Goal: Task Accomplishment & Management: Manage account settings

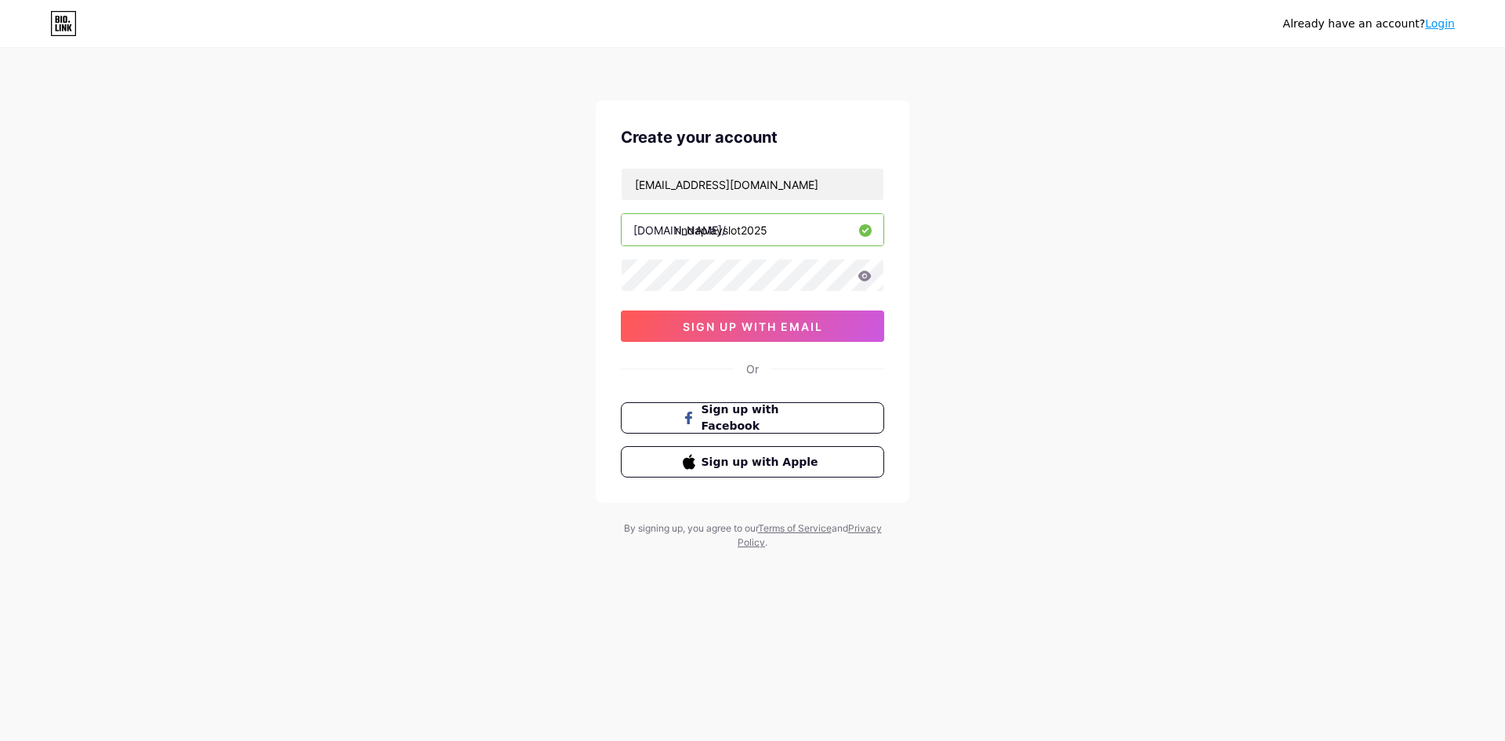
type input "rindaplayslot2025"
click at [782, 198] on input "[EMAIL_ADDRESS][DOMAIN_NAME]" at bounding box center [753, 184] width 262 height 31
click at [1134, 284] on div "Already have an account? Login Create your account [EMAIL_ADDRESS][DOMAIN_NAME]…" at bounding box center [752, 300] width 1505 height 600
click at [837, 315] on button "sign up with email" at bounding box center [752, 325] width 263 height 31
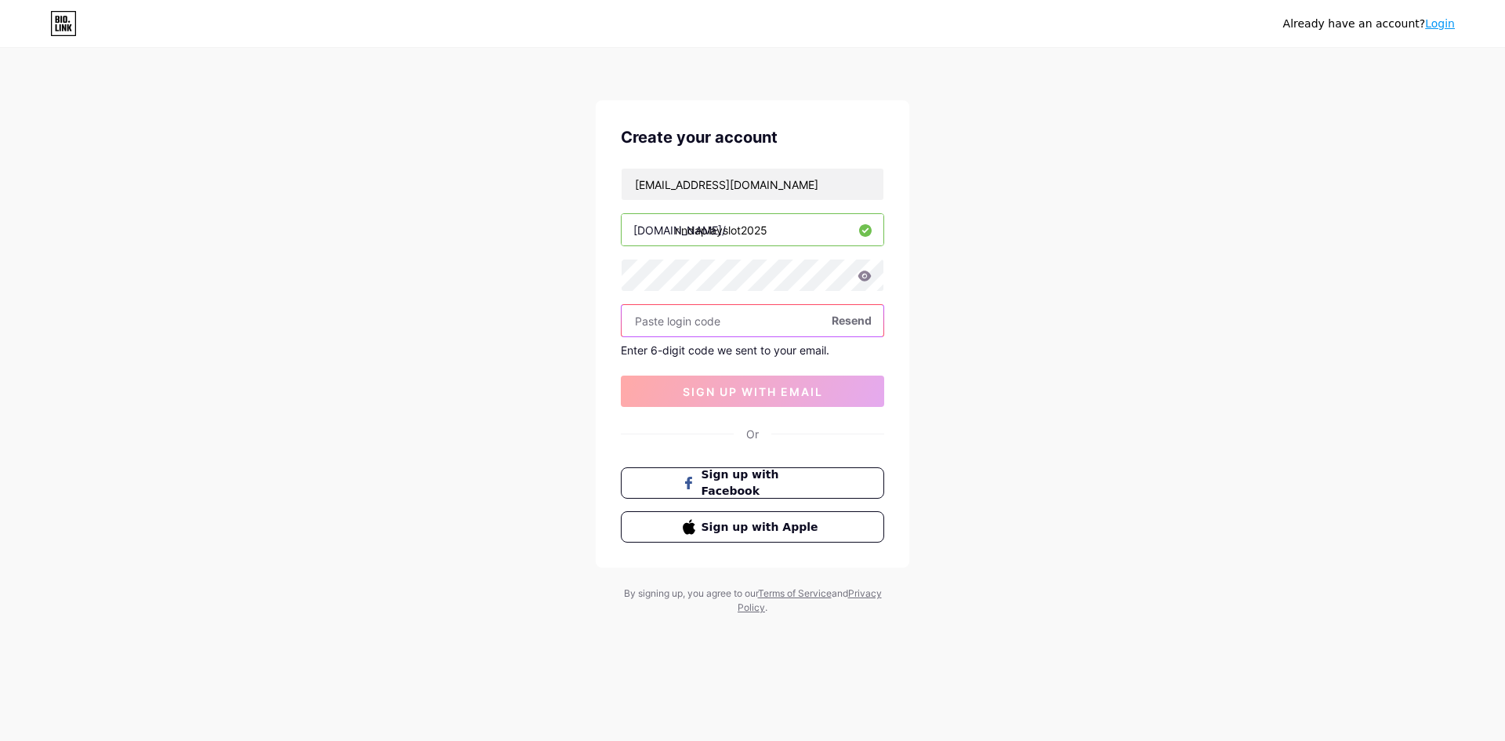
paste input "357667"
type input "357667"
click at [794, 392] on span "sign up with email" at bounding box center [753, 391] width 140 height 13
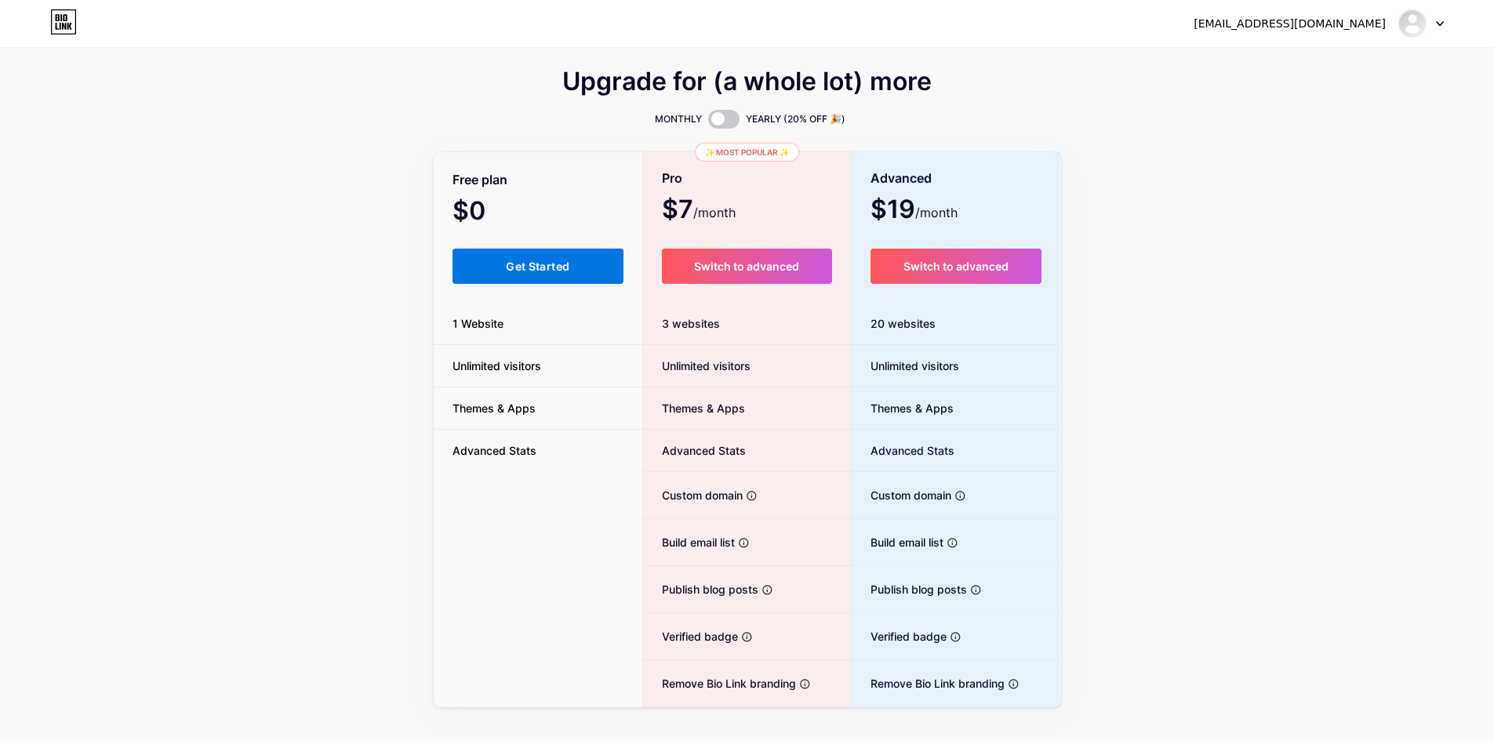
click at [554, 273] on button "Get Started" at bounding box center [538, 266] width 172 height 35
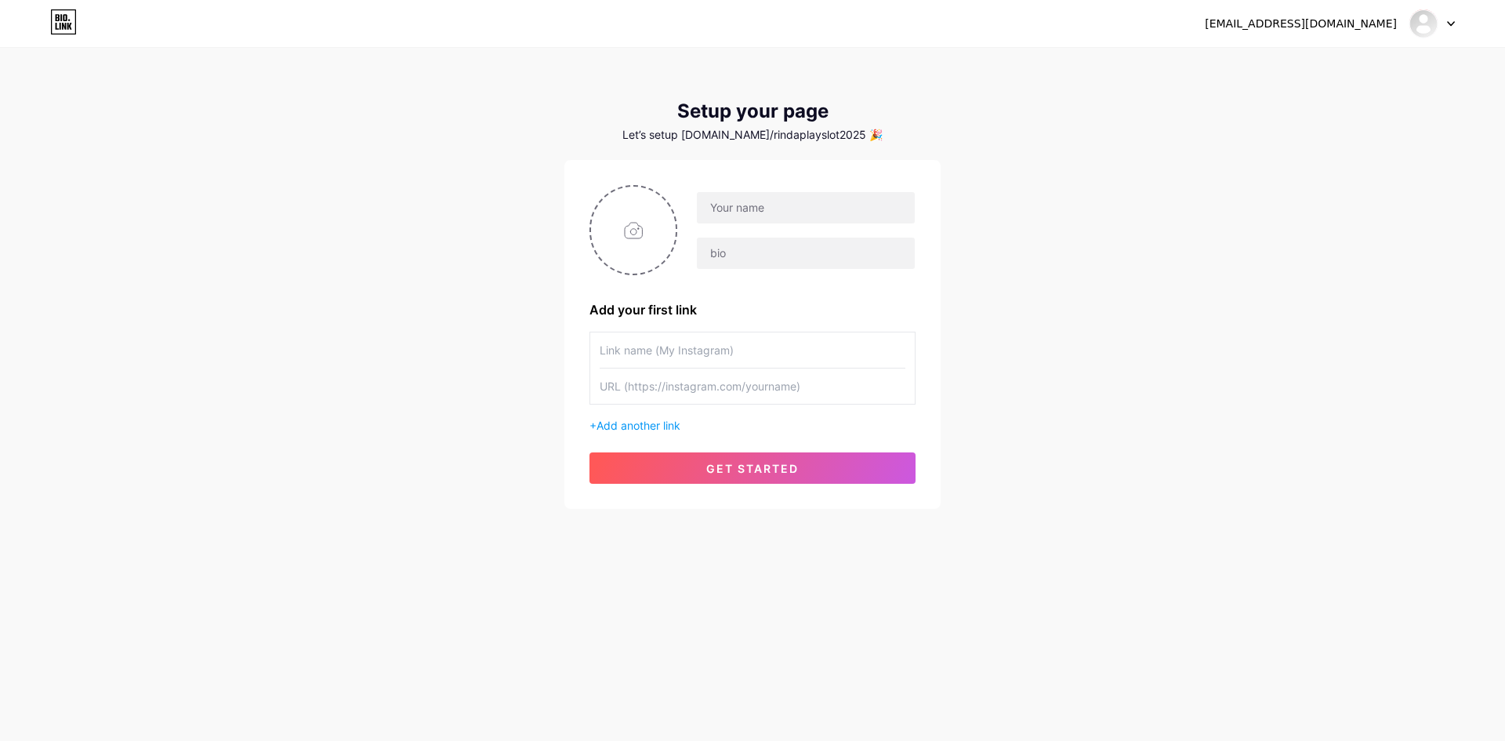
click at [714, 136] on div "Let’s setup [DOMAIN_NAME]/rindaplayslot2025 🎉" at bounding box center [753, 135] width 376 height 13
drag, startPoint x: 714, startPoint y: 136, endPoint x: 793, endPoint y: 135, distance: 79.2
click at [793, 135] on div "Let’s setup [DOMAIN_NAME]/rindaplayslot2025 🎉" at bounding box center [753, 135] width 376 height 13
copy div "[DOMAIN_NAME]/rindaplayslot2025"
click at [649, 214] on input "file" at bounding box center [633, 230] width 85 height 87
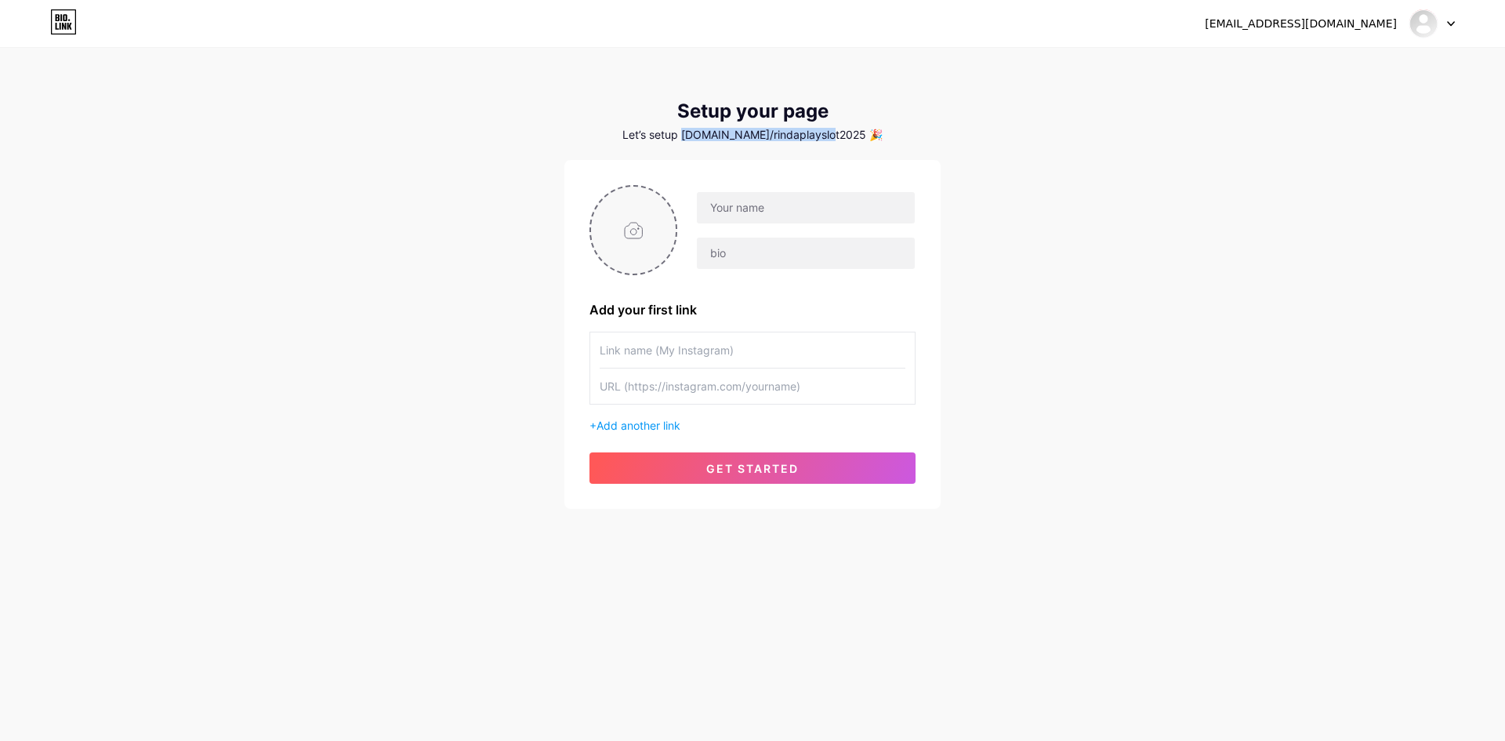
type input "C:\fakepath\fbads-1.jpg"
click at [666, 195] on circle at bounding box center [667, 196] width 17 height 17
click at [380, 303] on div "[EMAIL_ADDRESS][DOMAIN_NAME] Dashboard Logout Setup your page Let’s setup [DOMA…" at bounding box center [752, 279] width 1505 height 559
click at [632, 230] on input "file" at bounding box center [633, 230] width 85 height 87
type input "C:\fakepath\bio.link-avatar-rindaplay.jpg"
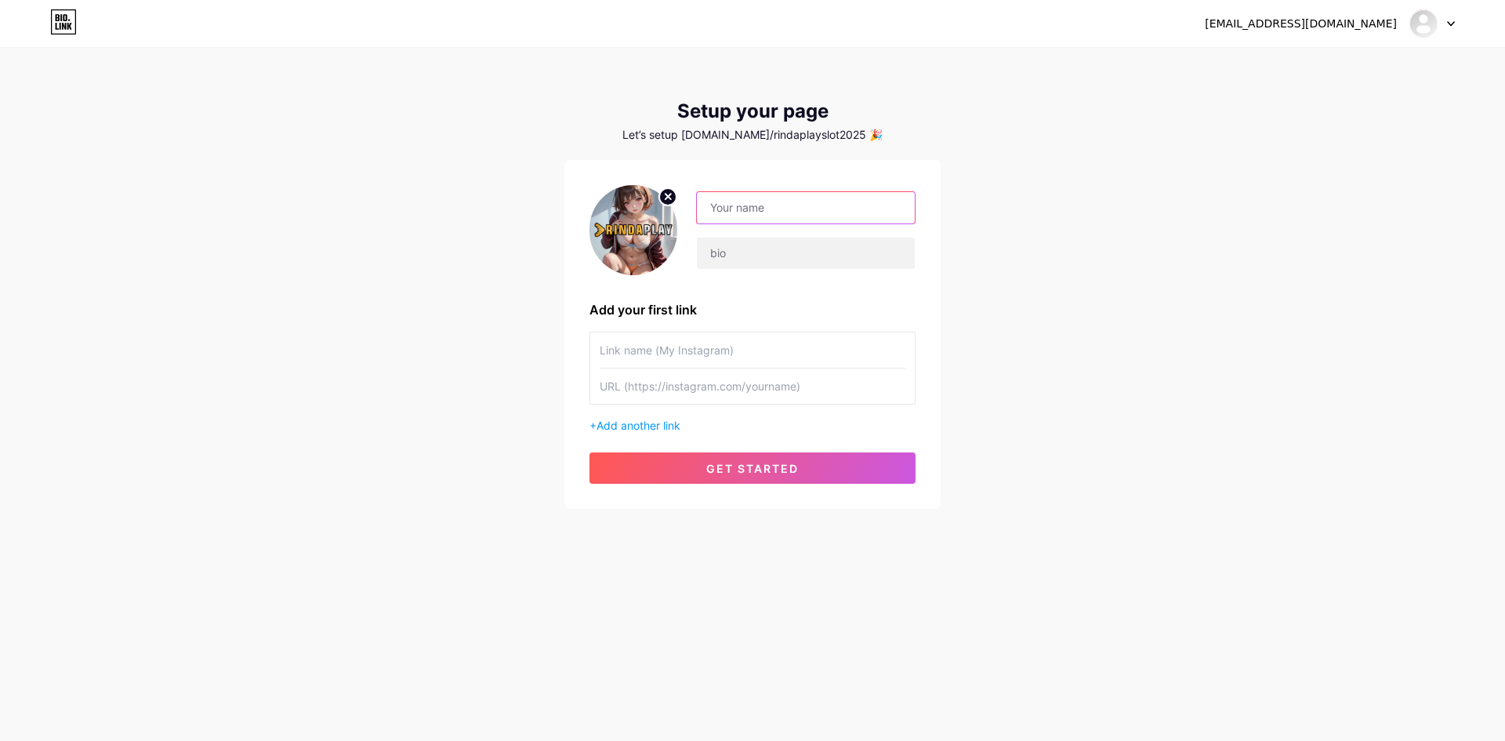
click at [749, 205] on input "text" at bounding box center [806, 207] width 218 height 31
type input "RINDAPLAY SLOT TERLENGKAP 2025"
type input "Rindaplay adalah sebuah situs slot online gacor yang memiliki provider terlengk…"
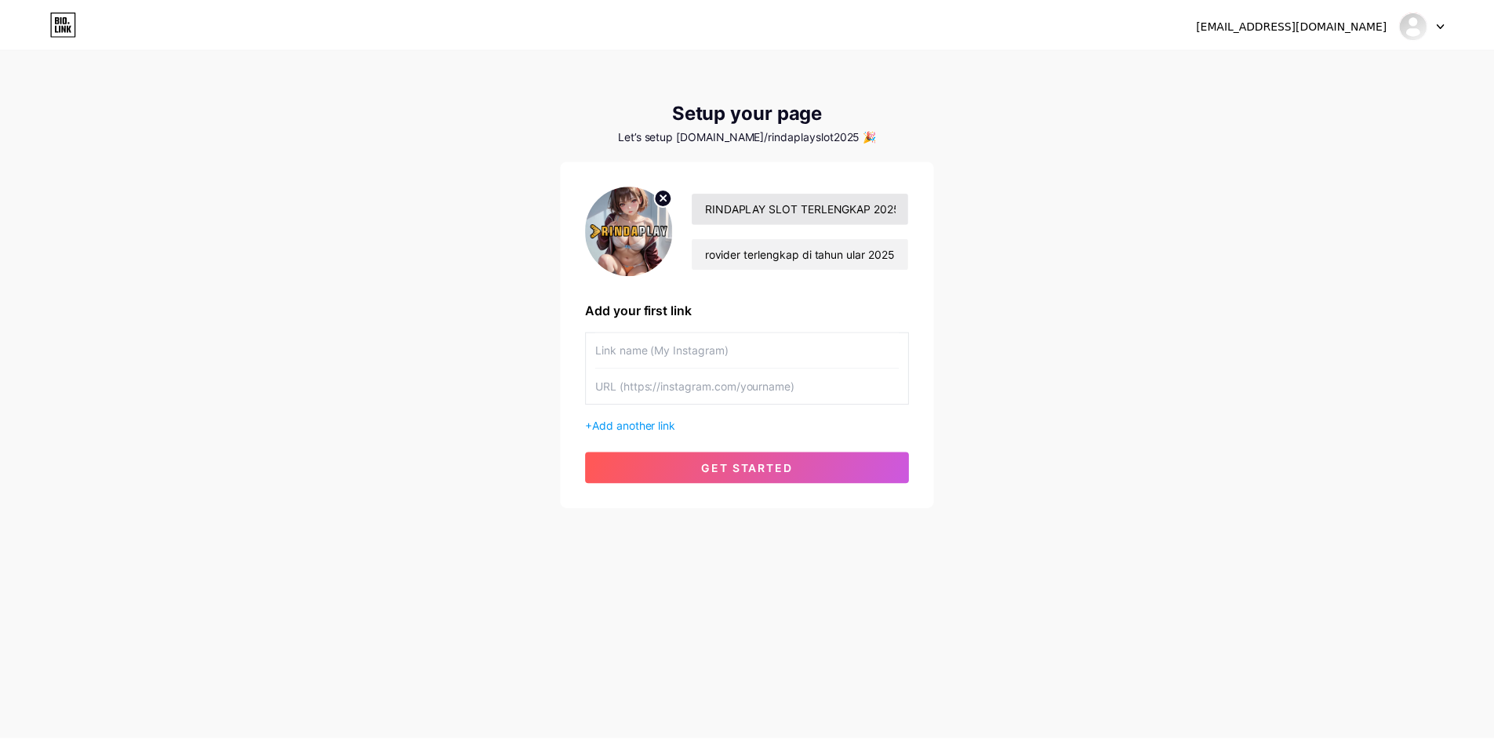
scroll to position [0, 0]
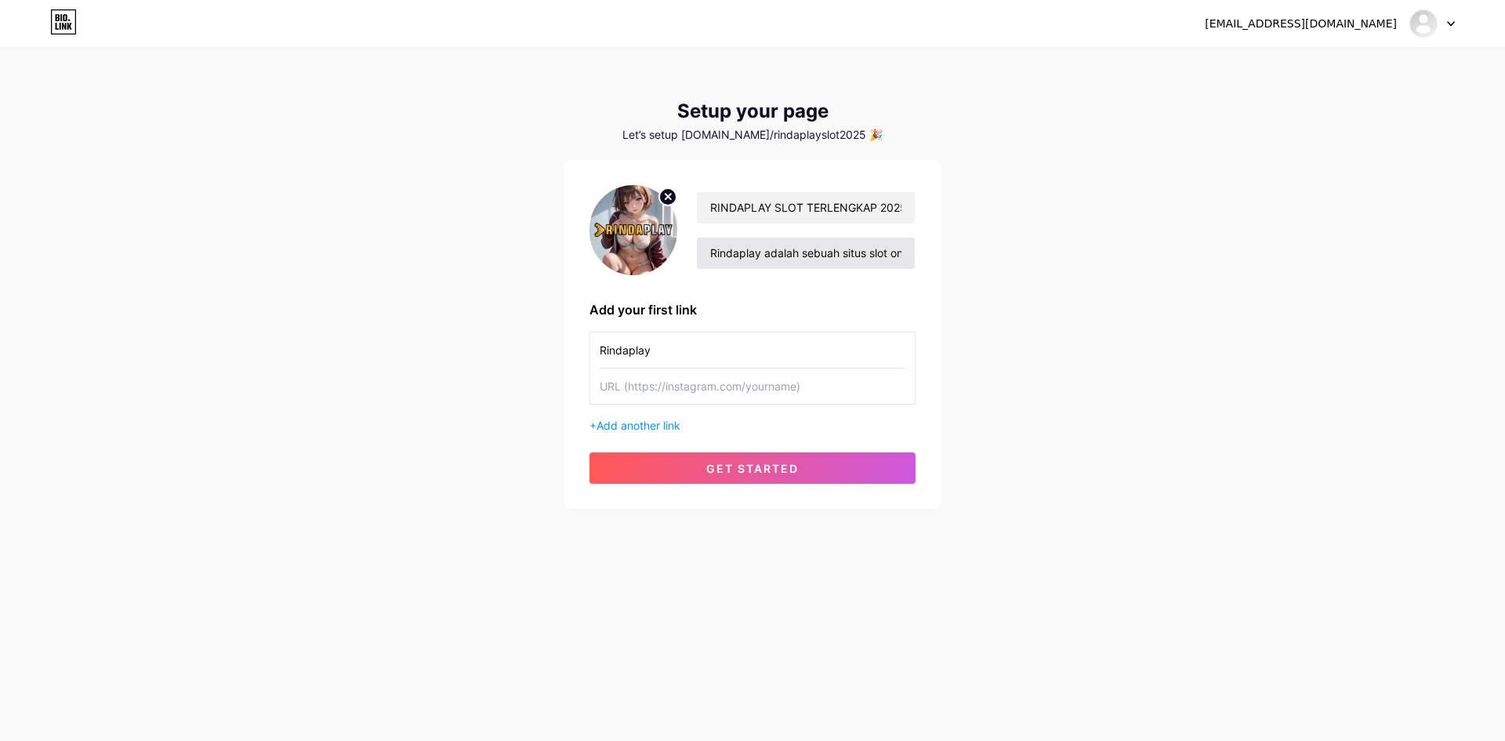
type input "Rindaplay"
type input "[URL][DOMAIN_NAME]"
click at [644, 418] on div "+ Add another link" at bounding box center [753, 425] width 326 height 16
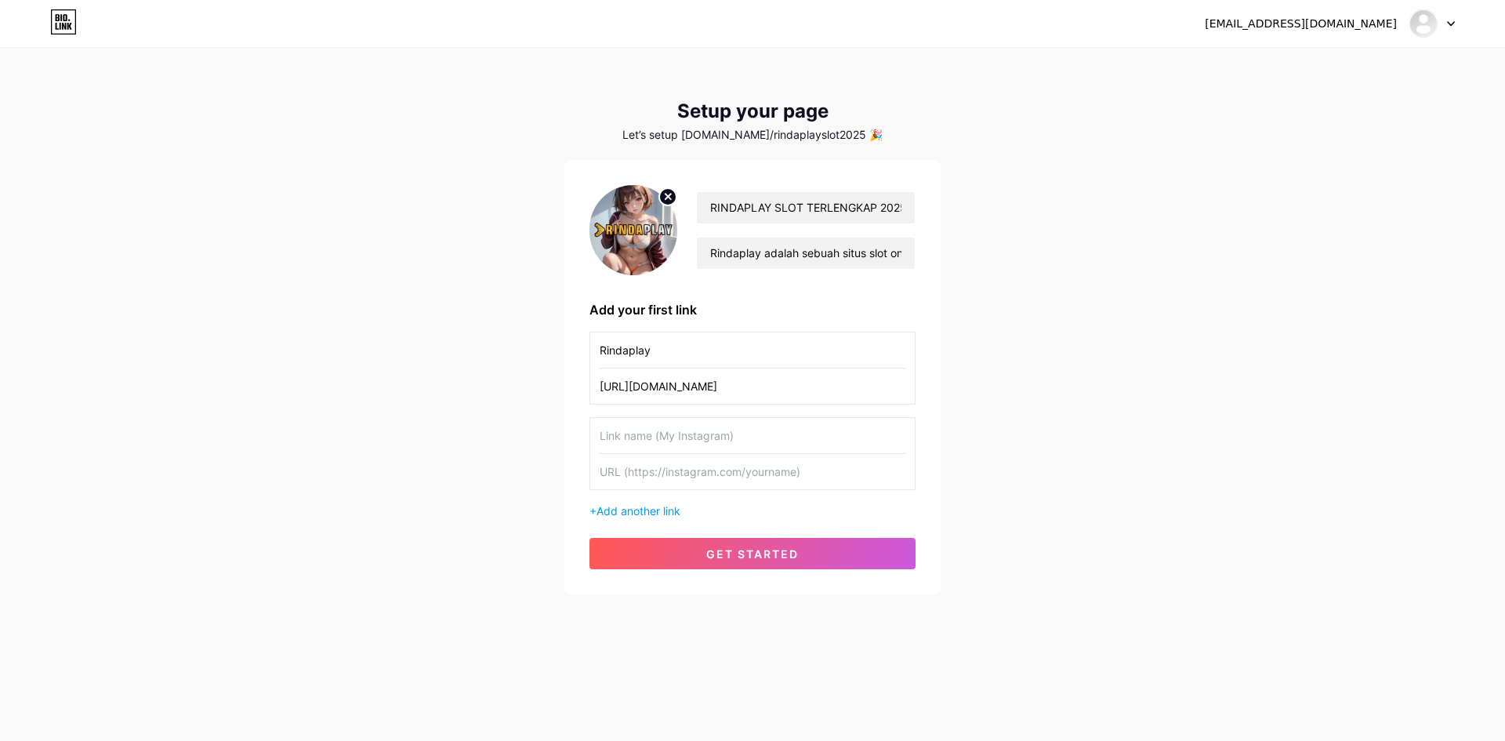
click at [643, 448] on input "text" at bounding box center [753, 435] width 306 height 35
type input "Daftar Akun Rindaplay"
type input "[URL][DOMAIN_NAME]"
click at [647, 503] on div "+ Add another link" at bounding box center [753, 511] width 326 height 16
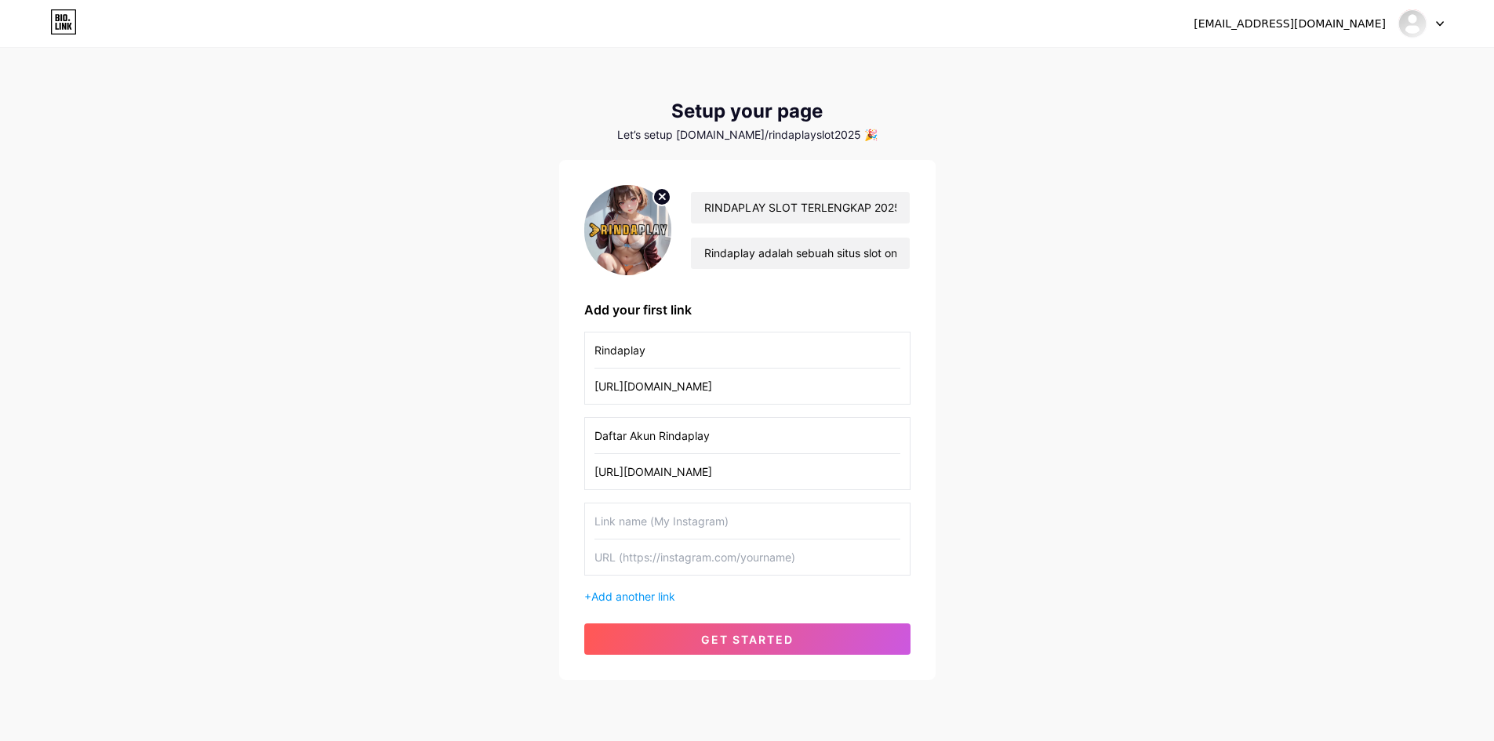
click at [634, 524] on input "text" at bounding box center [747, 520] width 306 height 35
type input "Link Rindaplay"
type input "[URL][DOMAIN_NAME]"
click at [625, 593] on span "Add another link" at bounding box center [633, 596] width 84 height 13
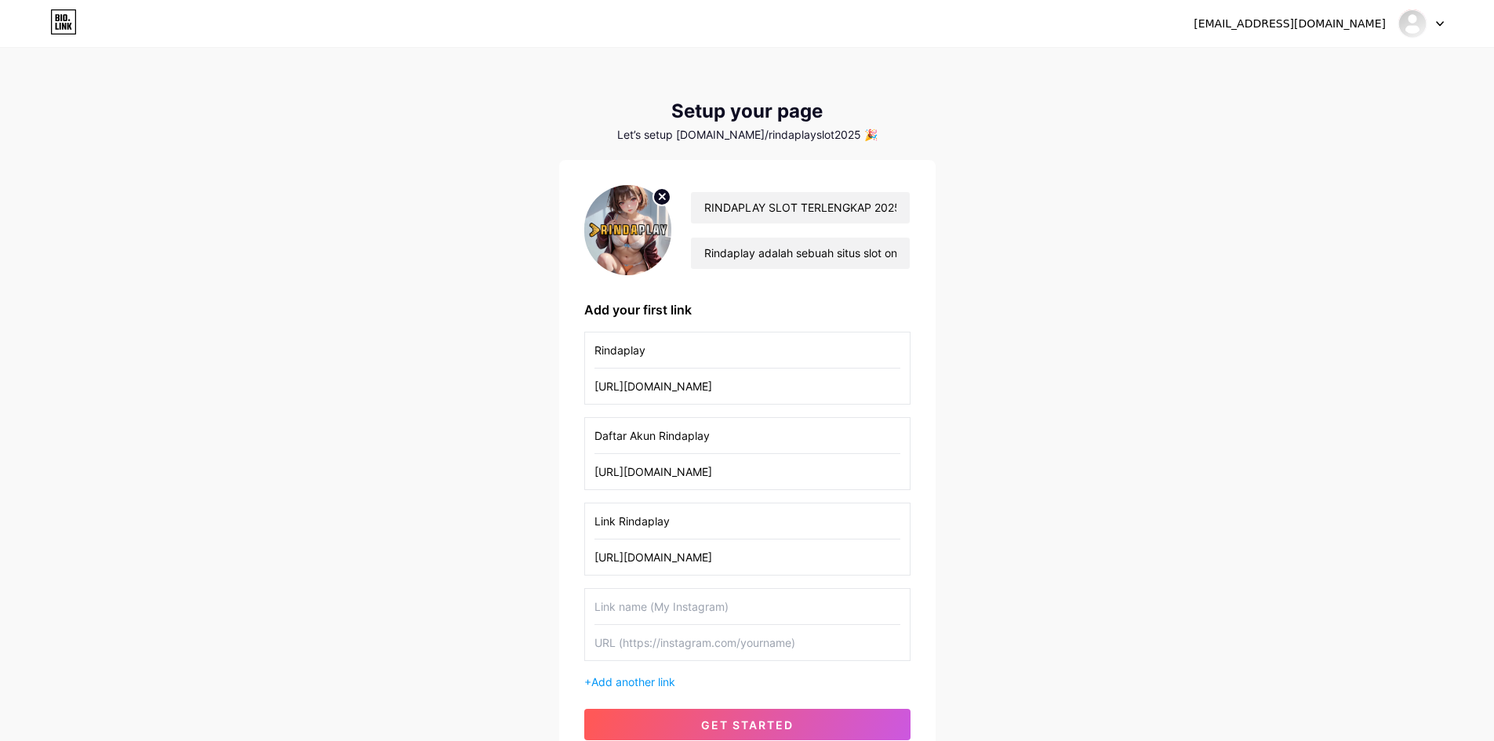
click at [620, 614] on input "text" at bounding box center [747, 606] width 306 height 35
type input "Alternatif Rindaplay"
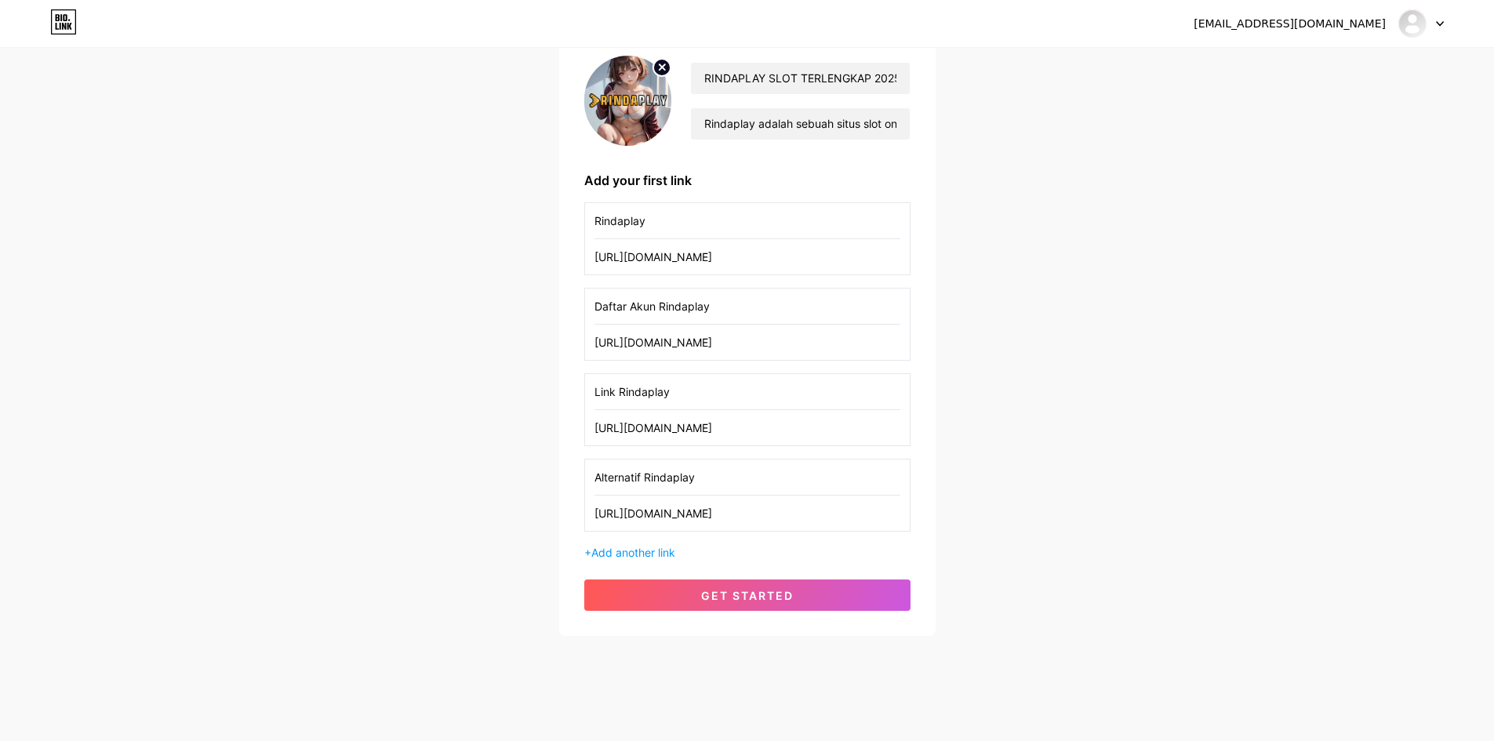
scroll to position [137, 0]
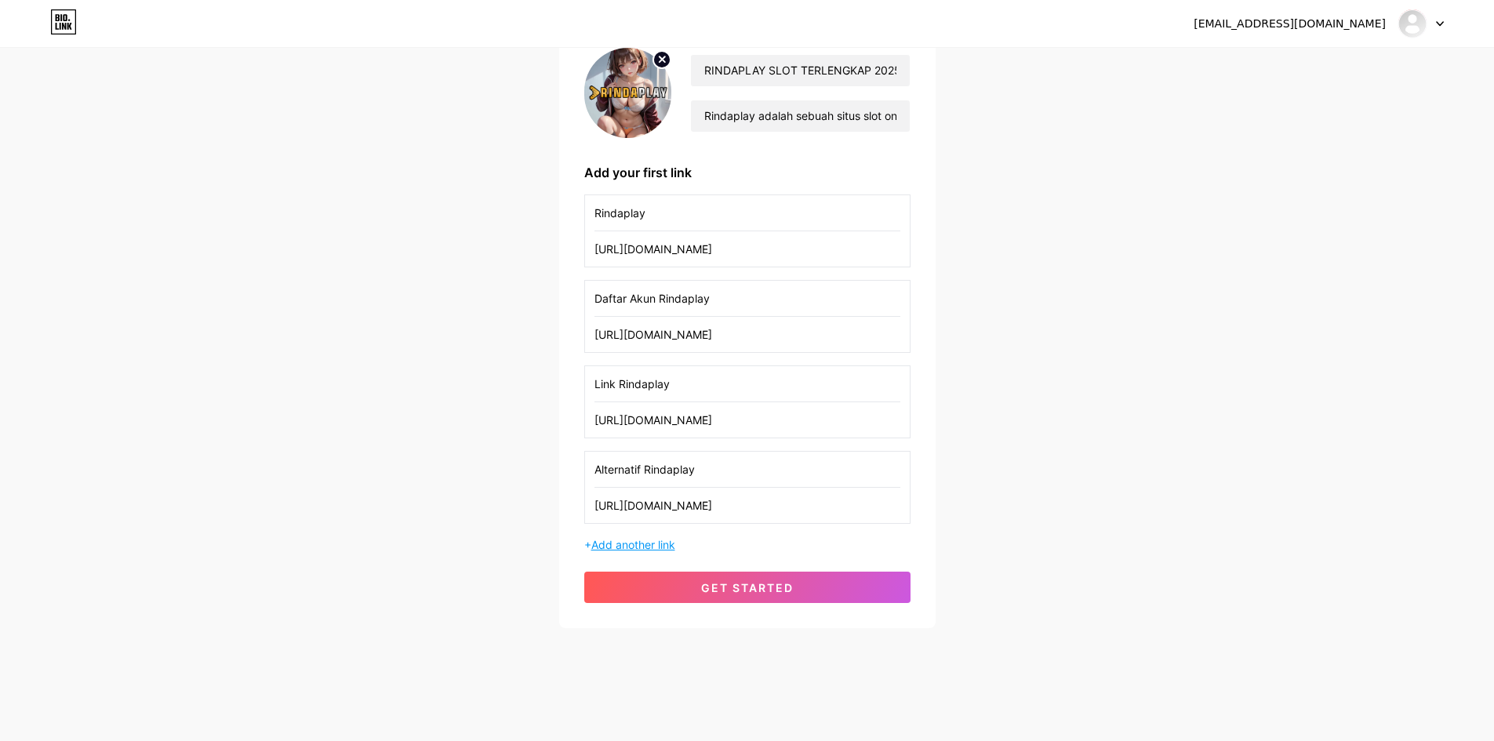
type input "[URL][DOMAIN_NAME]"
click at [638, 543] on span "Add another link" at bounding box center [633, 544] width 84 height 13
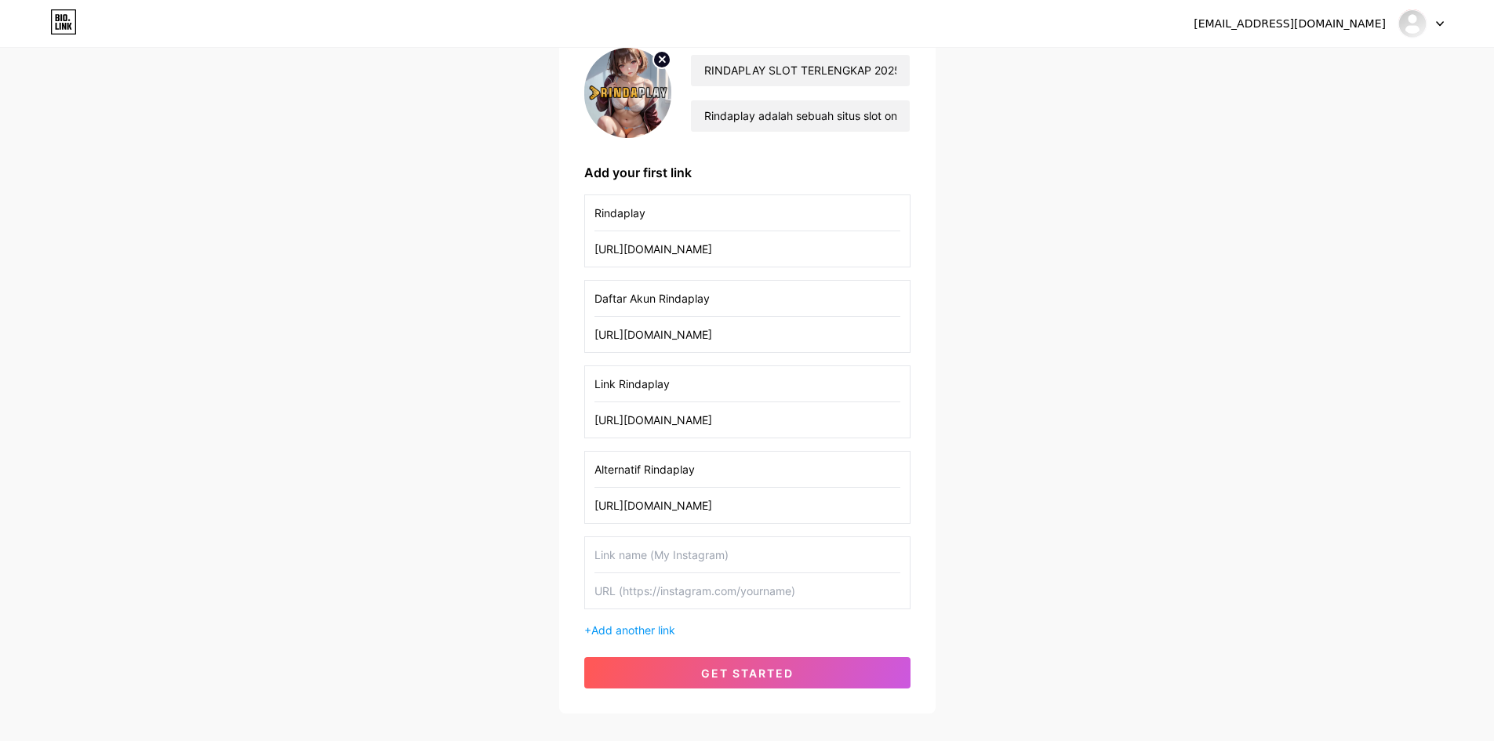
click at [618, 564] on input "text" at bounding box center [747, 554] width 306 height 35
type input "Tautan Rindaplay"
type input "[URL][DOMAIN_NAME]"
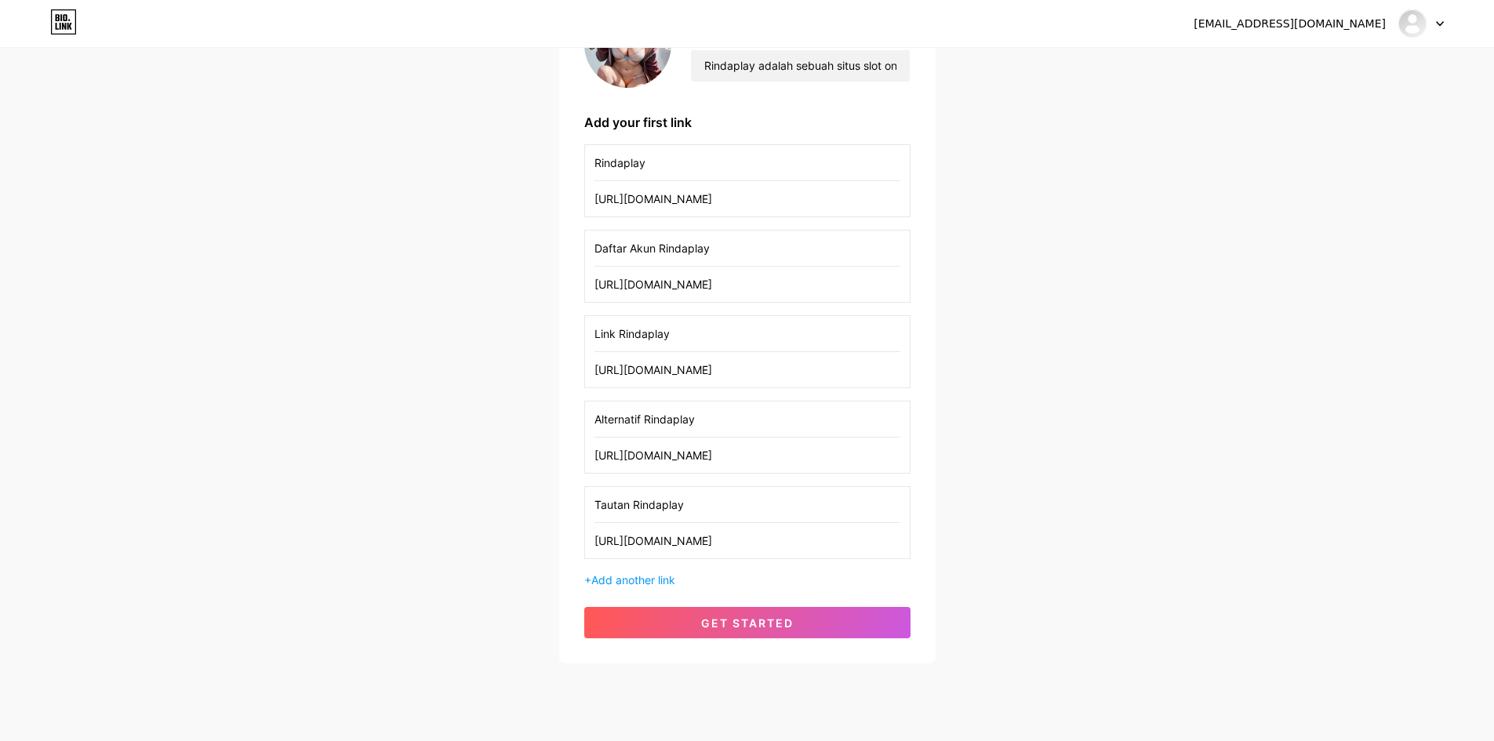
scroll to position [216, 0]
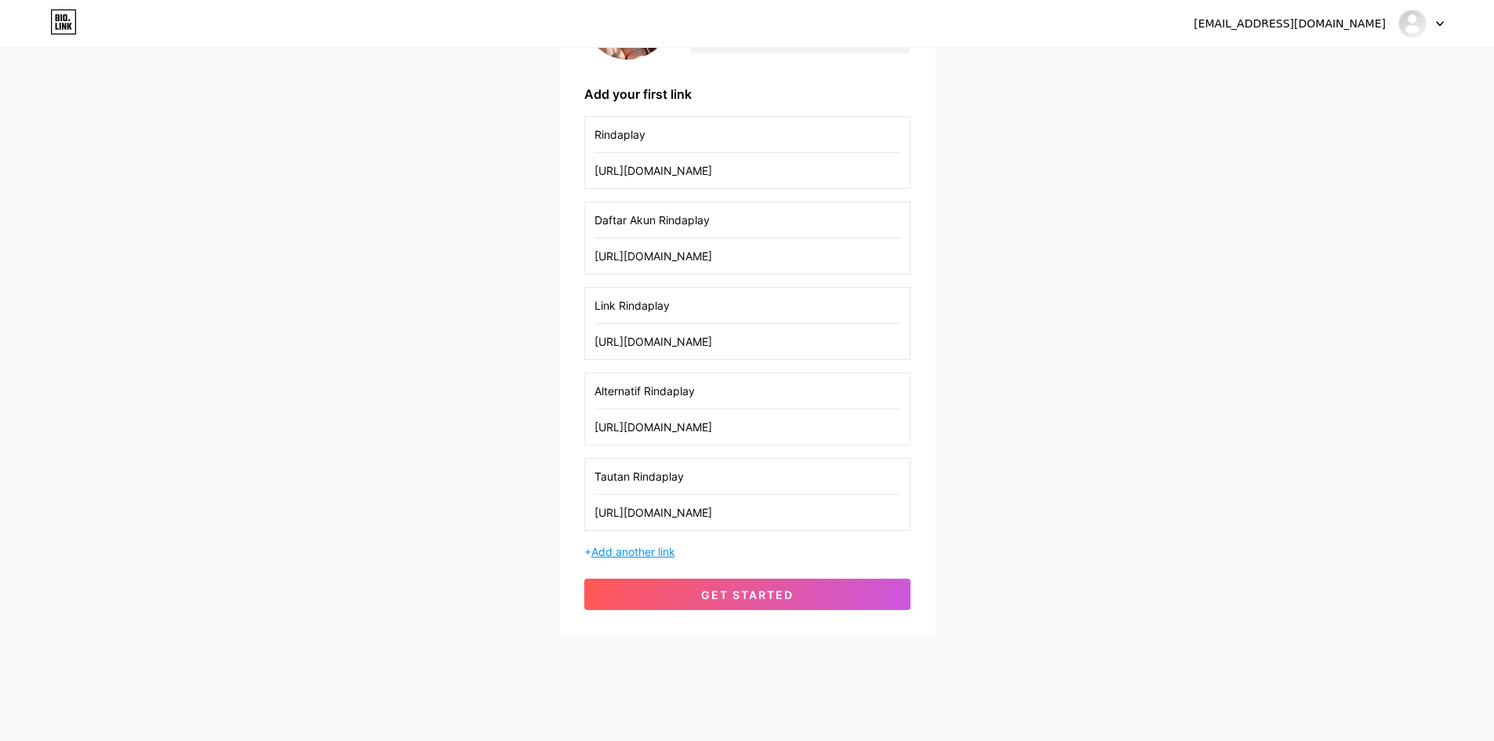
click at [627, 548] on span "Add another link" at bounding box center [633, 551] width 84 height 13
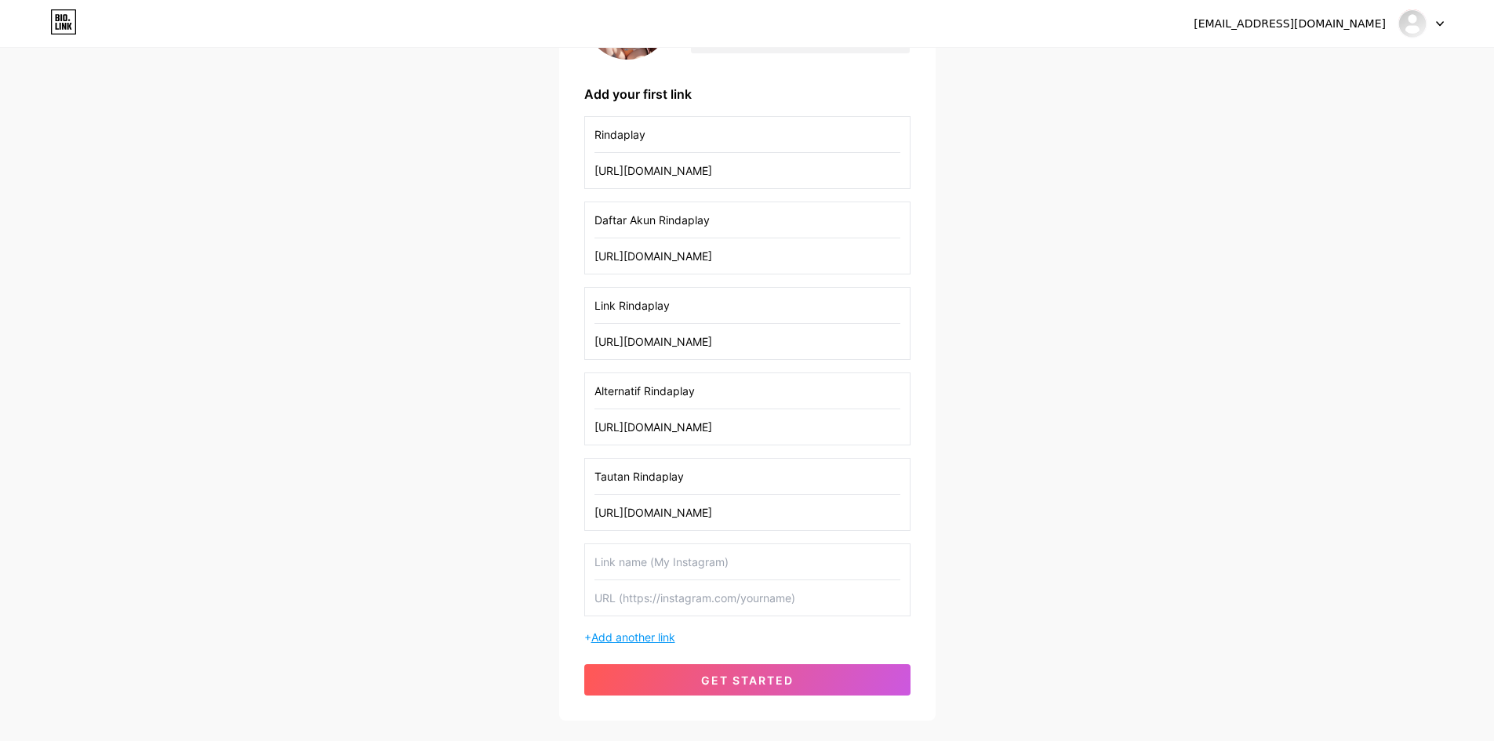
click at [628, 572] on input "text" at bounding box center [747, 561] width 306 height 35
type input "Akun Demo Rindaplay"
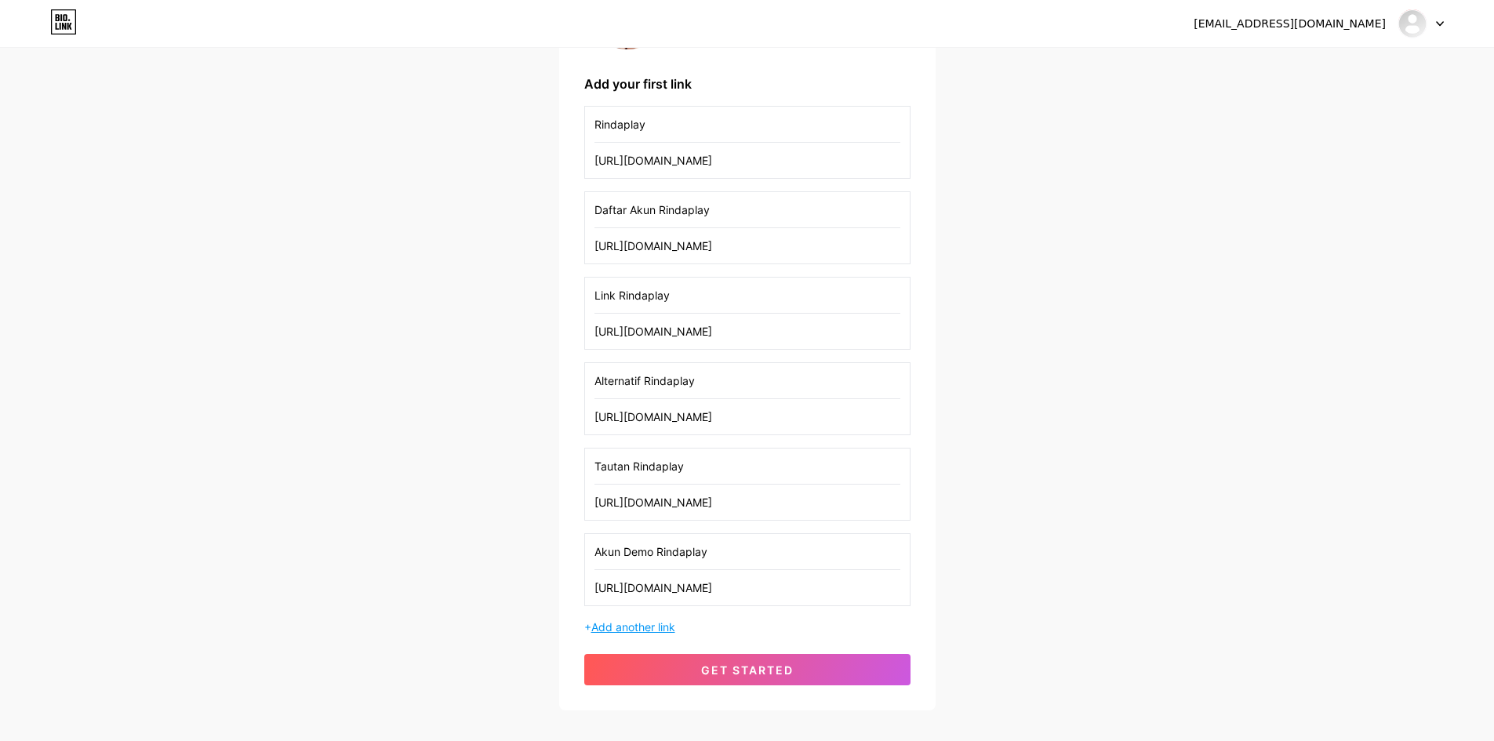
scroll to position [294, 0]
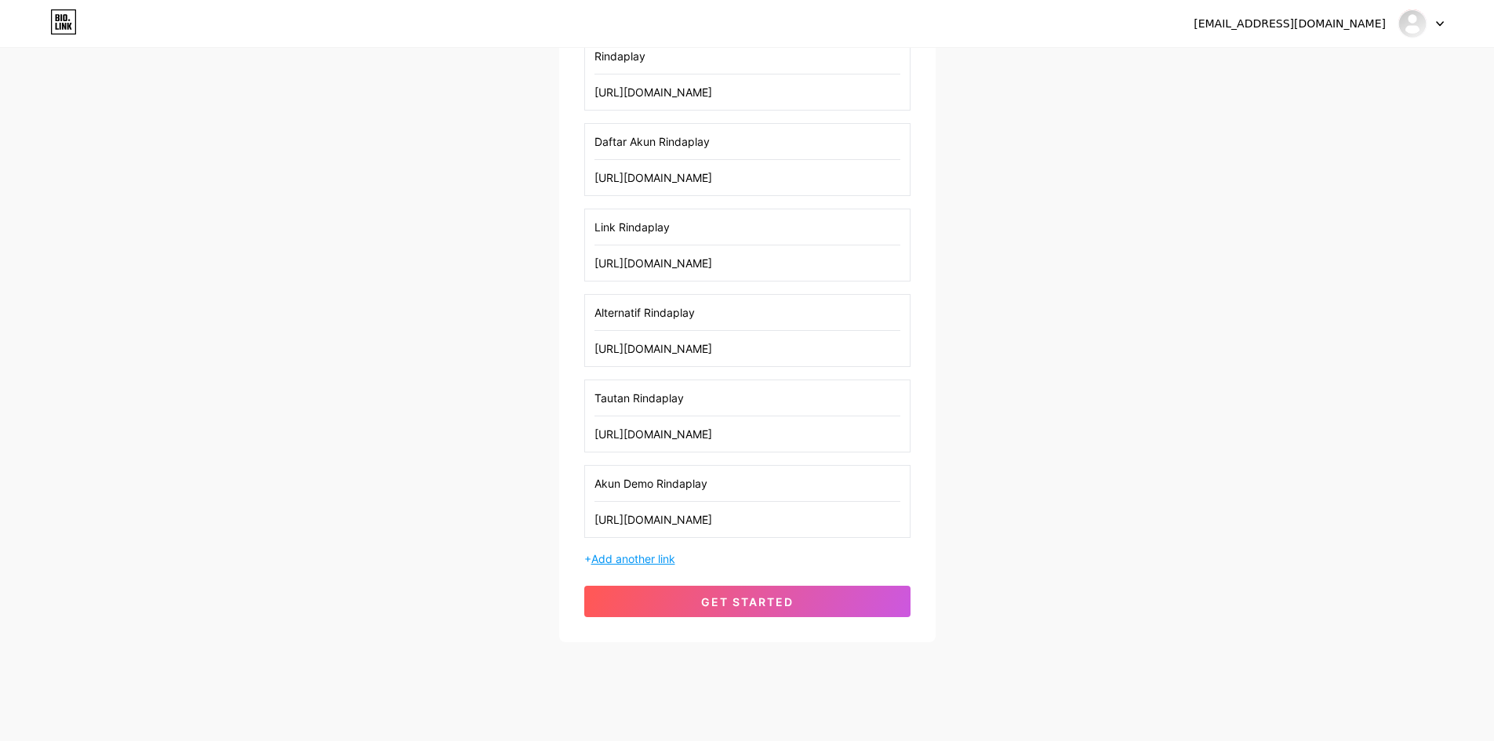
type input "[URL][DOMAIN_NAME]"
click at [624, 555] on span "Add another link" at bounding box center [633, 558] width 84 height 13
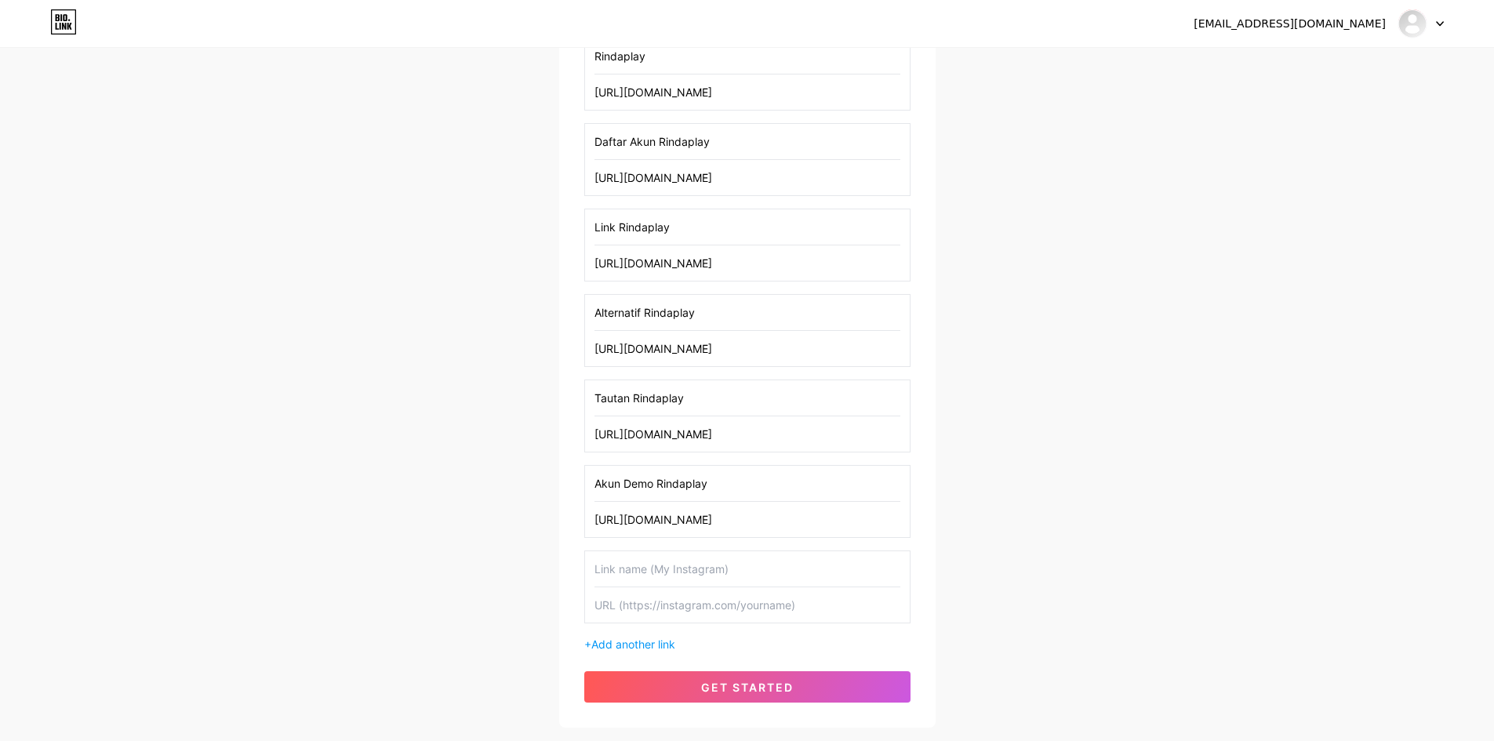
click at [623, 573] on input "text" at bounding box center [747, 568] width 306 height 35
type input "Link Alternatif Rindaplay"
type input "https://"
click at [623, 573] on input "Link Alternatif Rindaplay" at bounding box center [747, 568] width 306 height 35
type input "Slot Qris Rindaplay"
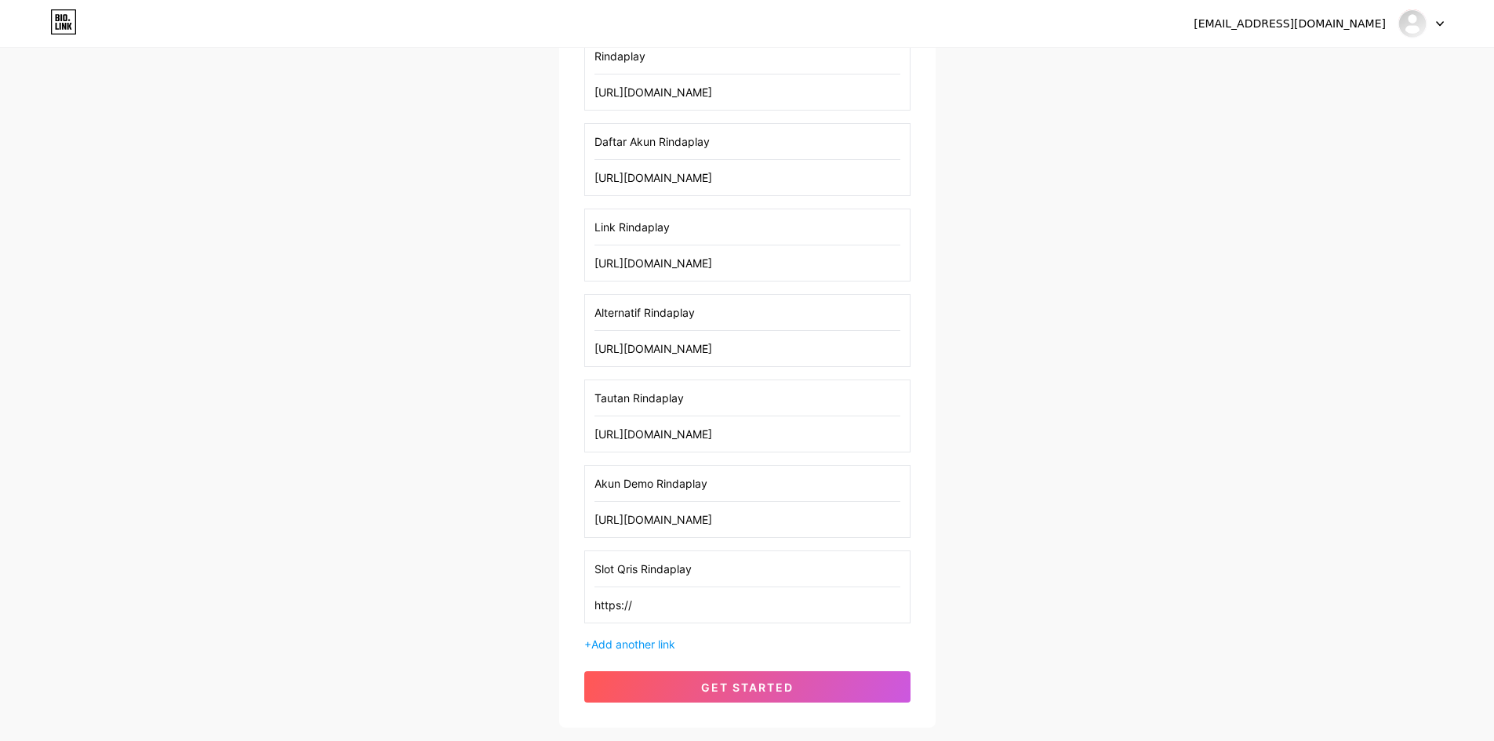
paste input "[DOMAIN_NAME][URL]"
type input "[URL][DOMAIN_NAME]"
click at [630, 649] on span "Add another link" at bounding box center [633, 643] width 84 height 13
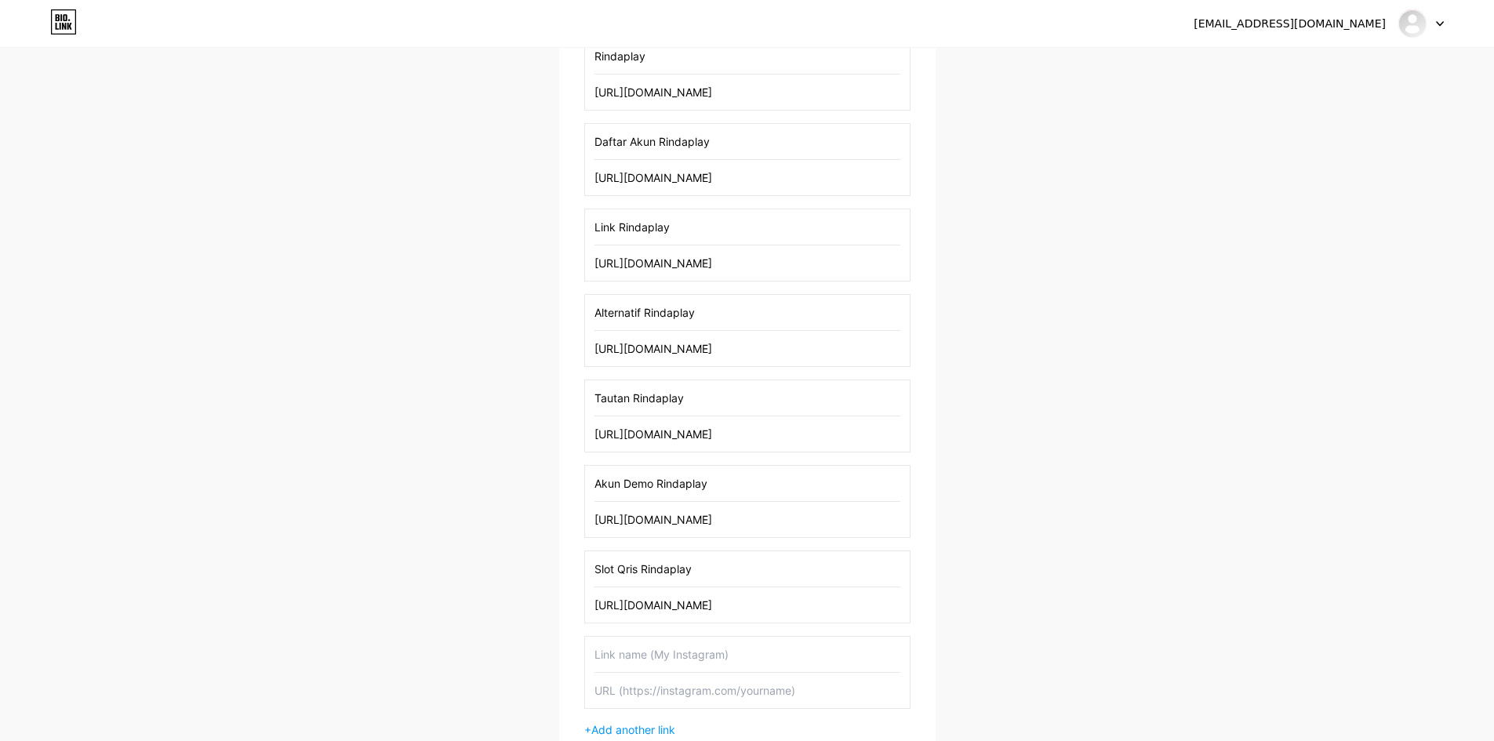
click at [628, 654] on input "text" at bounding box center [747, 654] width 306 height 35
type input "Live Chat Rindaplay"
paste input "[URL][DOMAIN_NAME]"
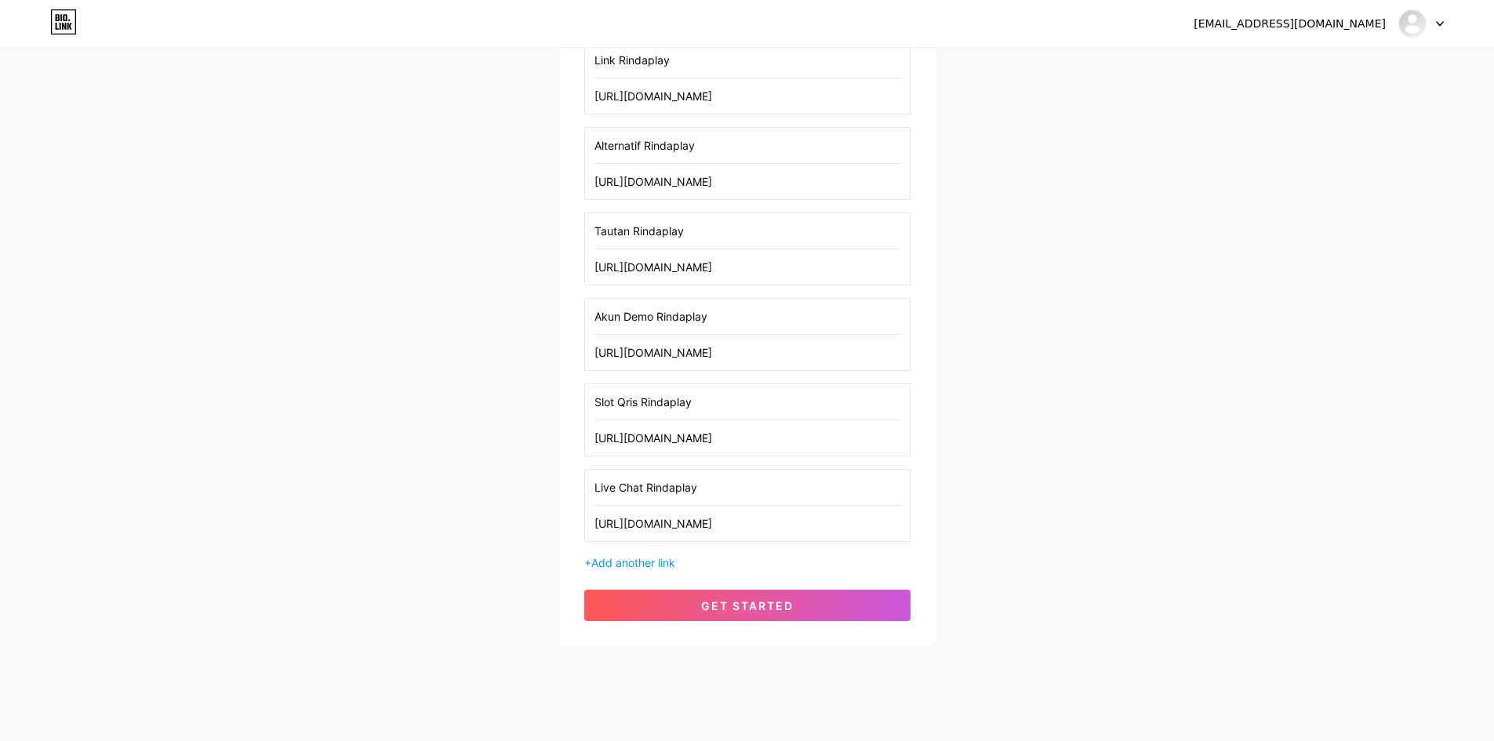
scroll to position [479, 0]
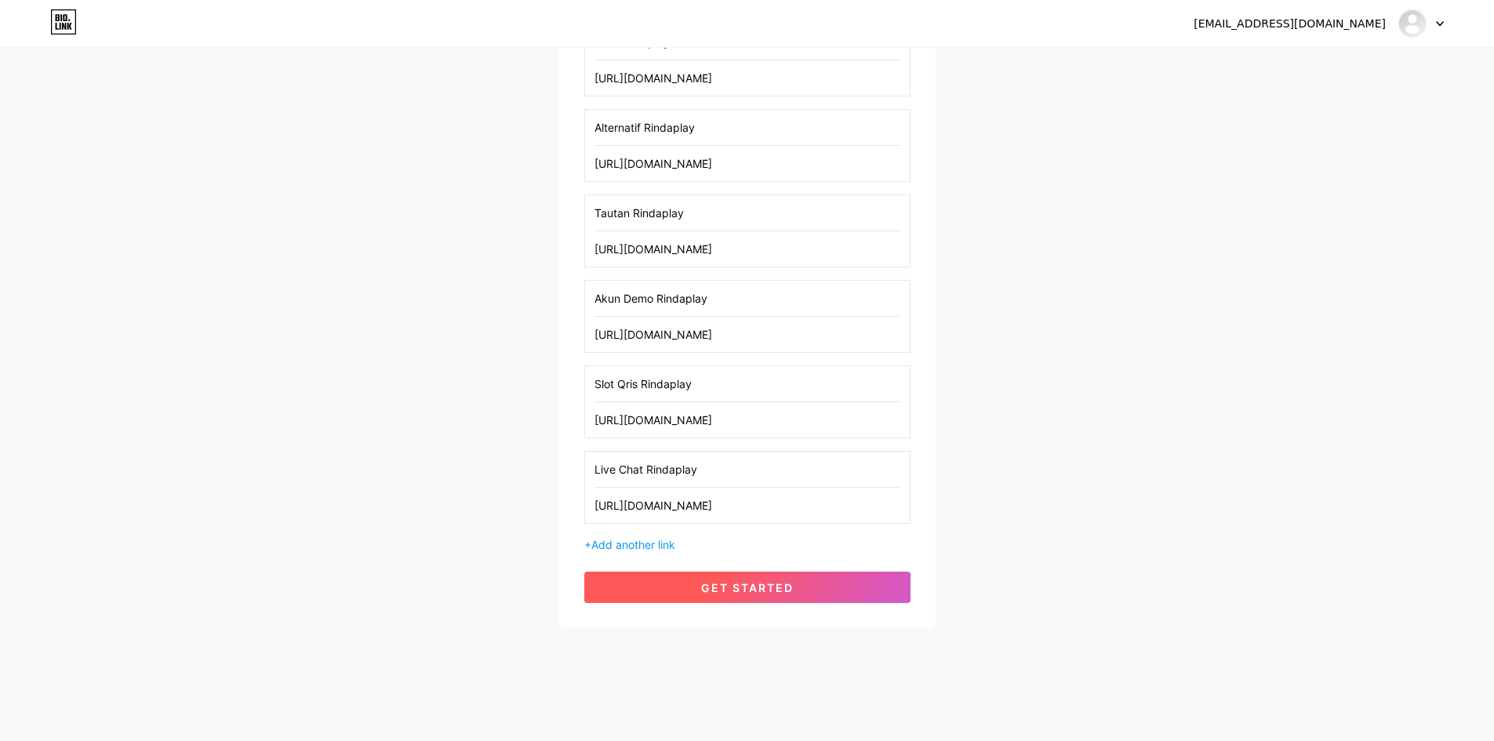
type input "[URL][DOMAIN_NAME]"
click at [713, 577] on button "get started" at bounding box center [747, 587] width 326 height 31
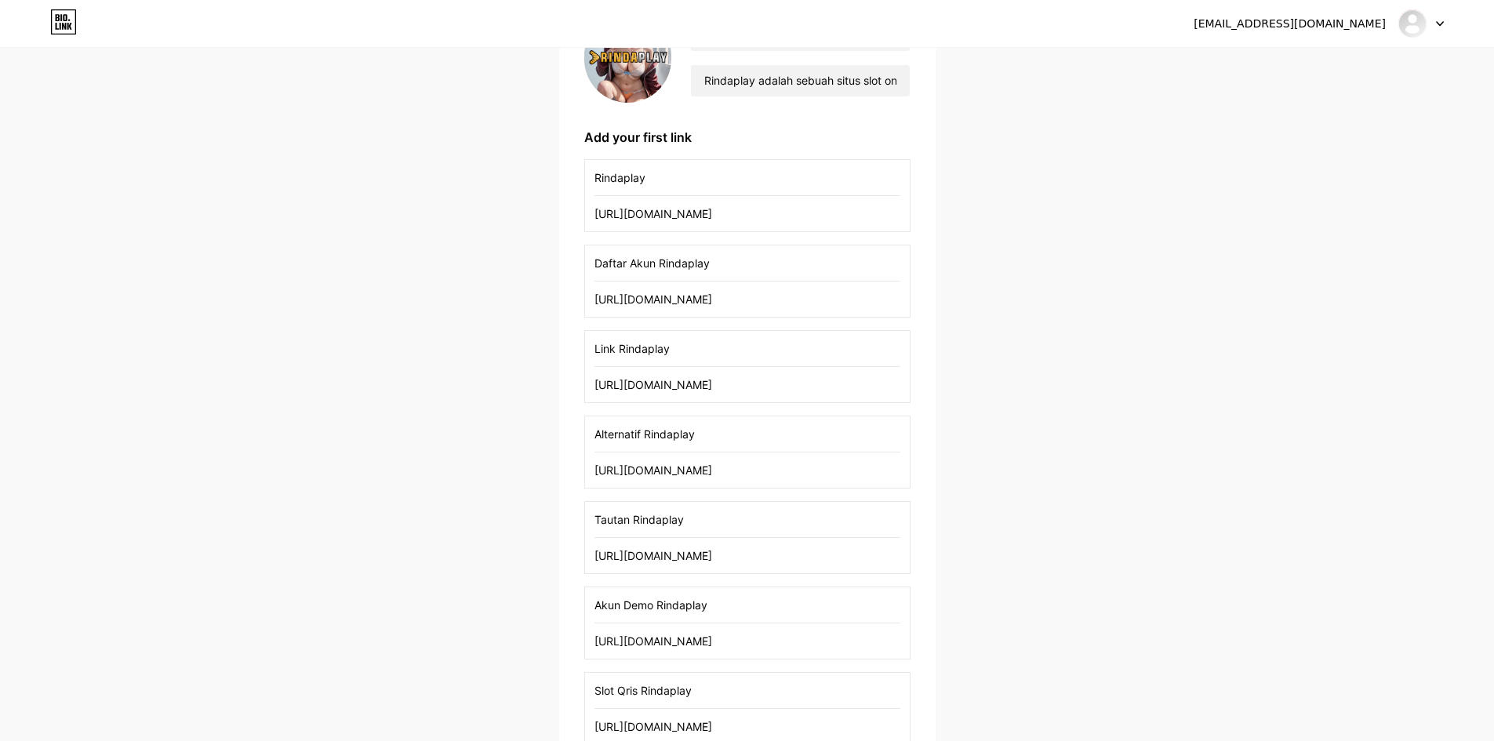
scroll to position [165, 0]
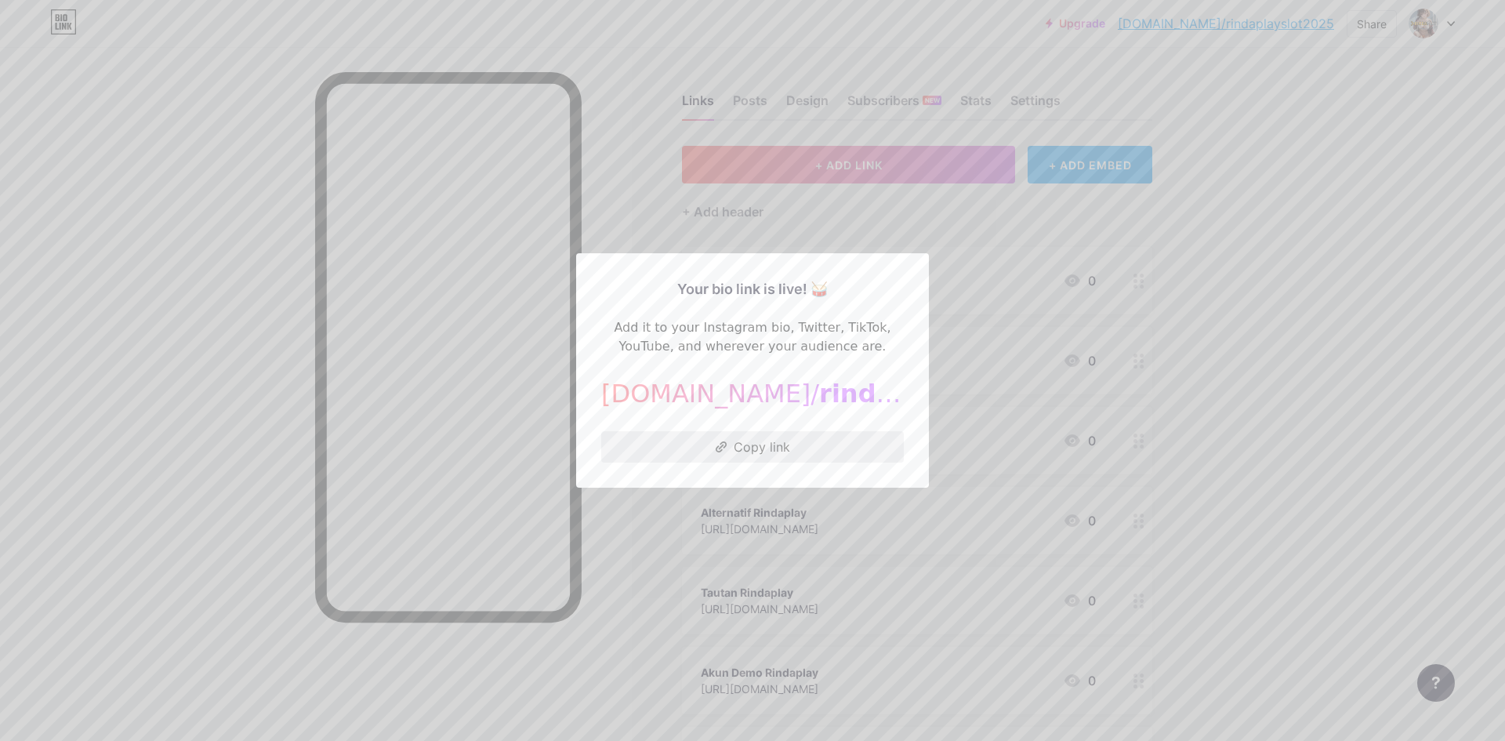
click at [764, 446] on button "Copy link" at bounding box center [752, 446] width 303 height 31
click at [782, 444] on button "Copy link" at bounding box center [752, 446] width 303 height 31
click at [1304, 295] on div at bounding box center [752, 370] width 1505 height 741
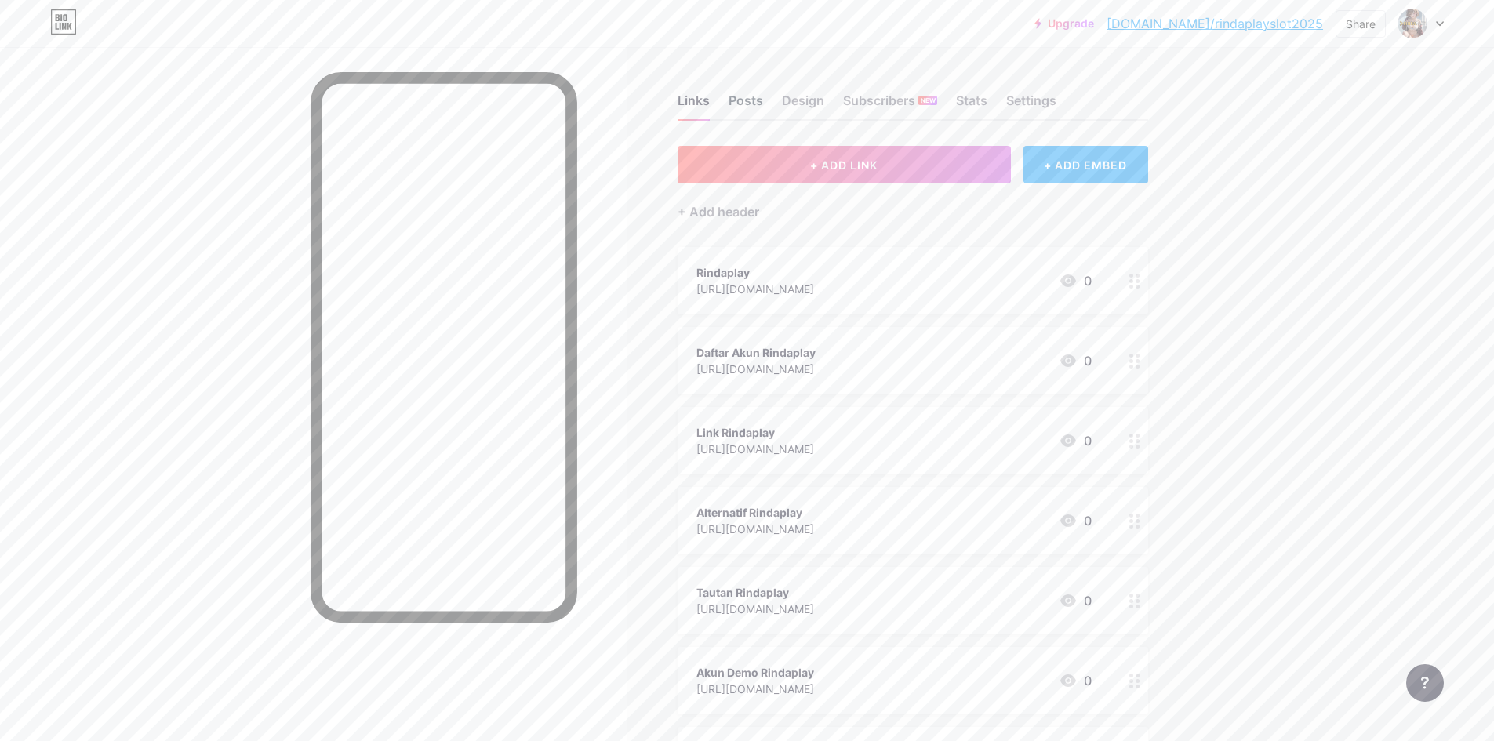
click at [760, 102] on div "Posts" at bounding box center [745, 105] width 34 height 28
click at [805, 102] on div "Design" at bounding box center [803, 105] width 42 height 28
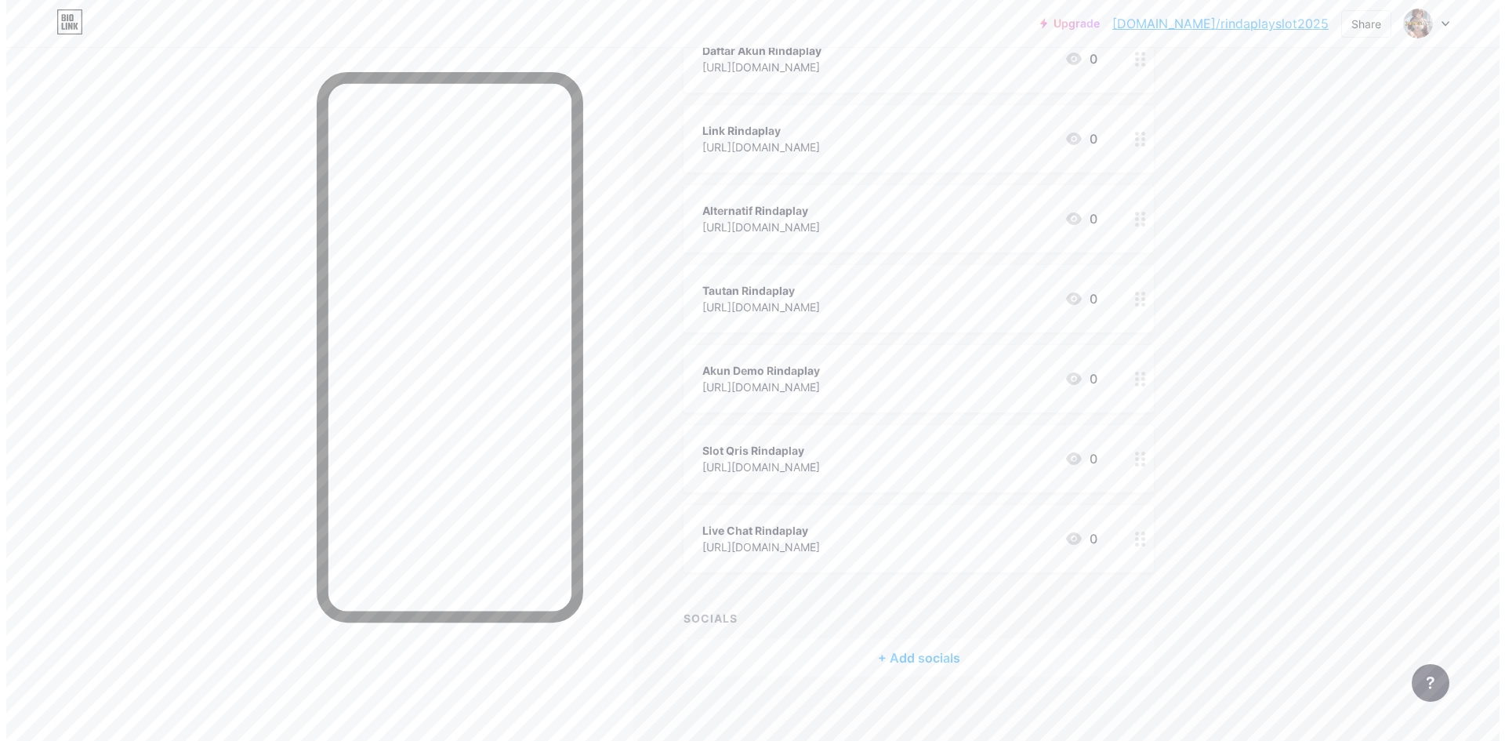
scroll to position [315, 0]
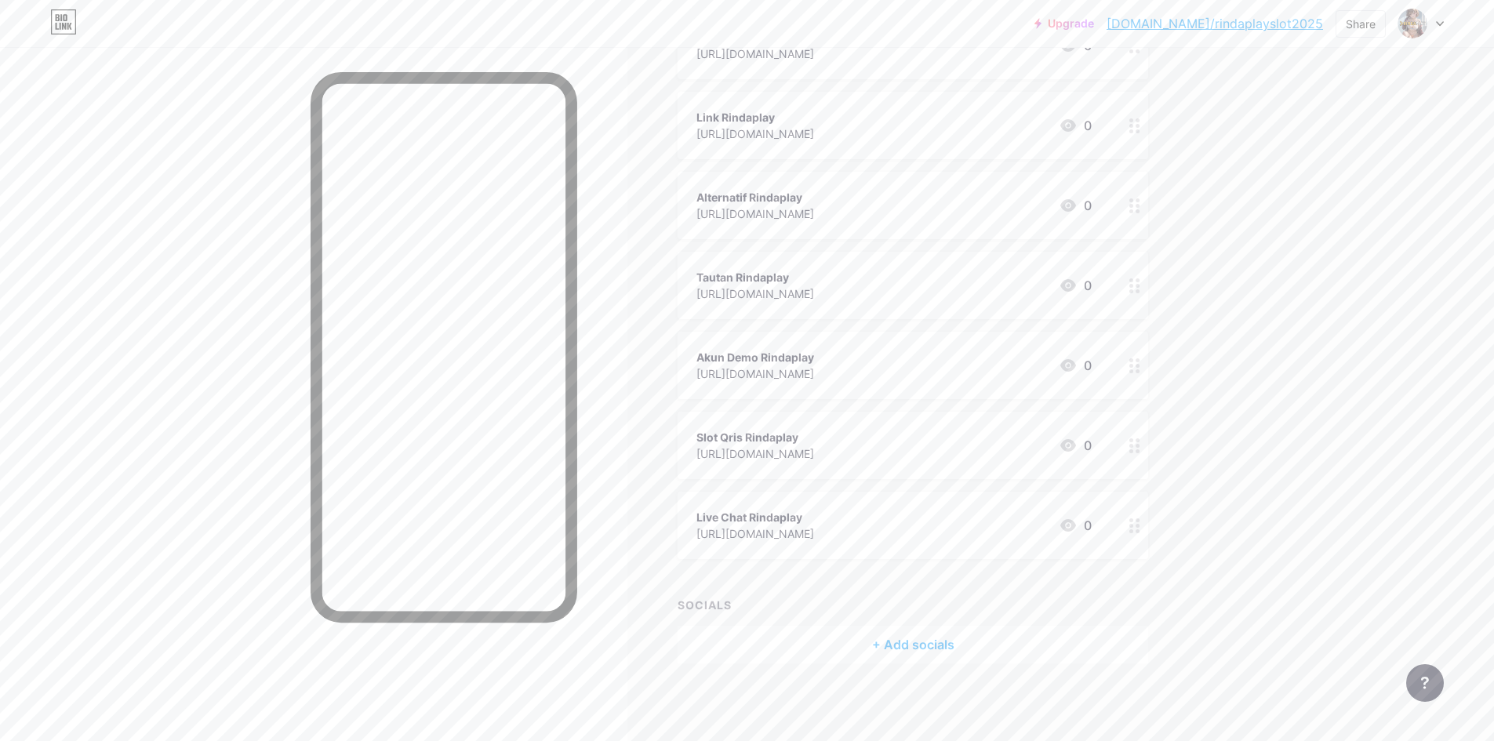
click at [917, 652] on div "+ Add socials" at bounding box center [912, 645] width 470 height 38
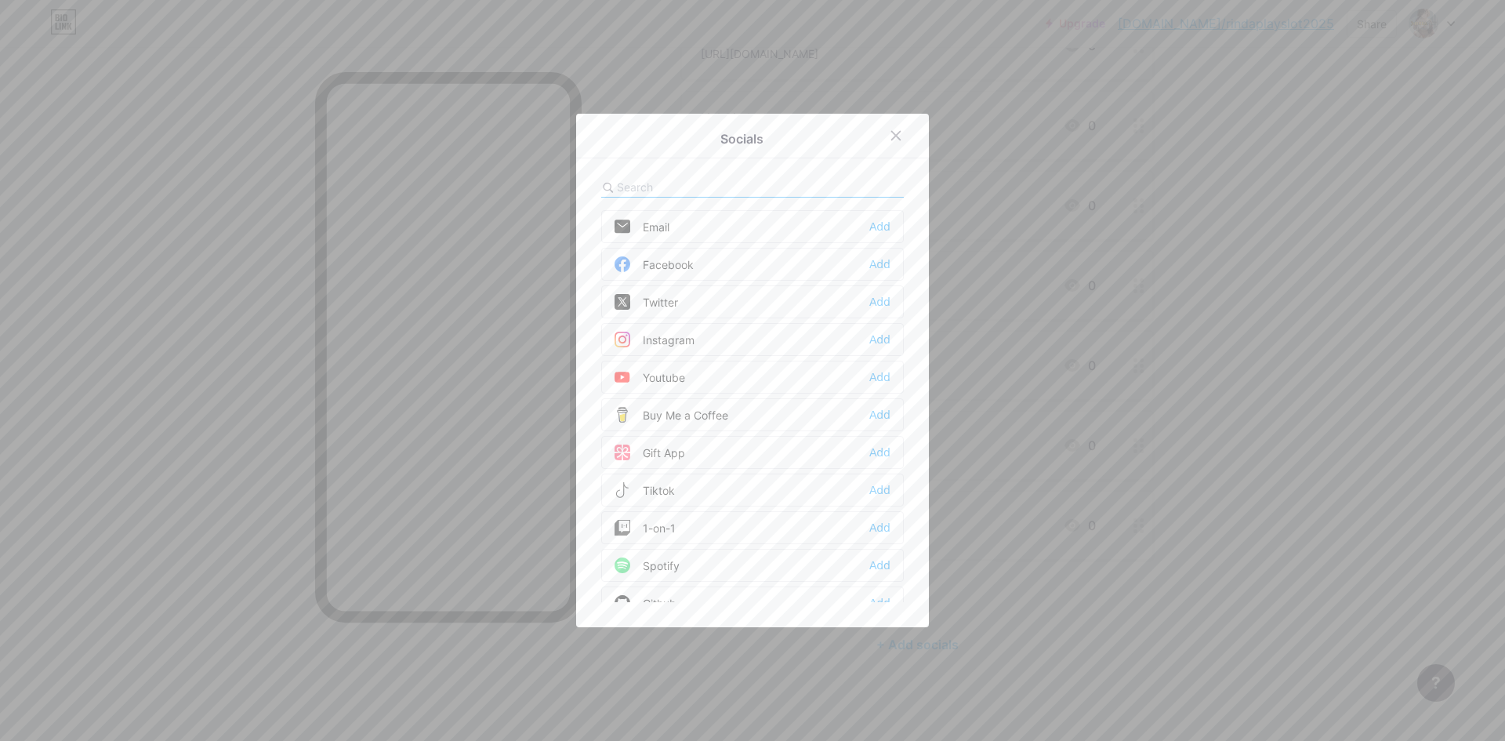
click at [724, 229] on div "Email Add" at bounding box center [752, 226] width 303 height 33
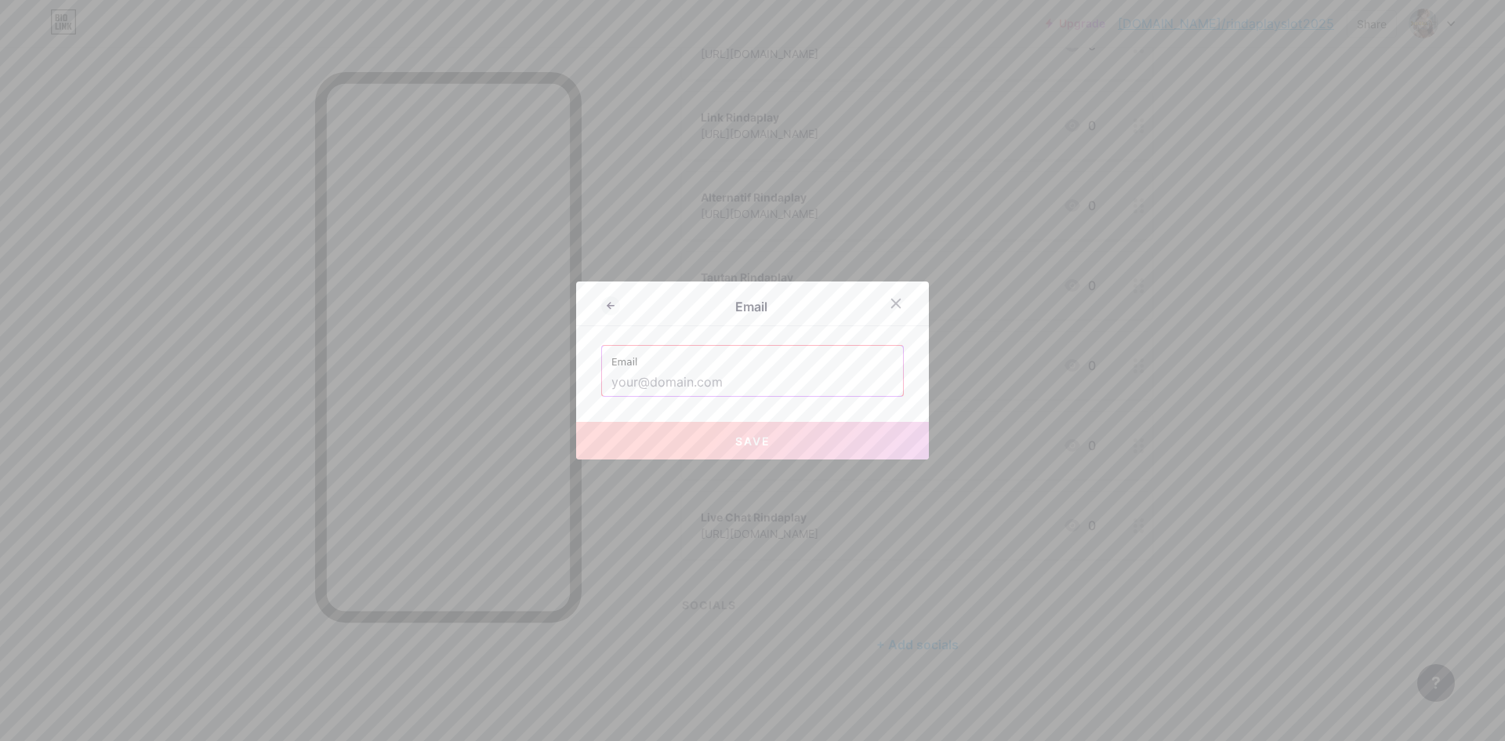
click at [697, 376] on input "text" at bounding box center [753, 382] width 282 height 27
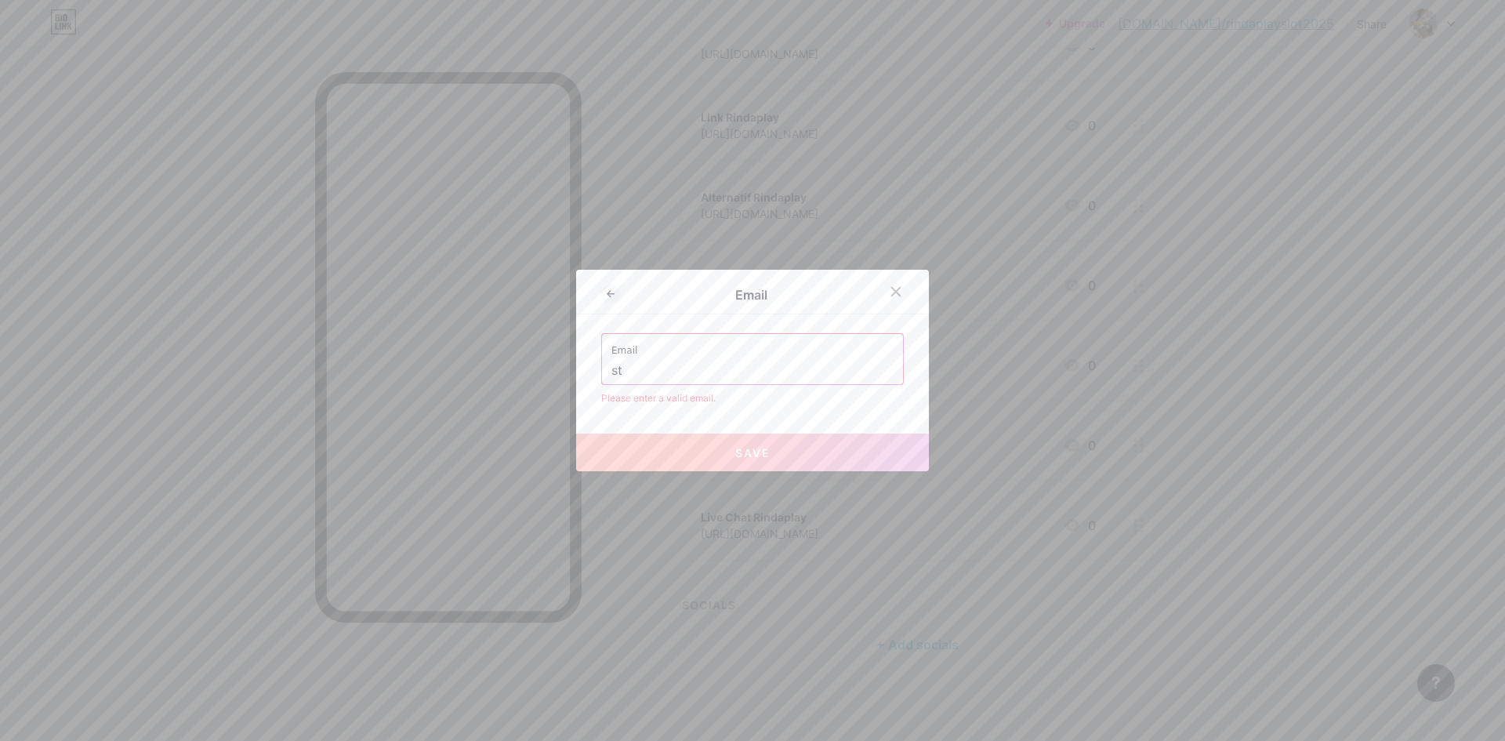
type input "st"
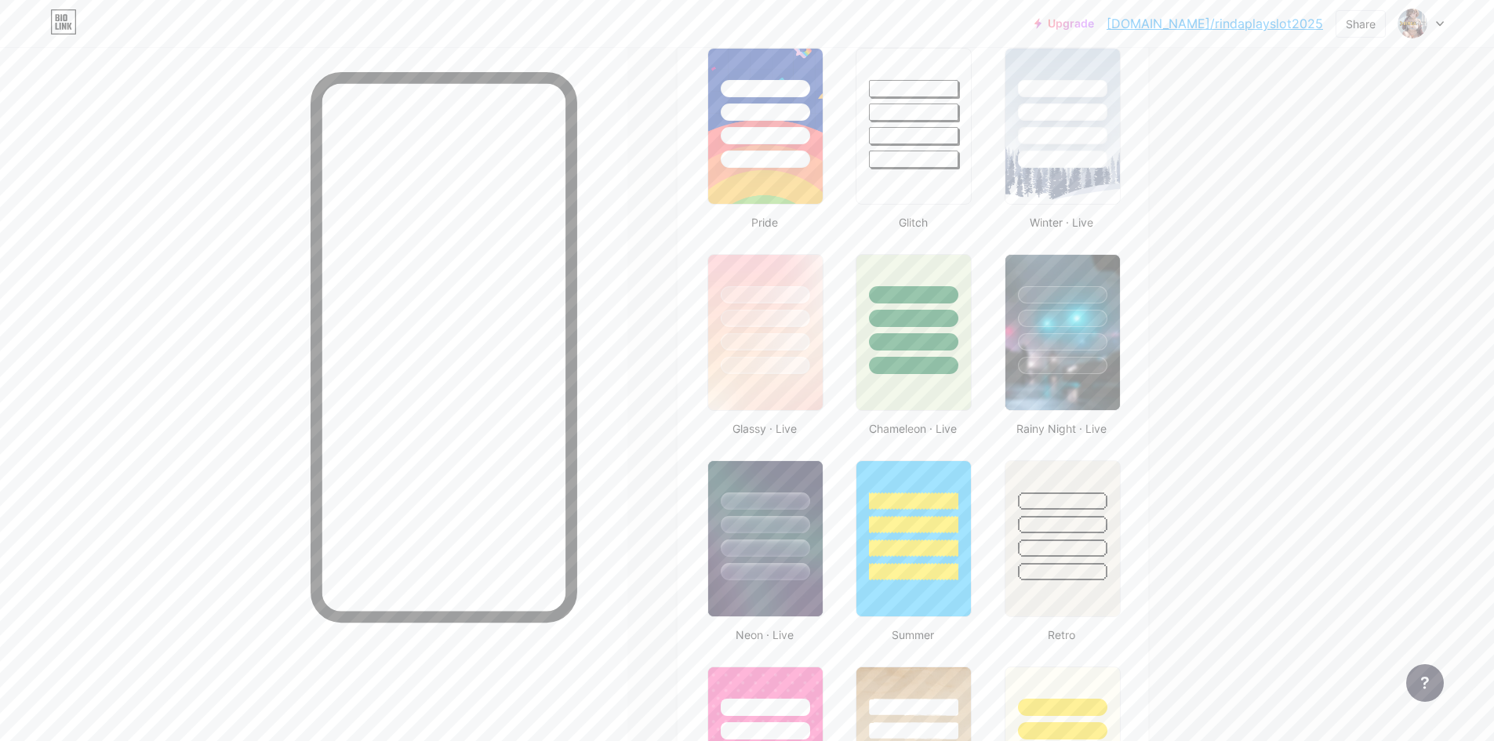
scroll to position [627, 0]
click at [1083, 361] on div at bounding box center [1062, 366] width 92 height 18
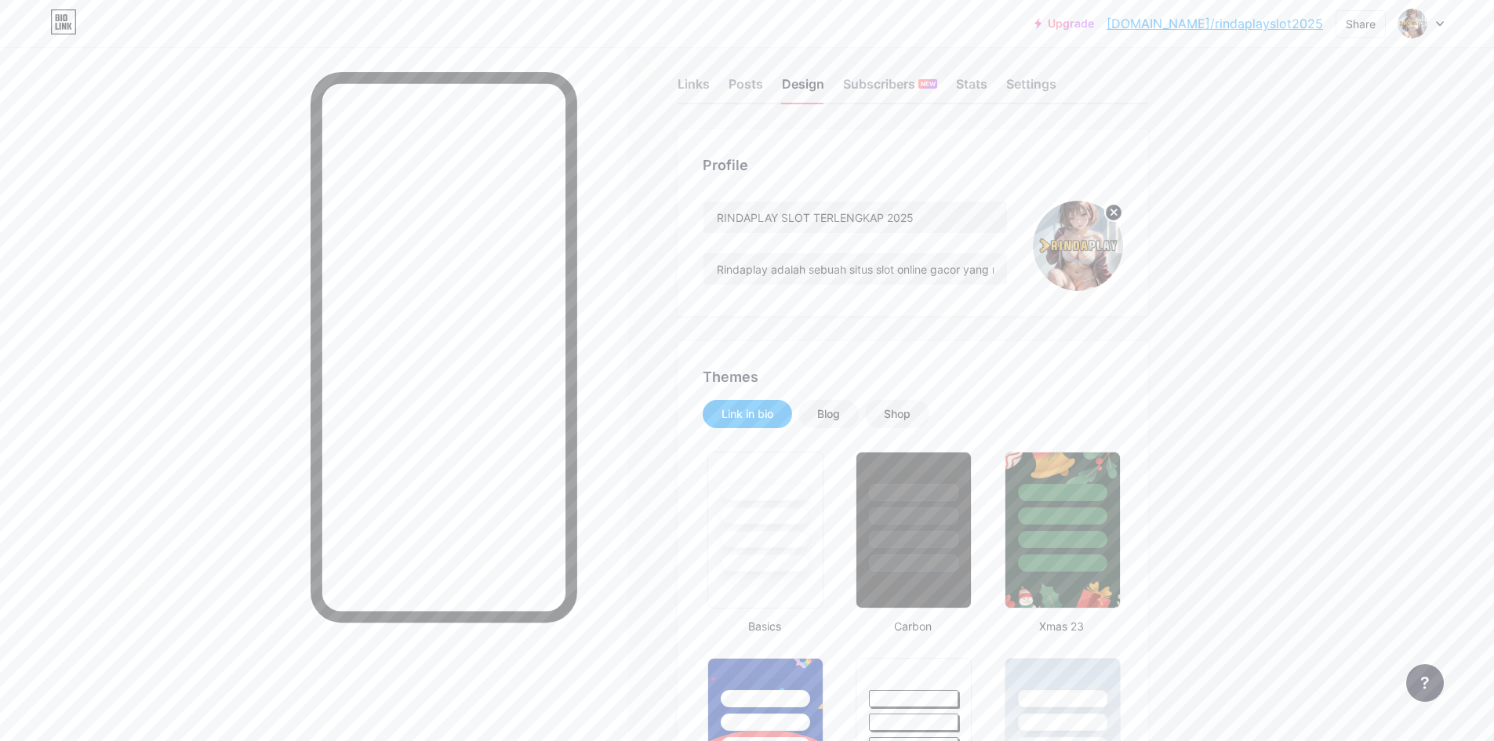
scroll to position [0, 0]
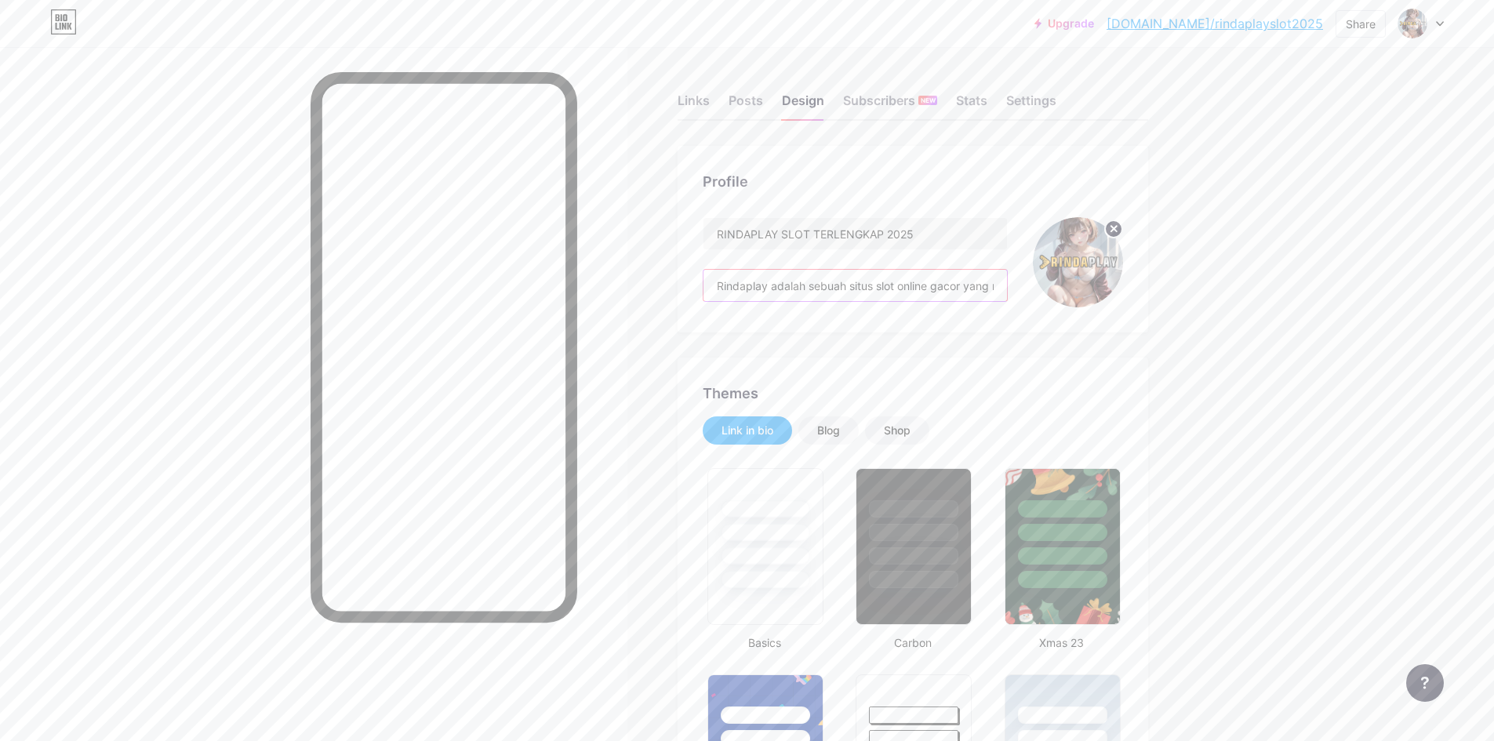
click at [894, 294] on input "Rindaplay adalah sebuah situs slot online gacor yang memiliki provider terlengk…" at bounding box center [854, 285] width 303 height 31
click at [1039, 102] on div "Settings" at bounding box center [1031, 105] width 50 height 28
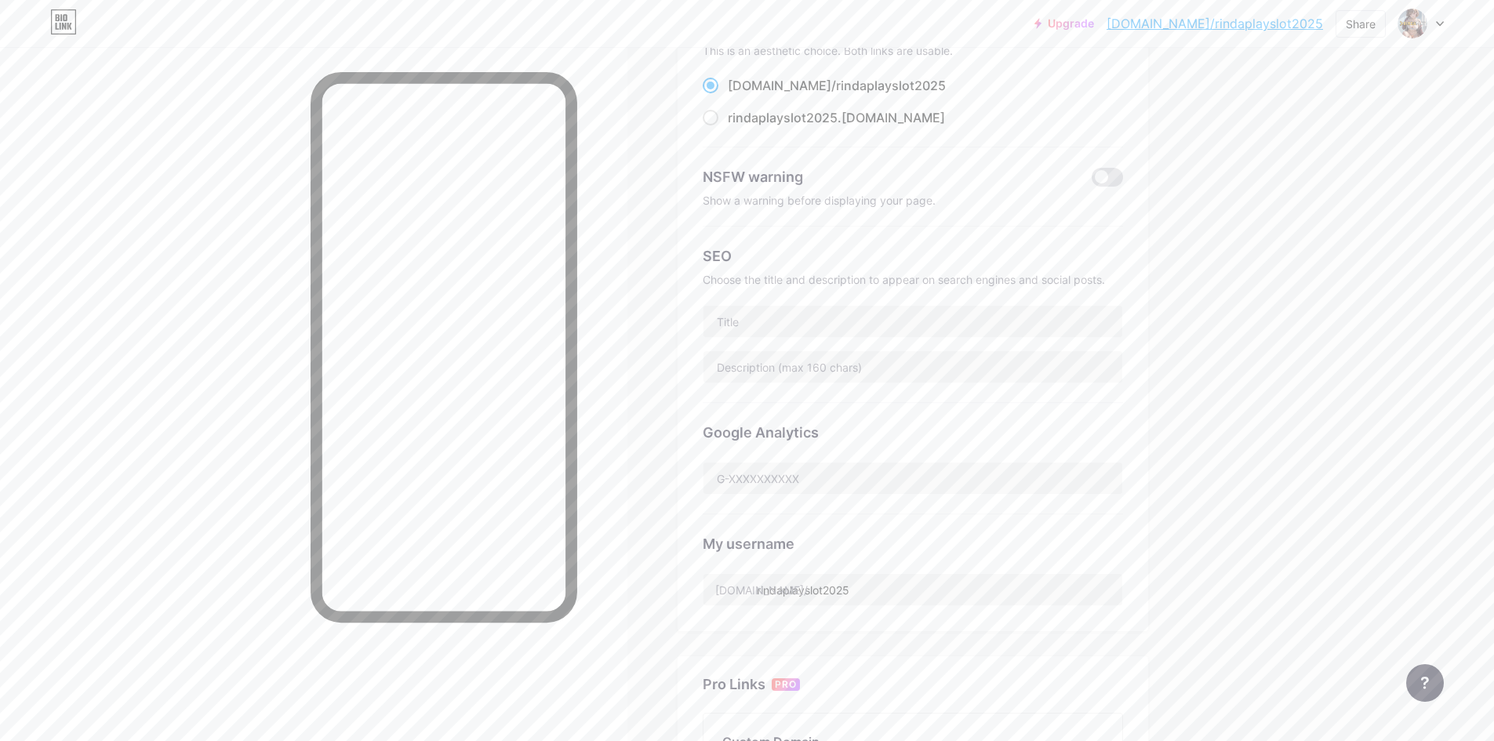
scroll to position [157, 0]
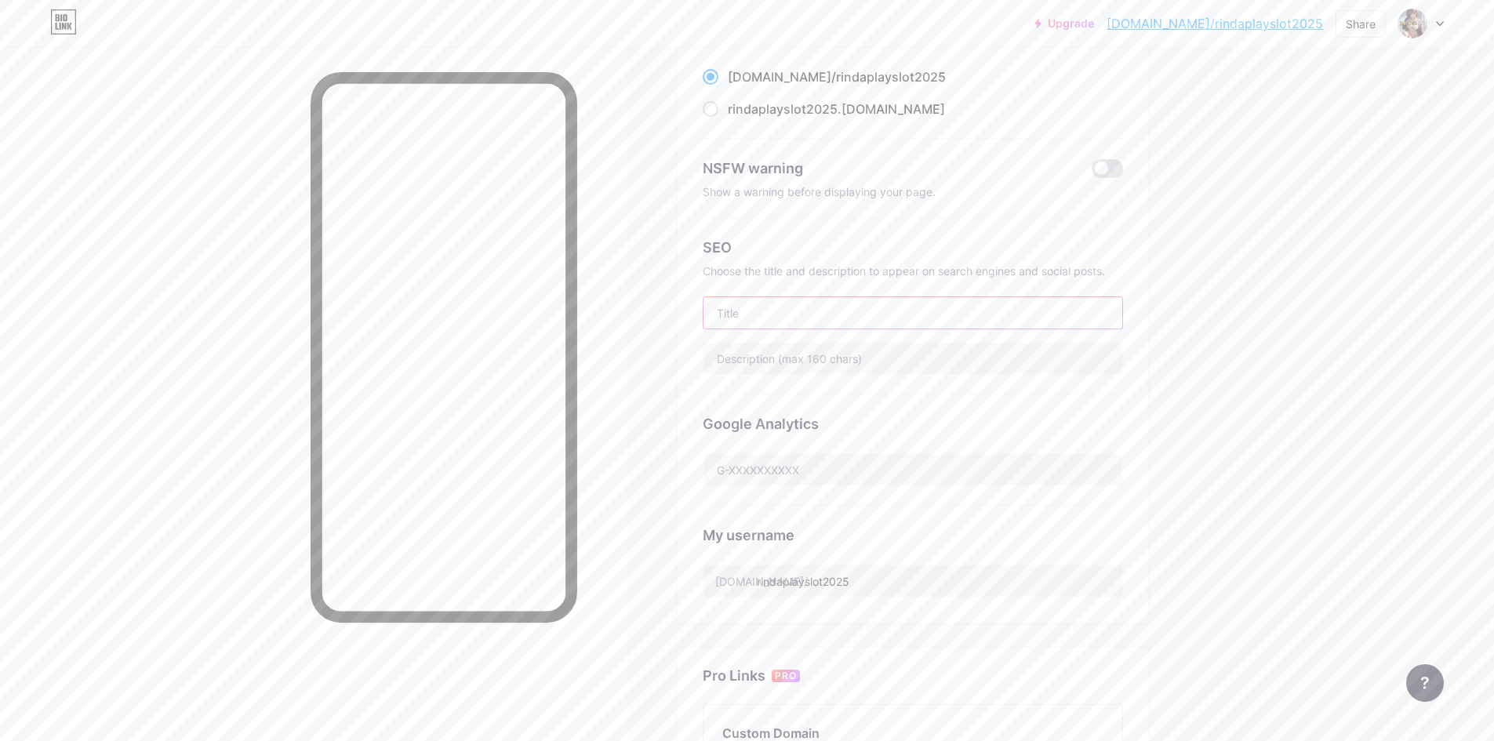
click at [890, 321] on input "text" at bounding box center [912, 312] width 419 height 31
click at [781, 311] on input "text" at bounding box center [912, 312] width 419 height 31
paste input "RINDAPLAY SLOT TERLENGKAP 2025"
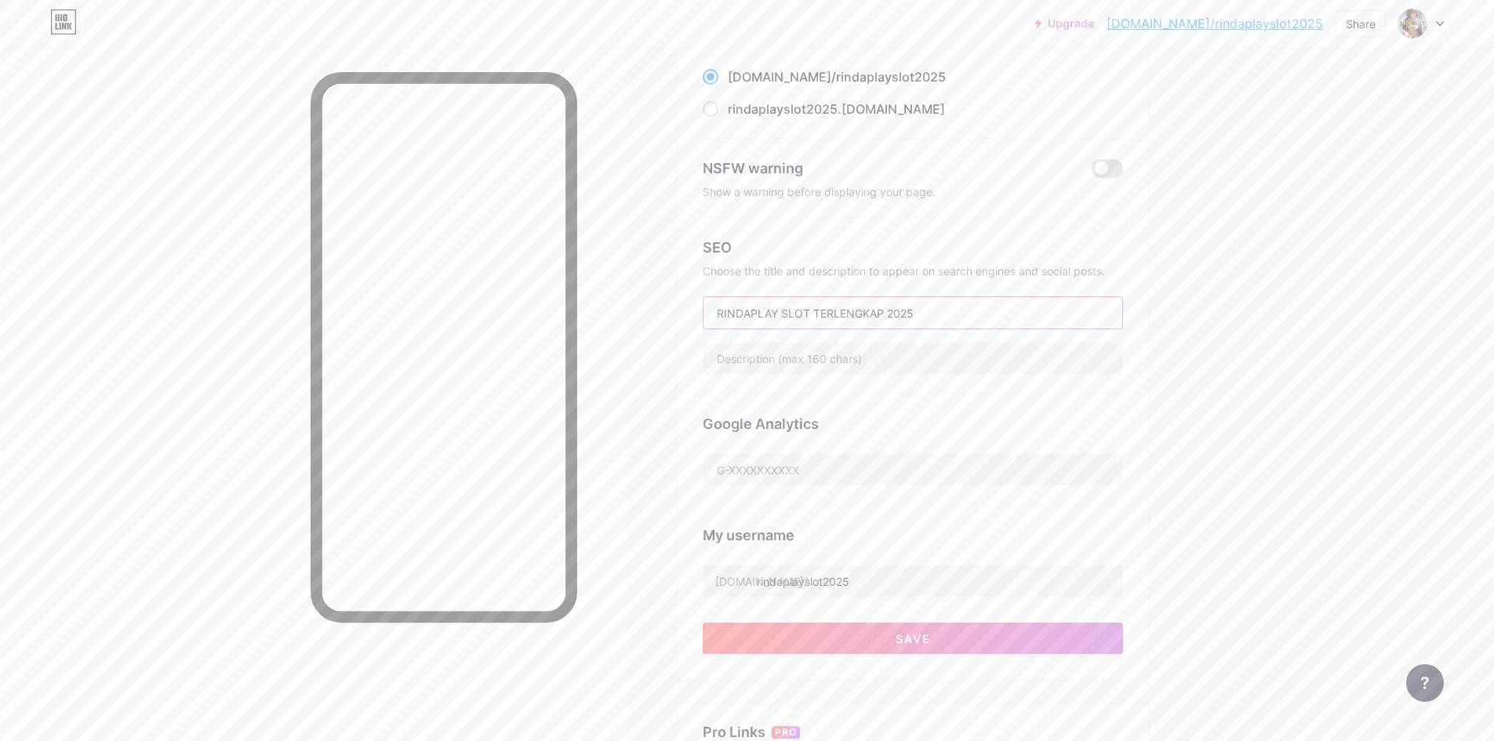
type input "RINDAPLAY SLOT TERLENGKAP 2025"
click at [799, 354] on input "text" at bounding box center [912, 358] width 419 height 31
paste input "Rindaplay adalah sebuah situs slot online gacor yang memiliki provider terlengk…"
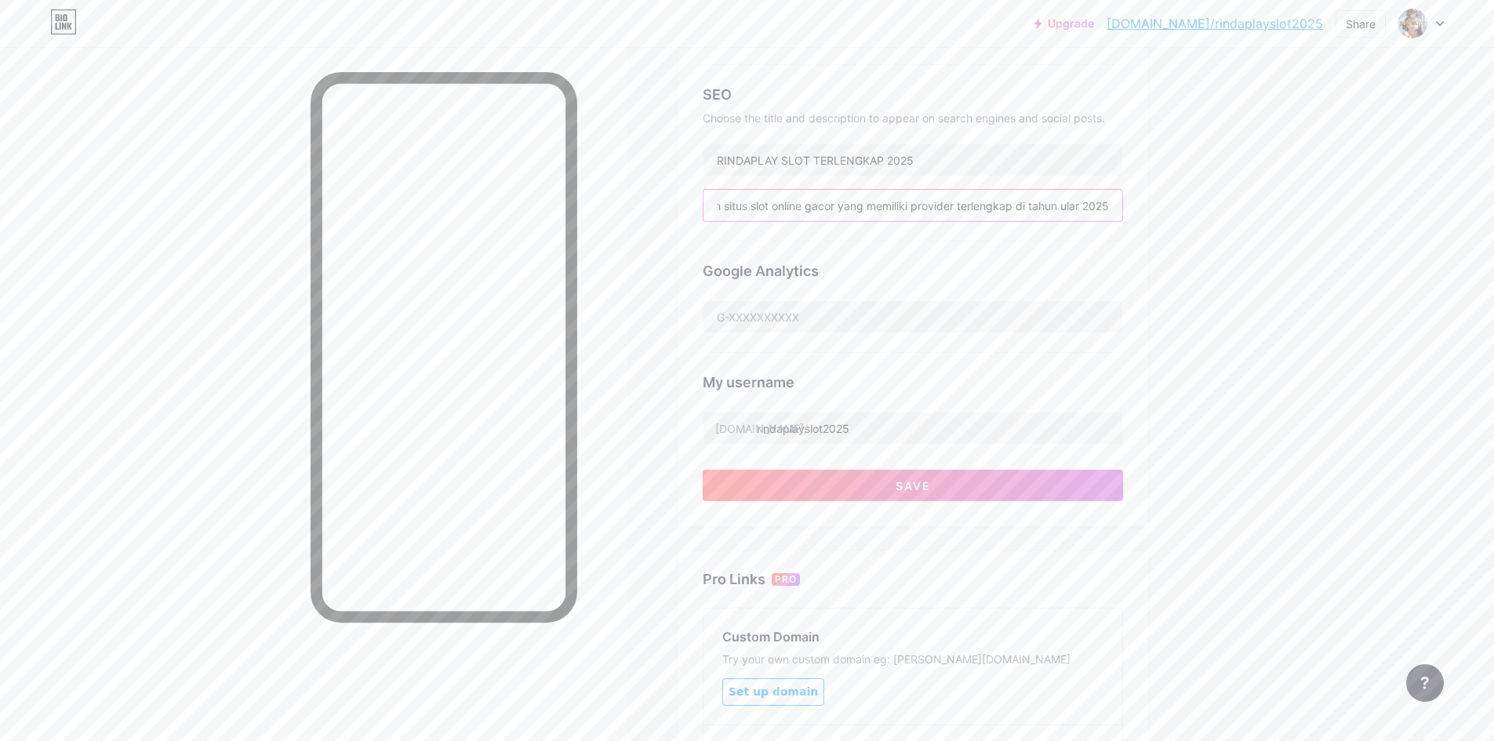
scroll to position [314, 0]
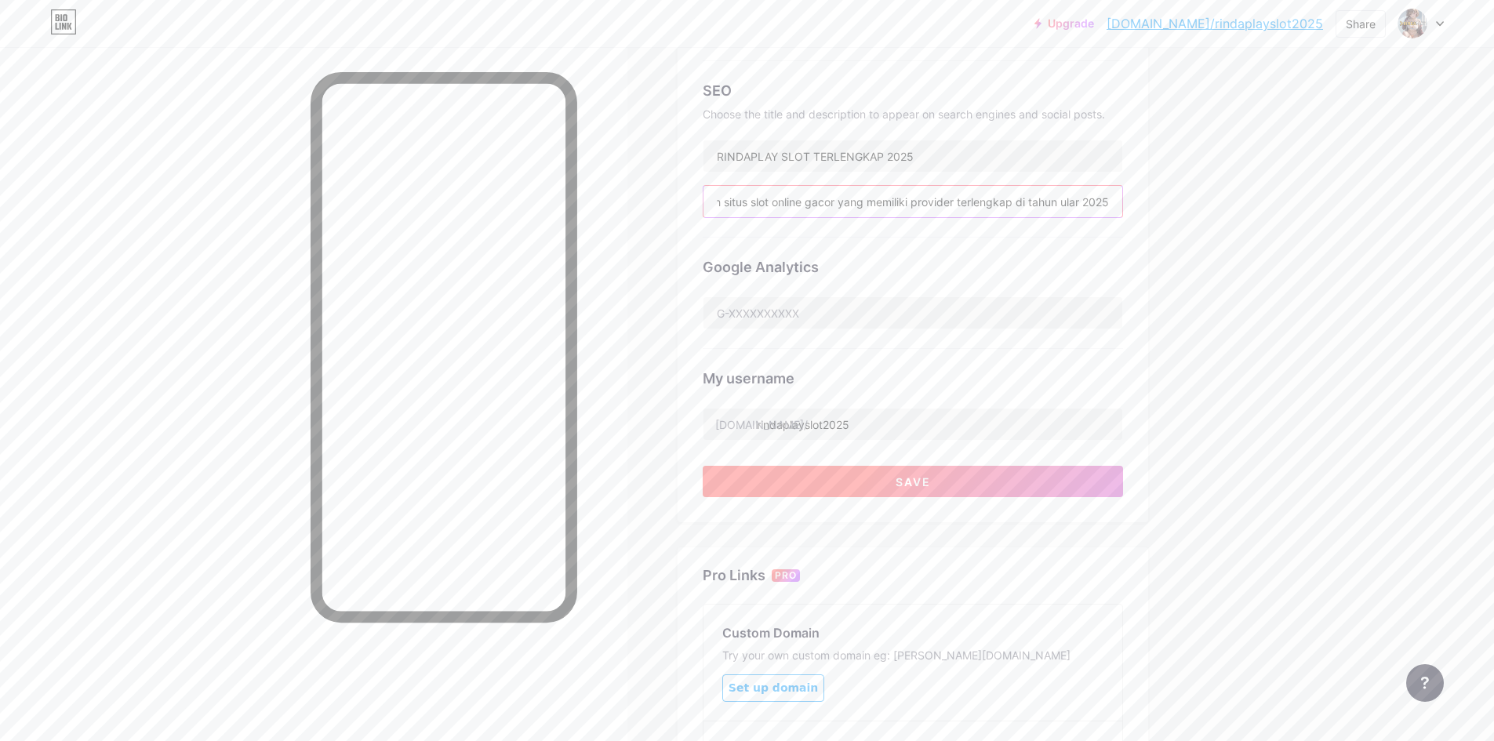
type input "Rindaplay adalah sebuah situs slot online gacor yang memiliki provider terlengk…"
click at [872, 485] on button "Save" at bounding box center [913, 481] width 420 height 31
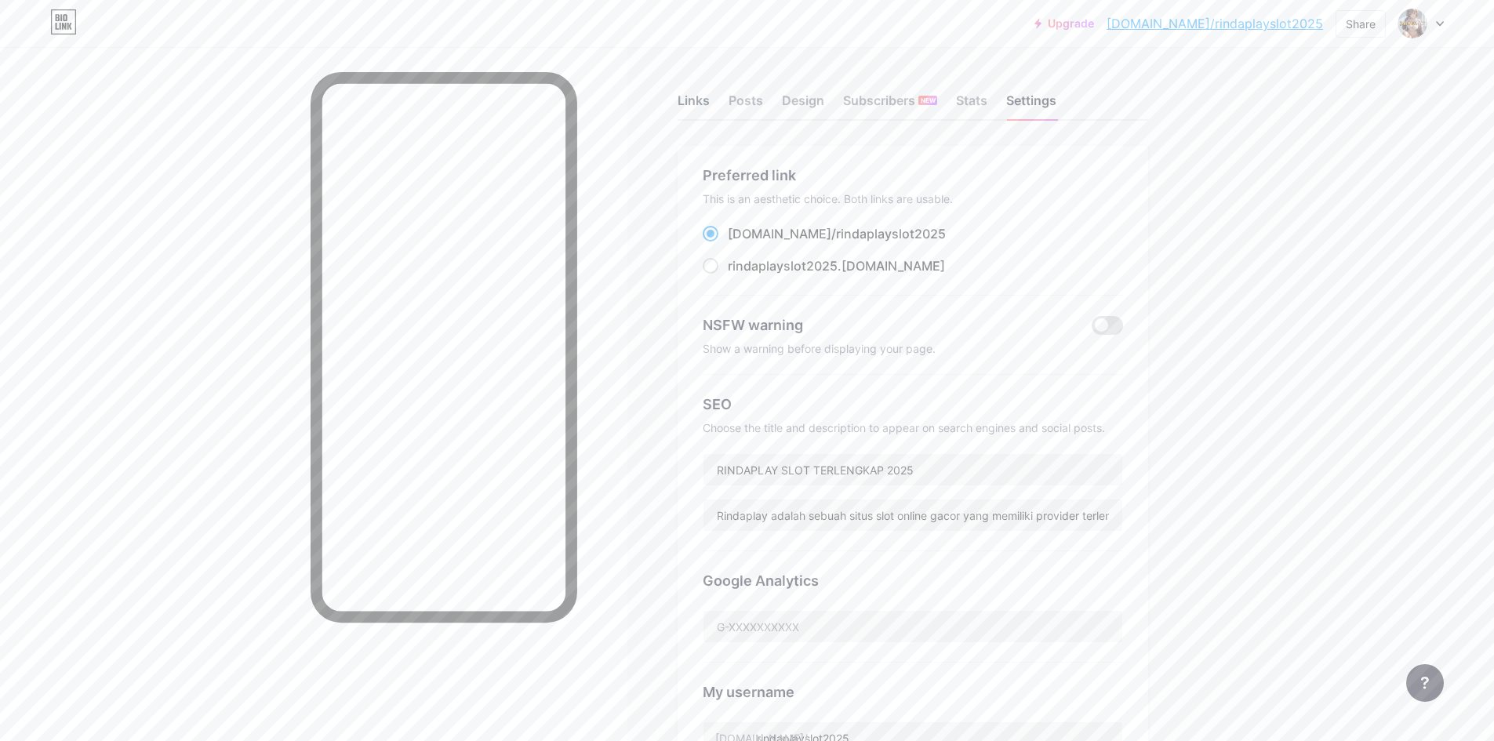
click at [706, 106] on div "Links" at bounding box center [693, 105] width 32 height 28
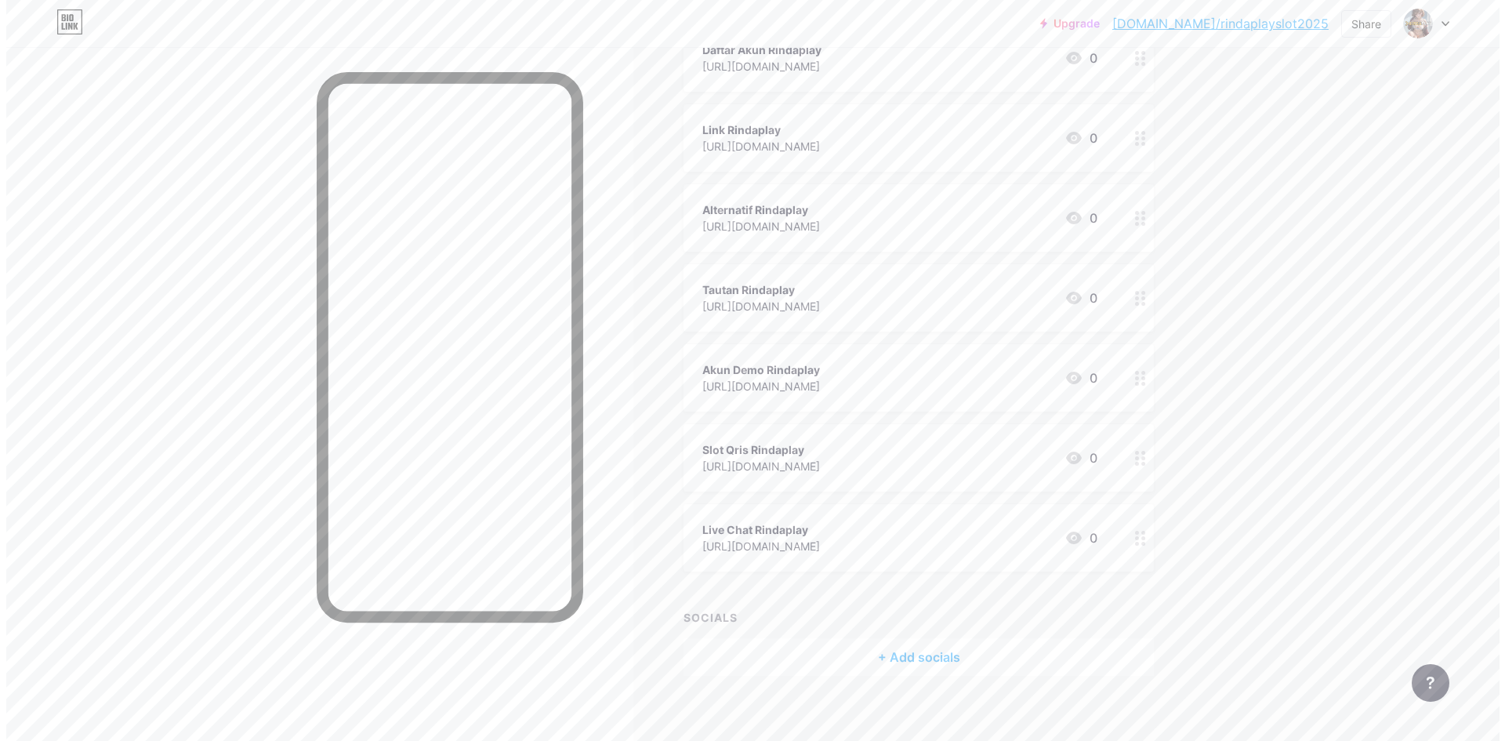
scroll to position [315, 0]
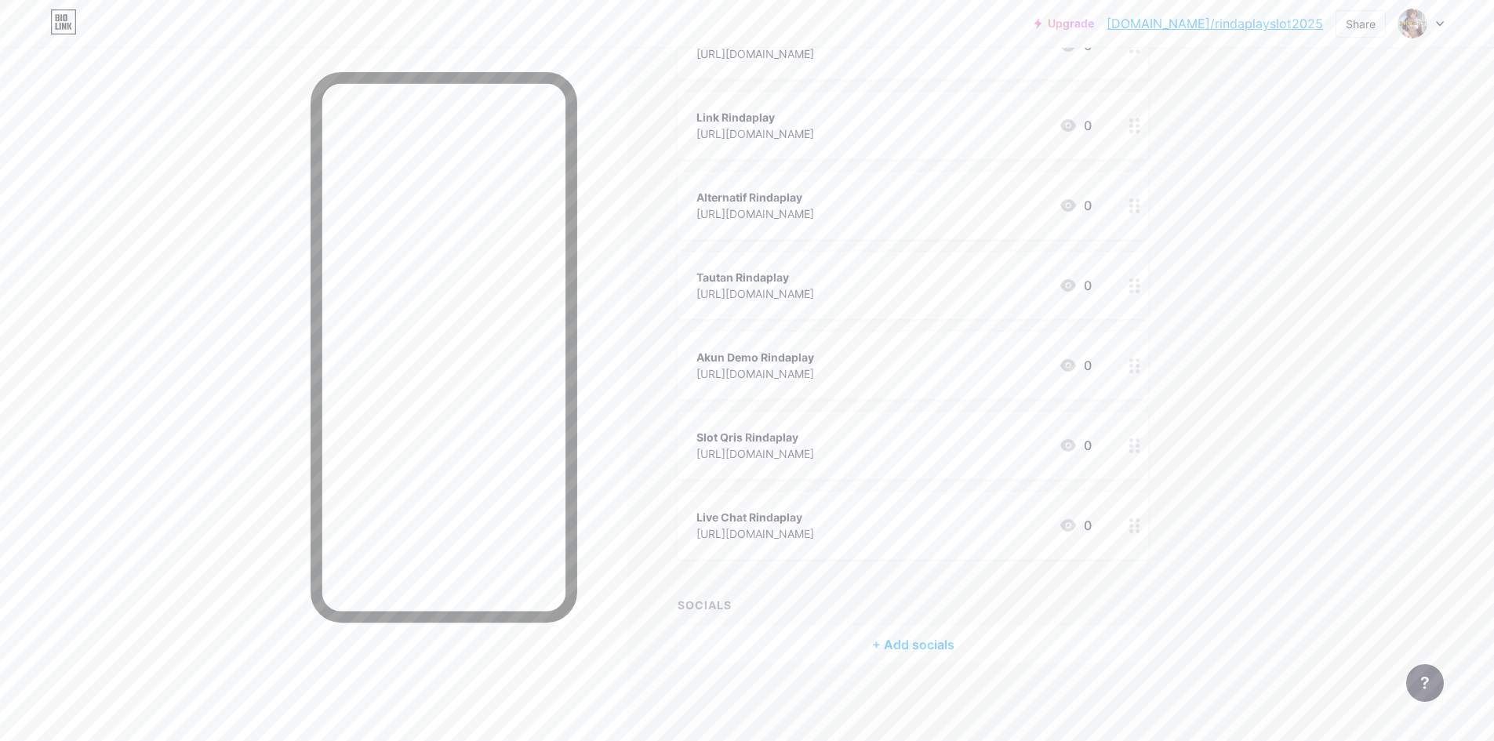
click at [903, 636] on div "+ Add socials" at bounding box center [912, 645] width 470 height 38
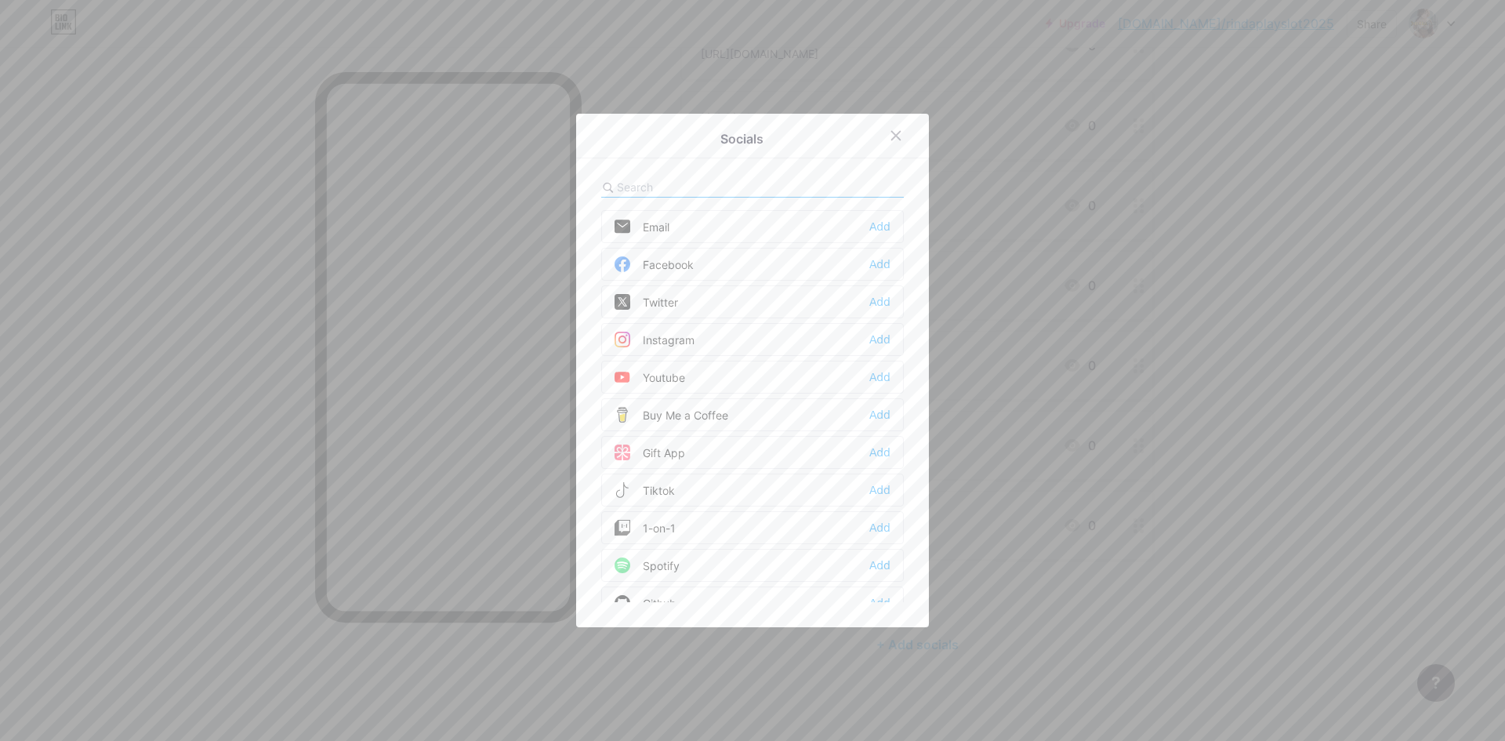
click at [664, 228] on div "Email" at bounding box center [642, 227] width 55 height 16
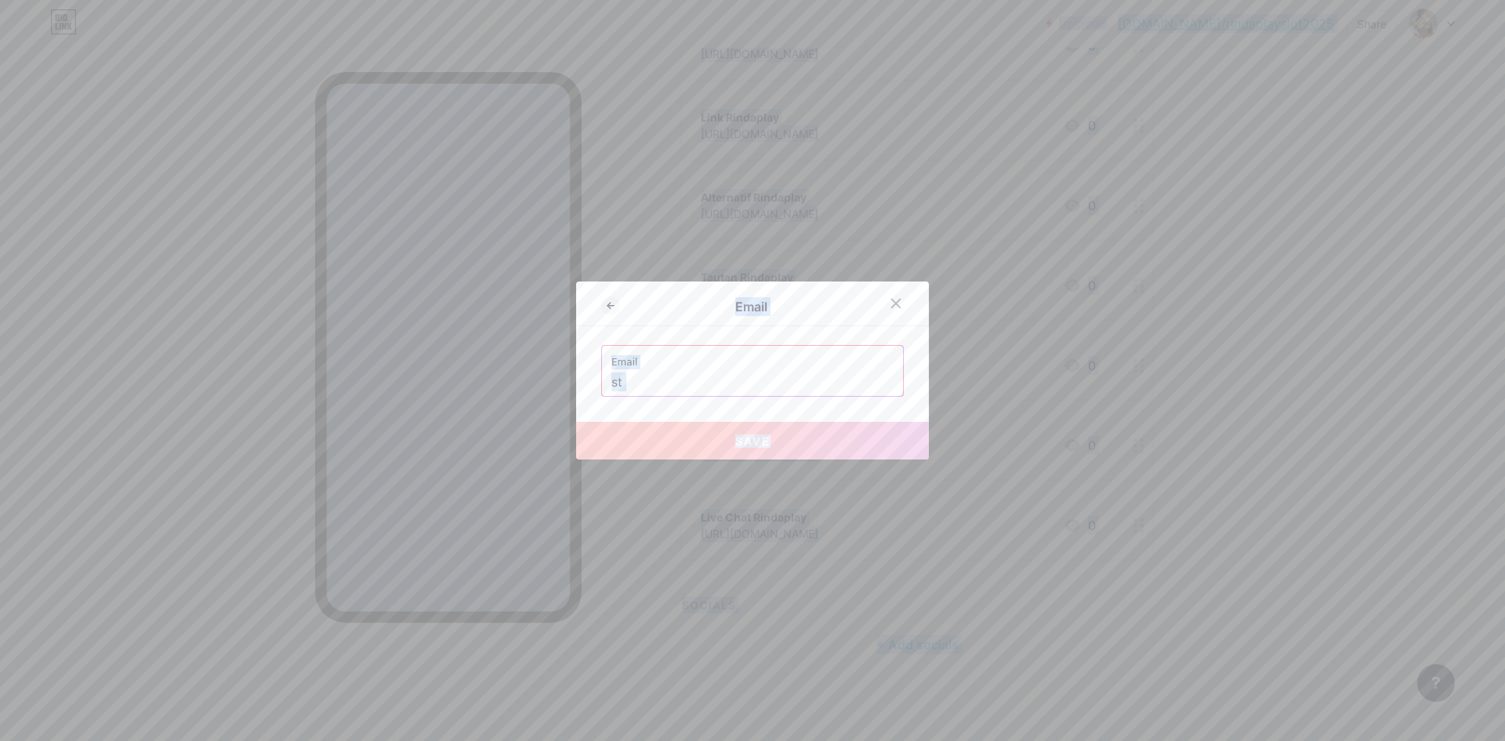
click at [709, 382] on input "st" at bounding box center [753, 382] width 282 height 27
paste input "Rindaplay adalah sebuah situs slot online gacor yang memiliki provider terlengk…"
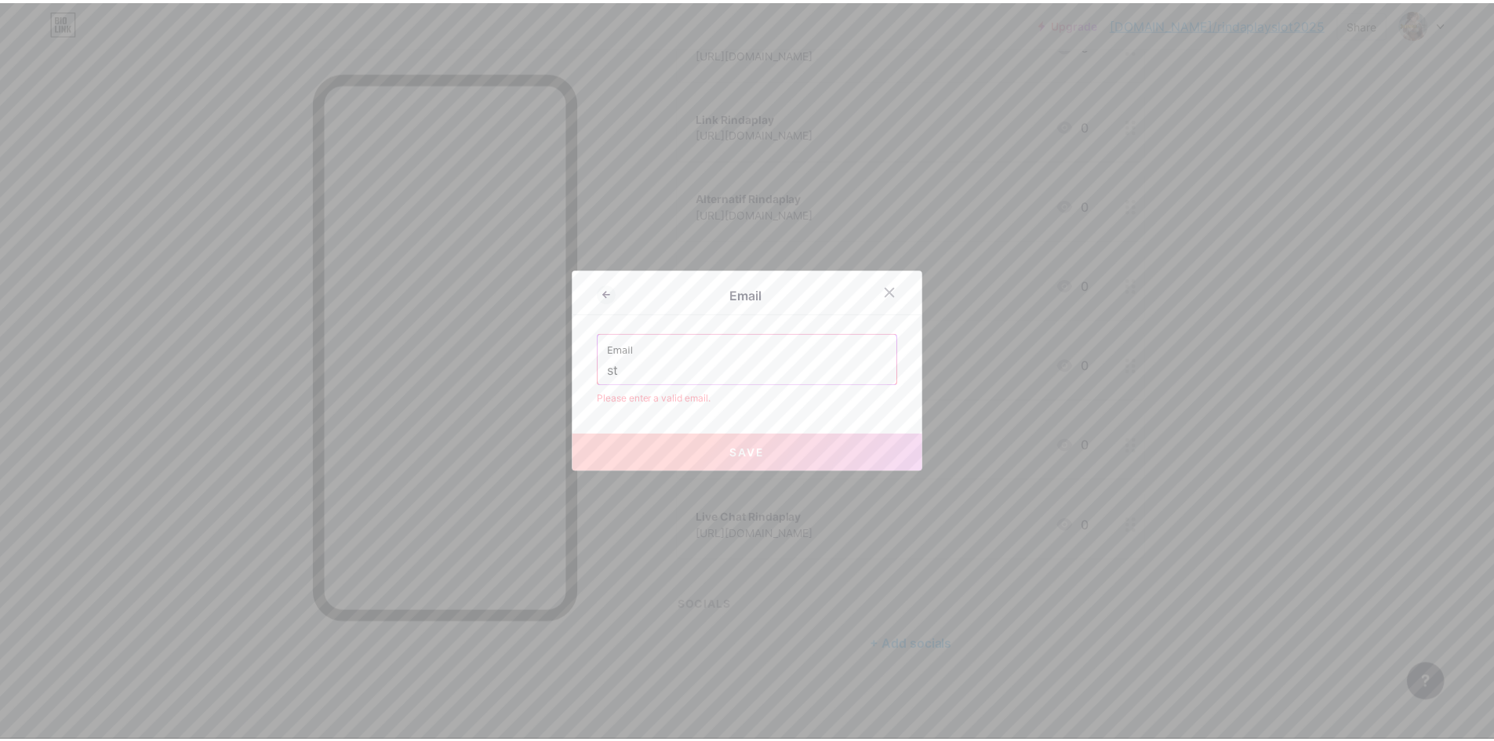
scroll to position [0, 0]
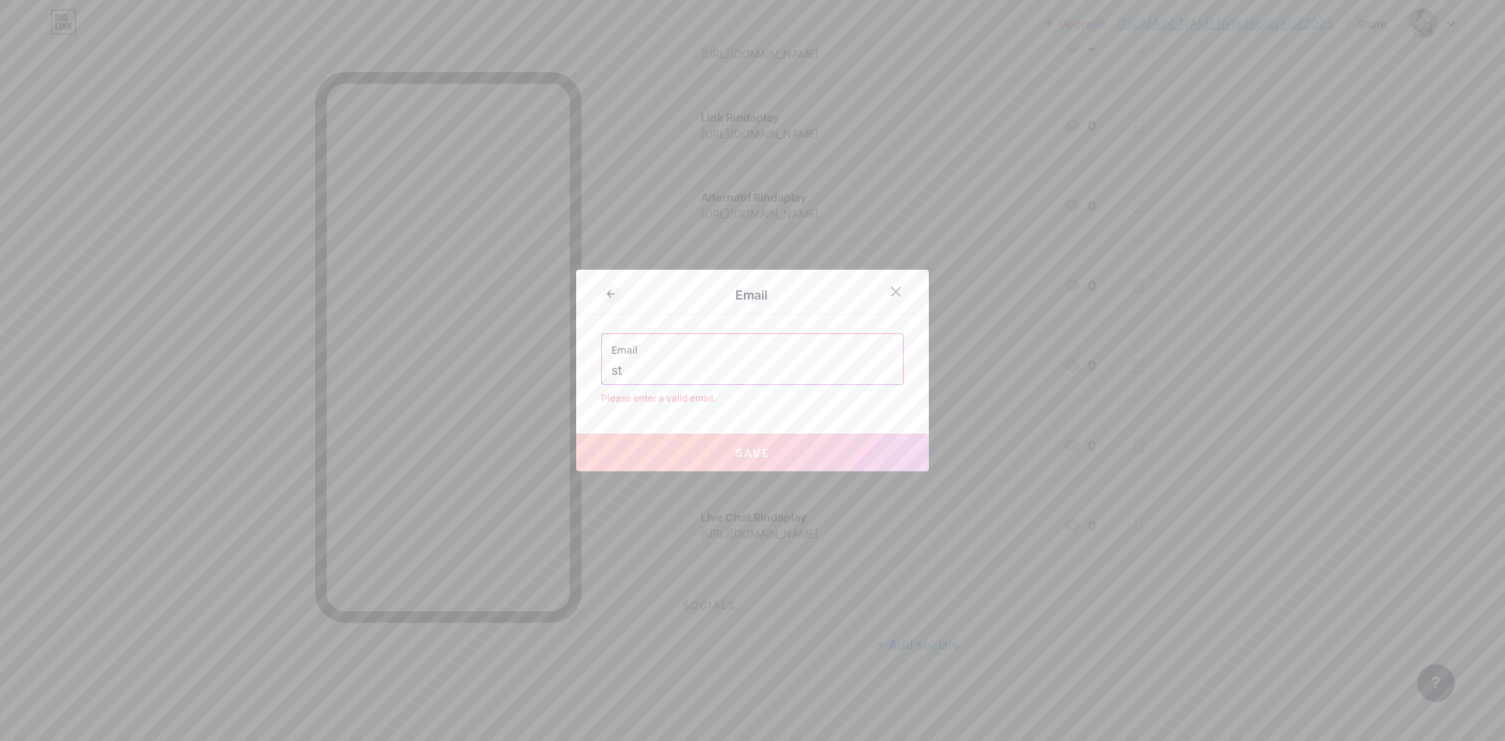
paste input "[EMAIL_ADDRESS][DOMAIN_NAME]"
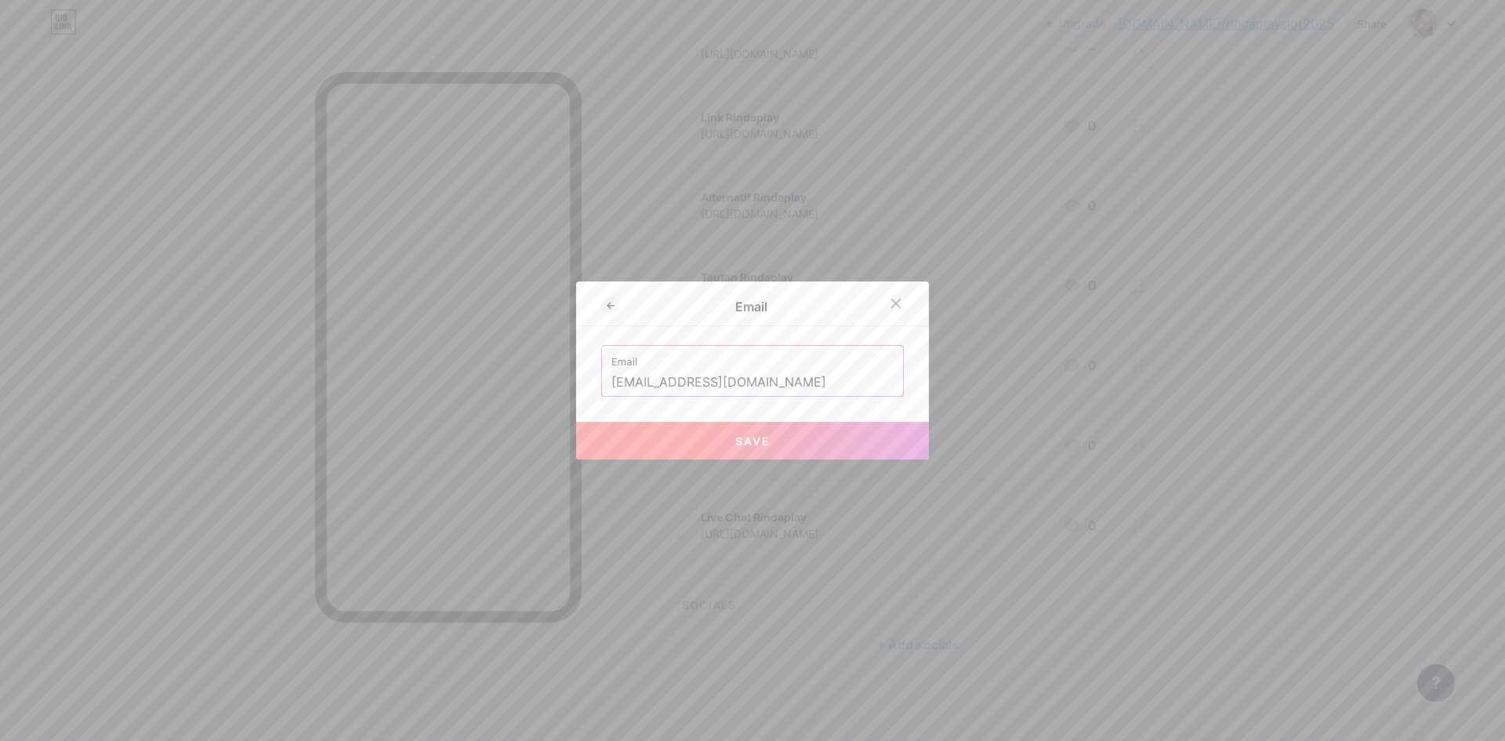
click at [837, 448] on button "Save" at bounding box center [752, 441] width 353 height 38
type input "mailto:[EMAIL_ADDRESS][DOMAIN_NAME]"
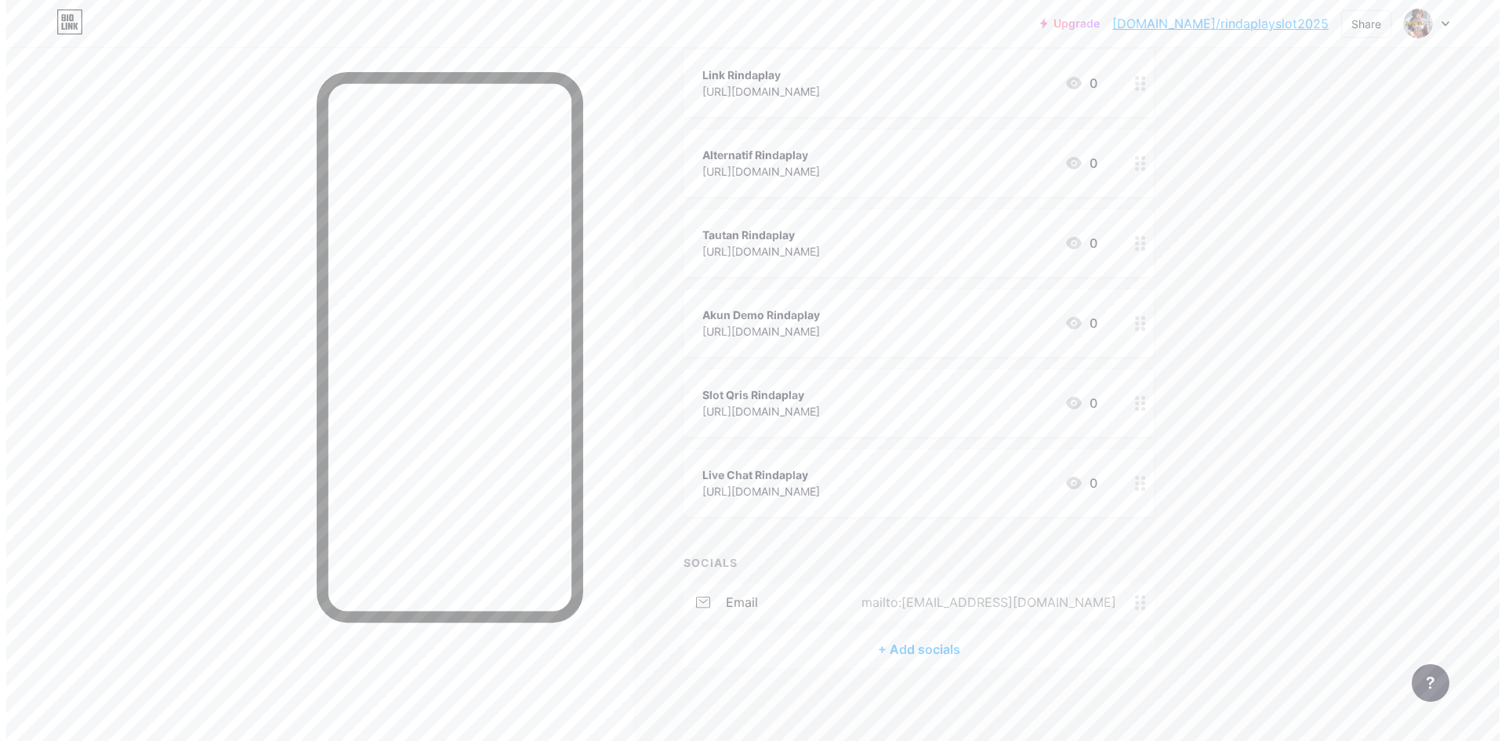
scroll to position [362, 0]
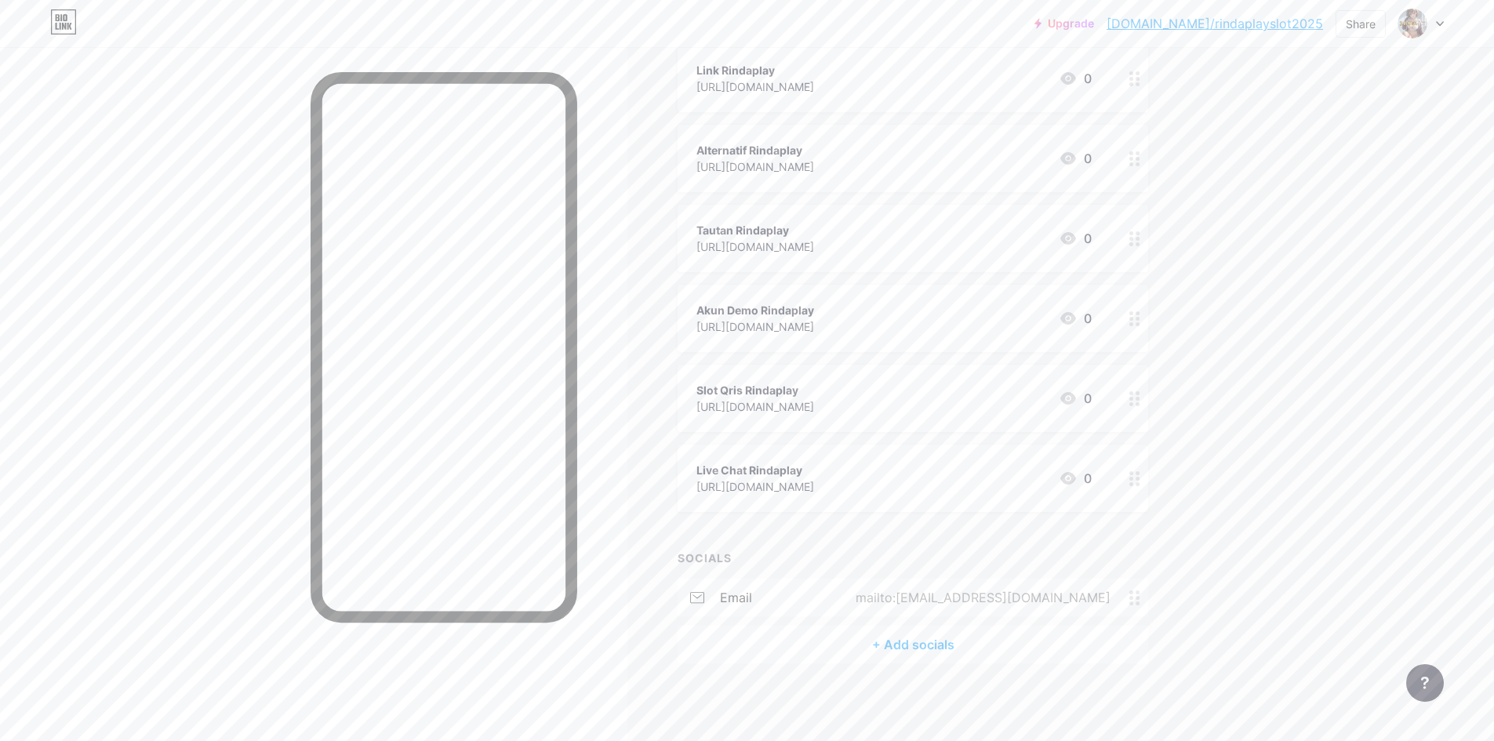
click at [906, 637] on div "+ Add socials" at bounding box center [912, 645] width 470 height 38
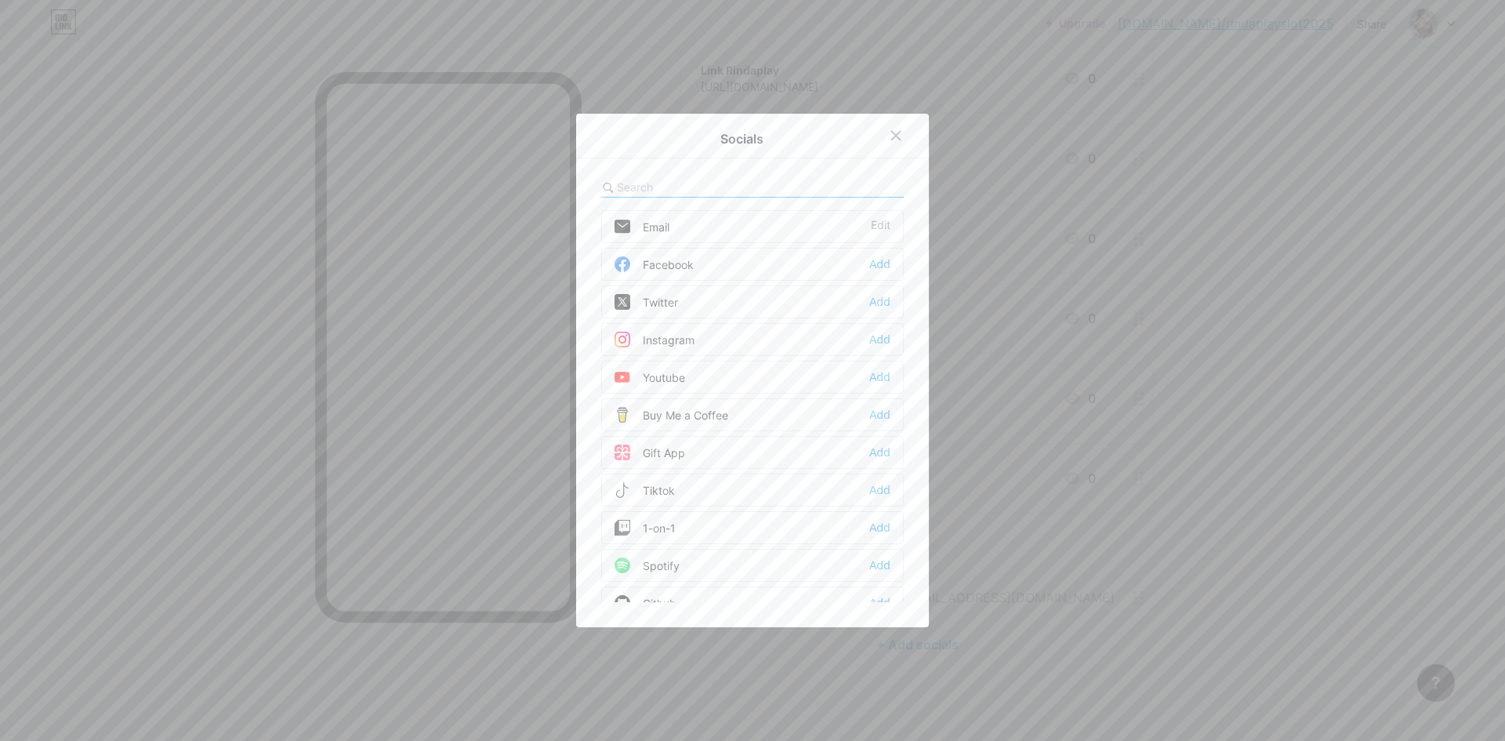
click at [692, 271] on div "Facebook Add" at bounding box center [752, 264] width 303 height 33
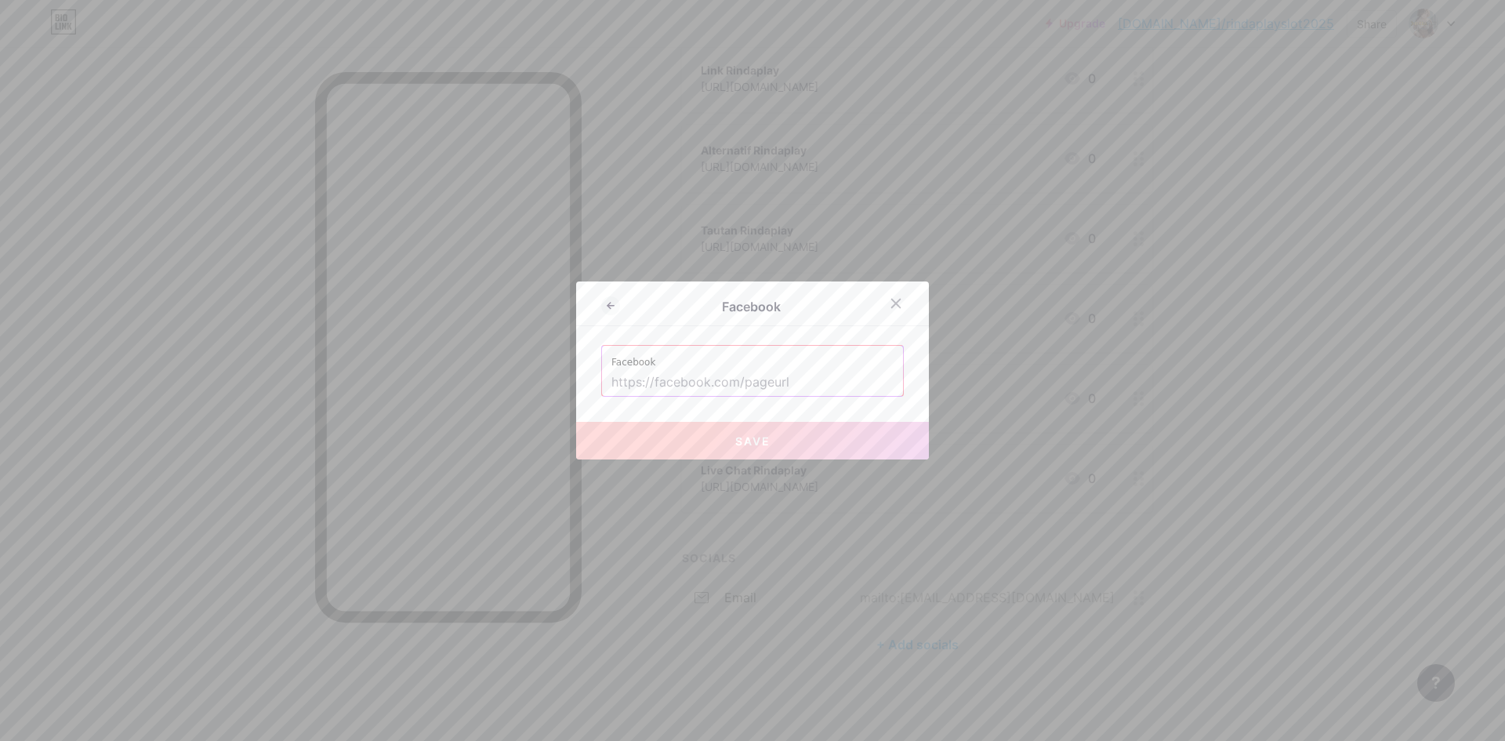
click at [745, 398] on div "Facebook Facebook Save" at bounding box center [752, 370] width 353 height 178
click at [743, 391] on input "text" at bounding box center [753, 382] width 282 height 27
paste input "[URL][DOMAIN_NAME]"
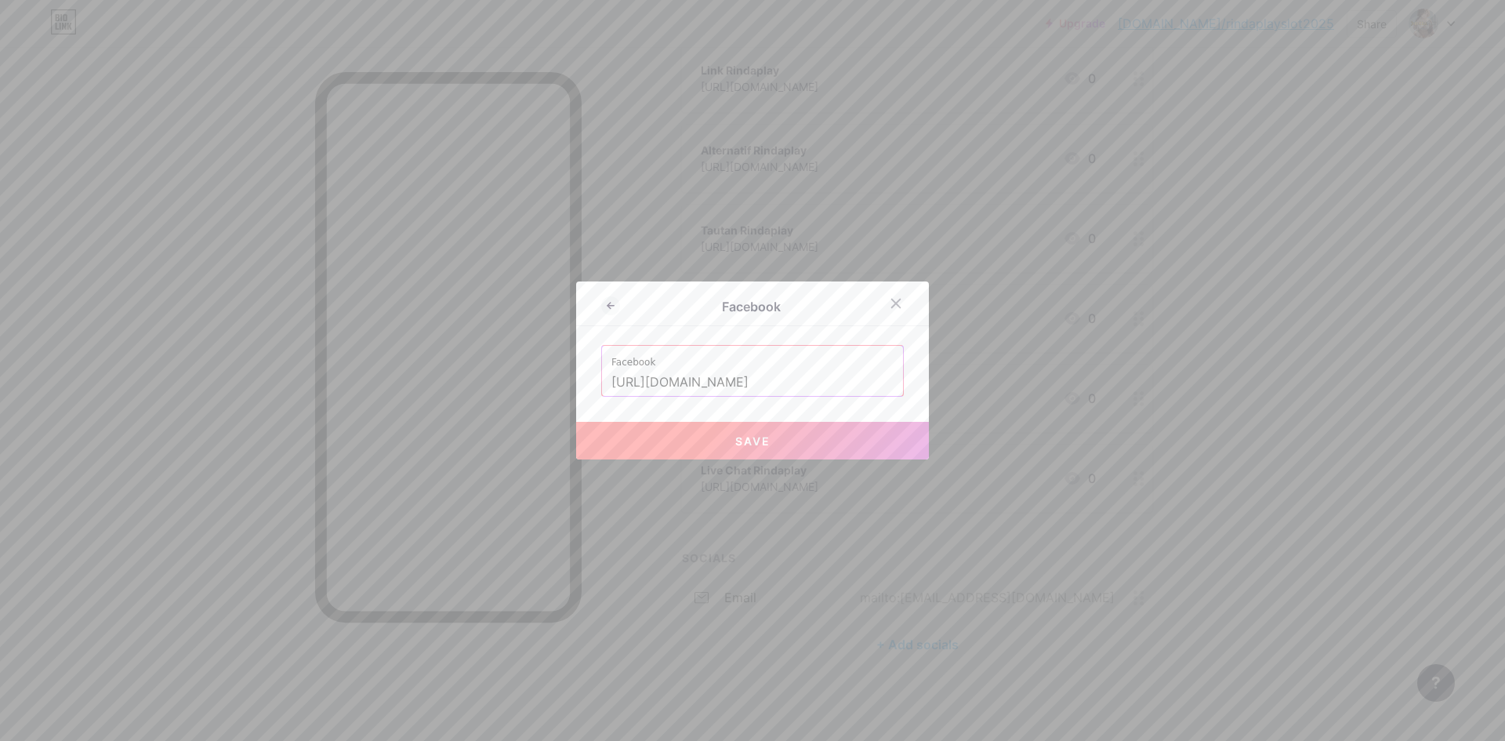
scroll to position [0, 74]
type input "[URL][DOMAIN_NAME]"
click at [722, 431] on button "Save" at bounding box center [752, 441] width 353 height 38
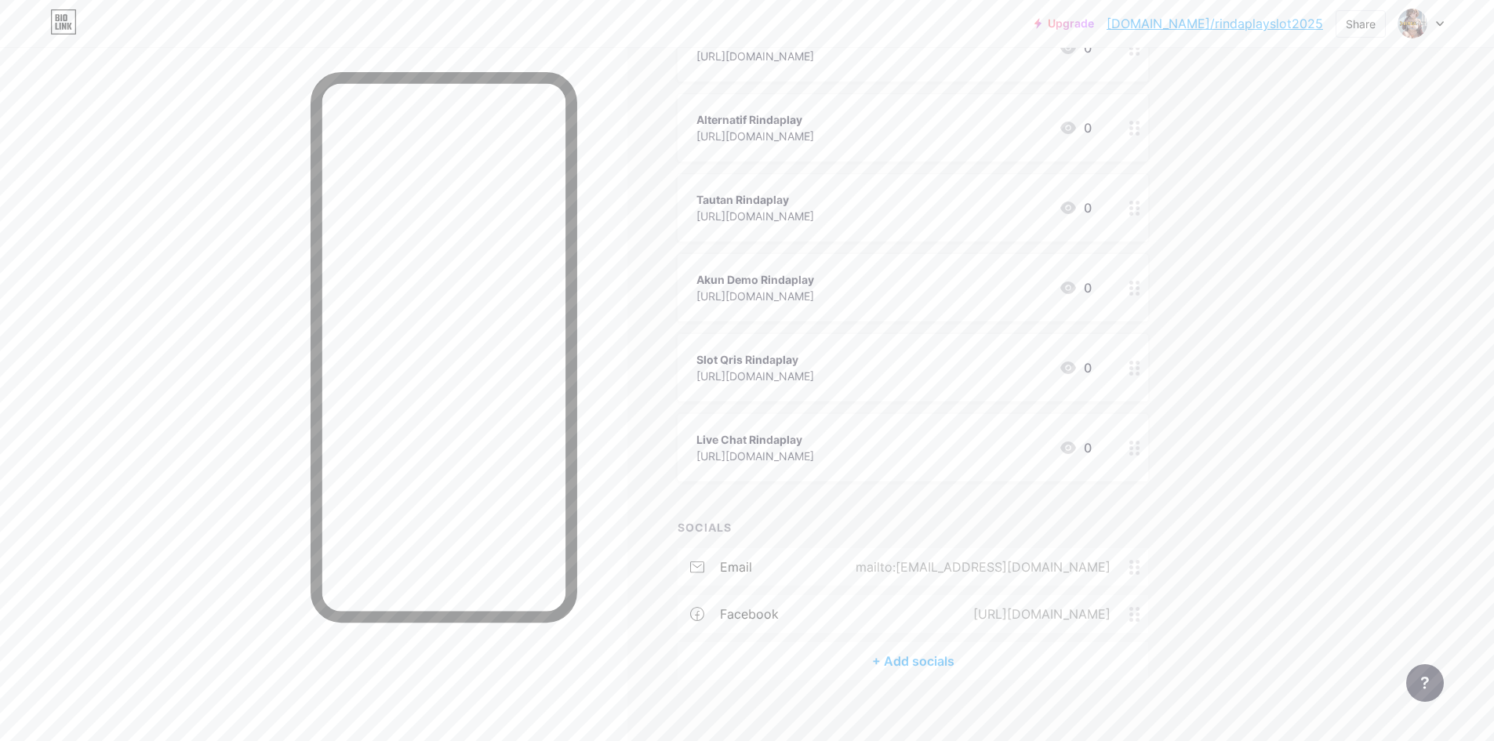
scroll to position [409, 0]
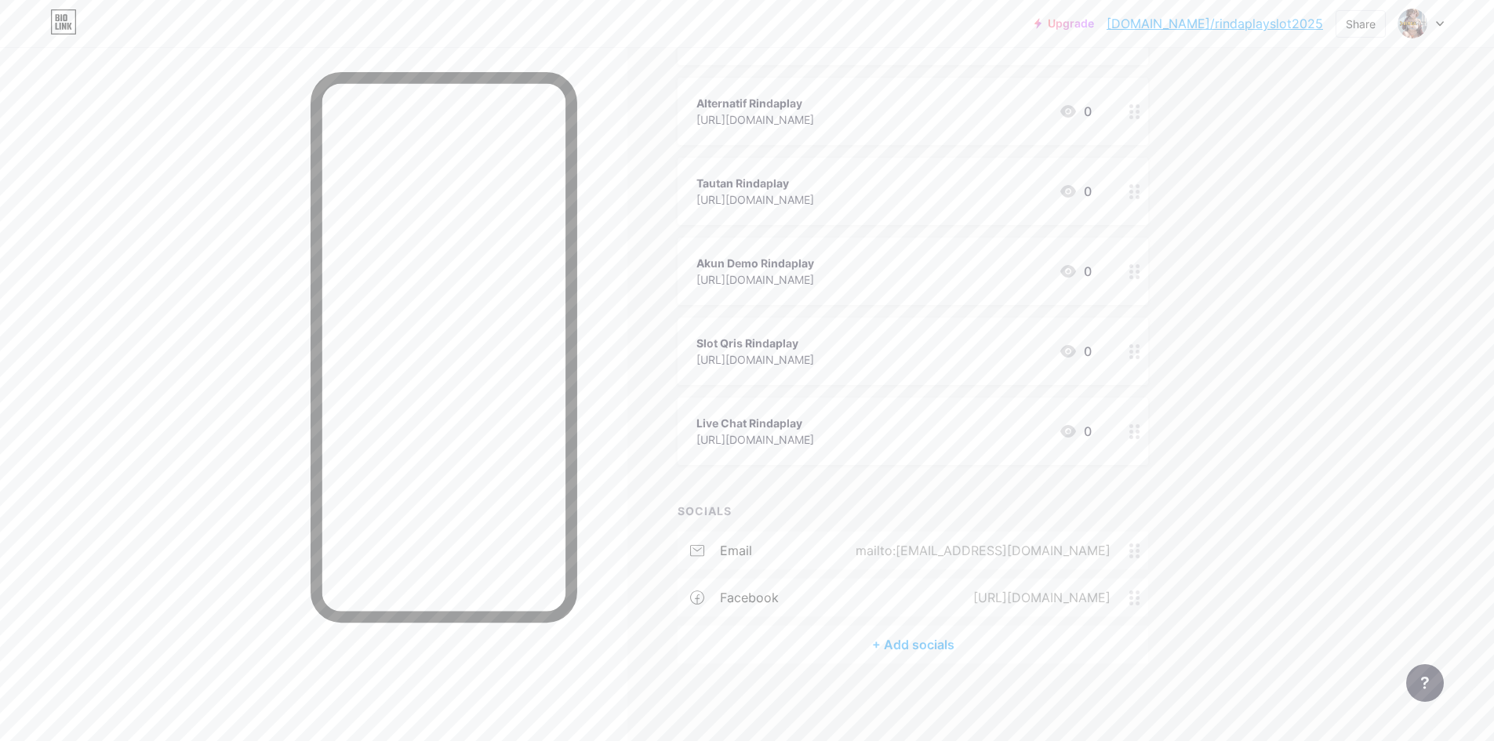
click at [919, 644] on div "+ Add socials" at bounding box center [912, 645] width 470 height 38
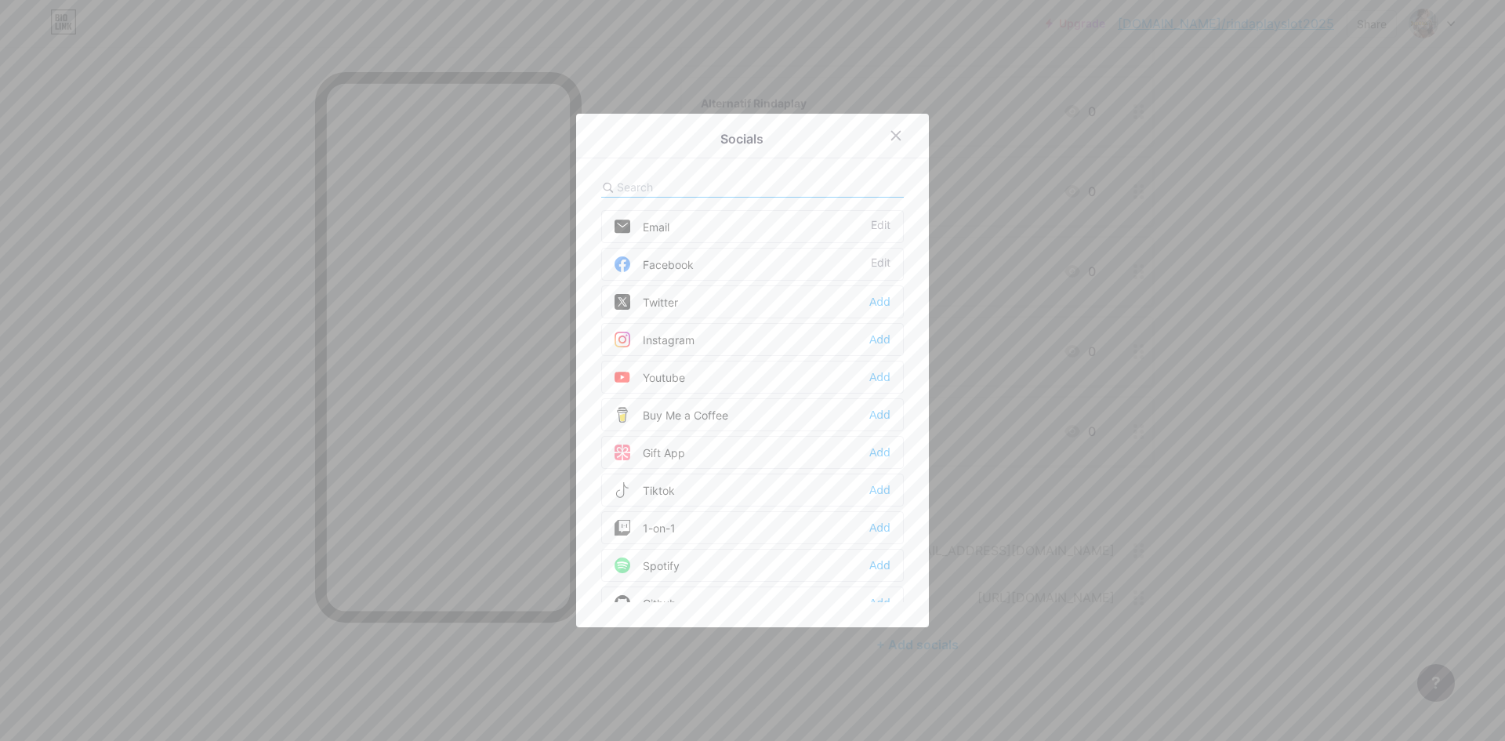
click at [730, 379] on div "Youtube Add" at bounding box center [752, 377] width 303 height 33
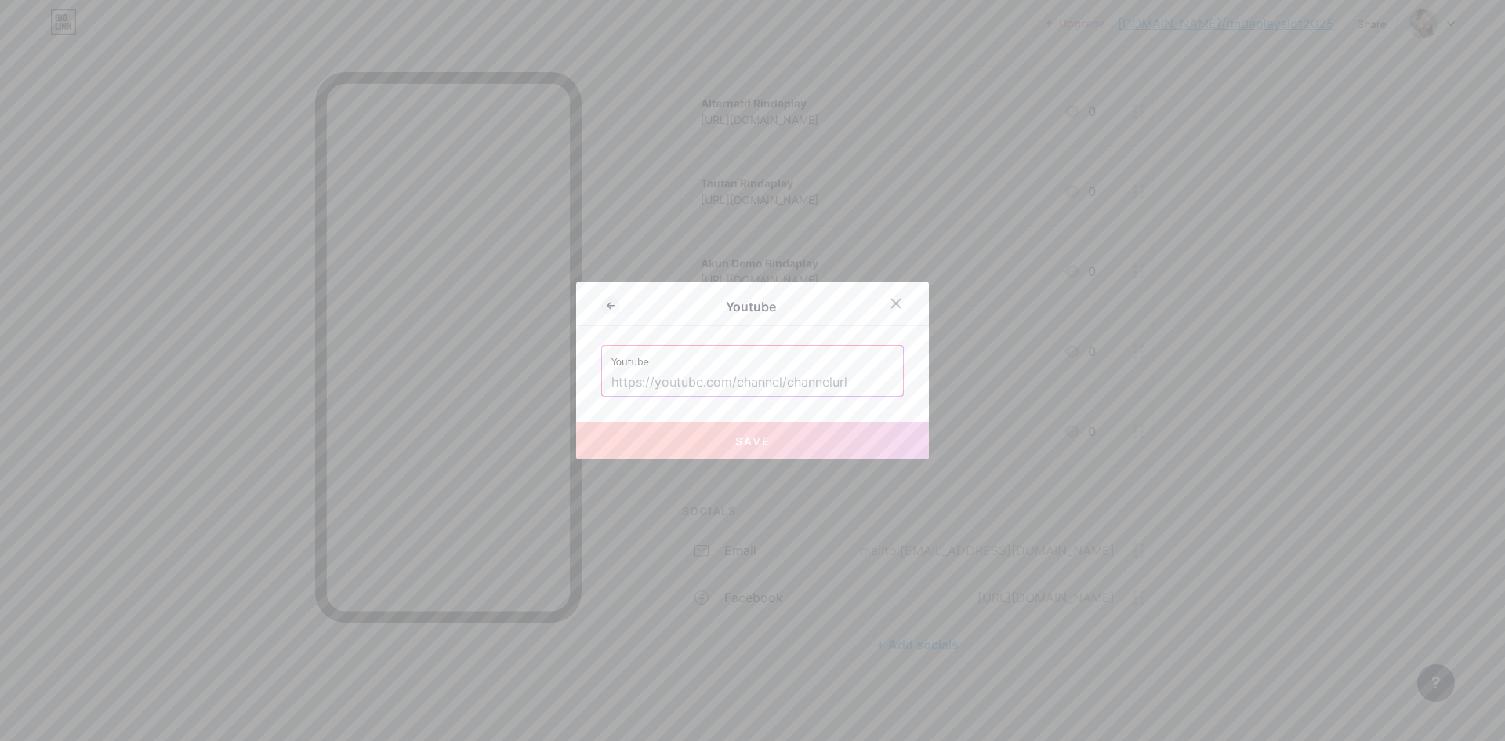
click at [664, 373] on input "text" at bounding box center [753, 382] width 282 height 27
paste input "[URL][DOMAIN_NAME]"
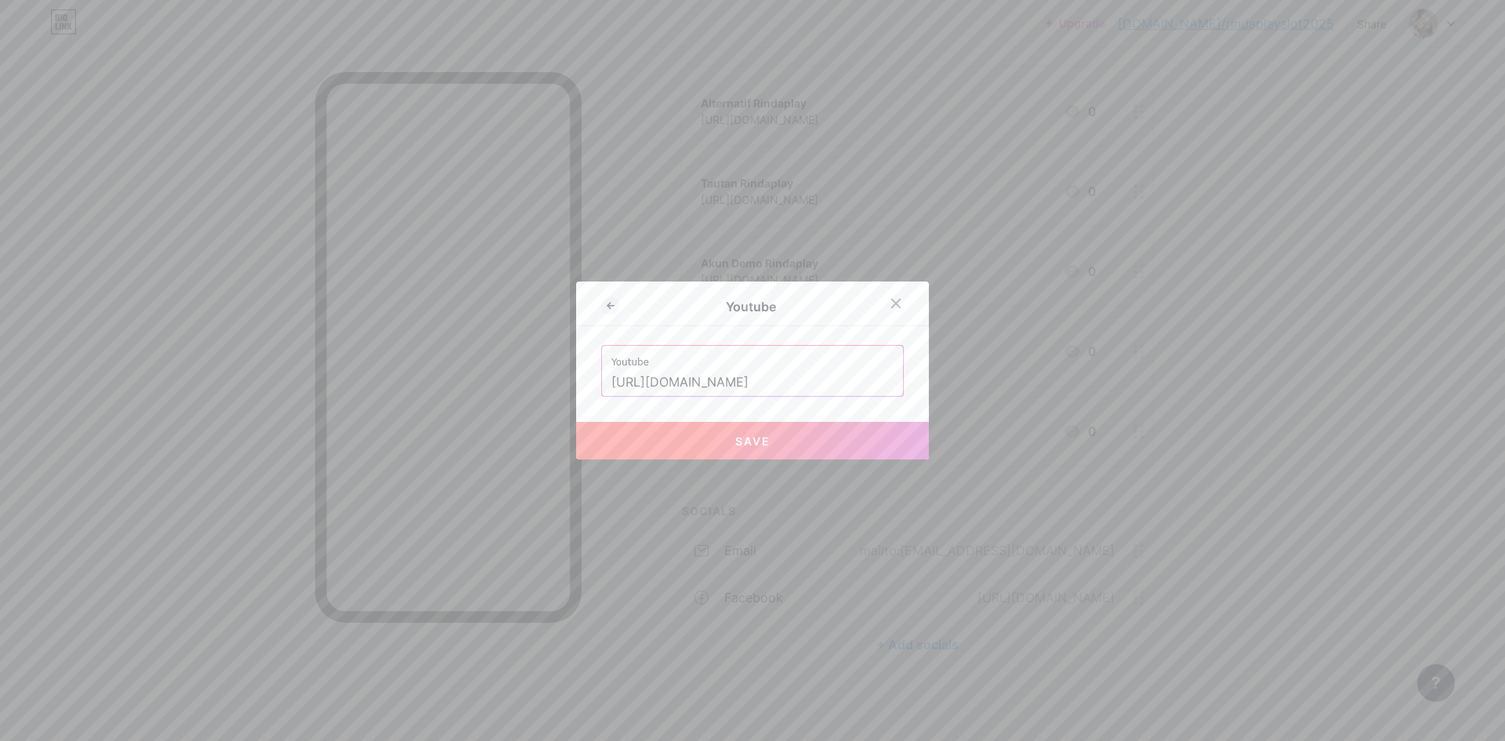
type input "[URL][DOMAIN_NAME]"
click at [686, 430] on button "Save" at bounding box center [752, 441] width 353 height 38
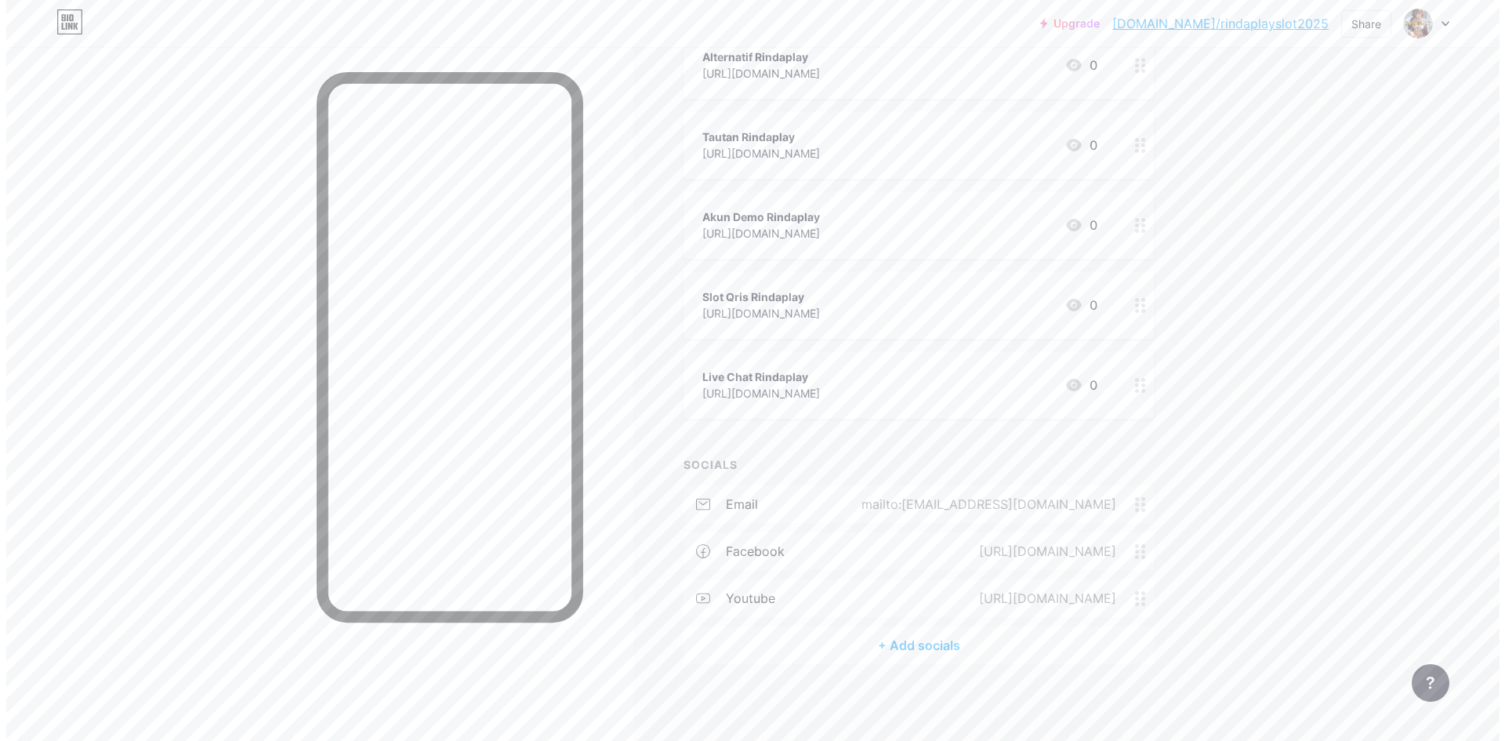
scroll to position [456, 0]
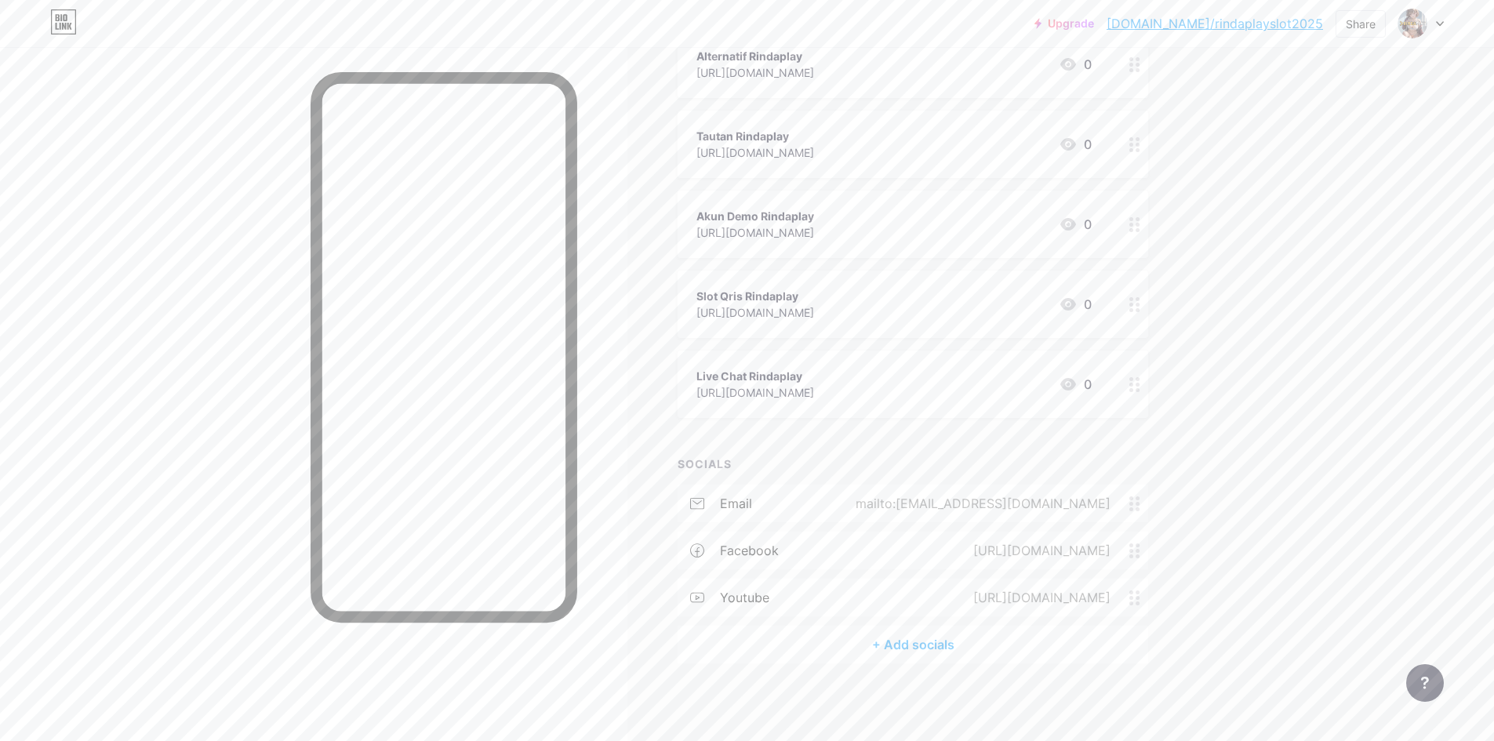
click at [942, 632] on div "+ Add socials" at bounding box center [912, 645] width 470 height 38
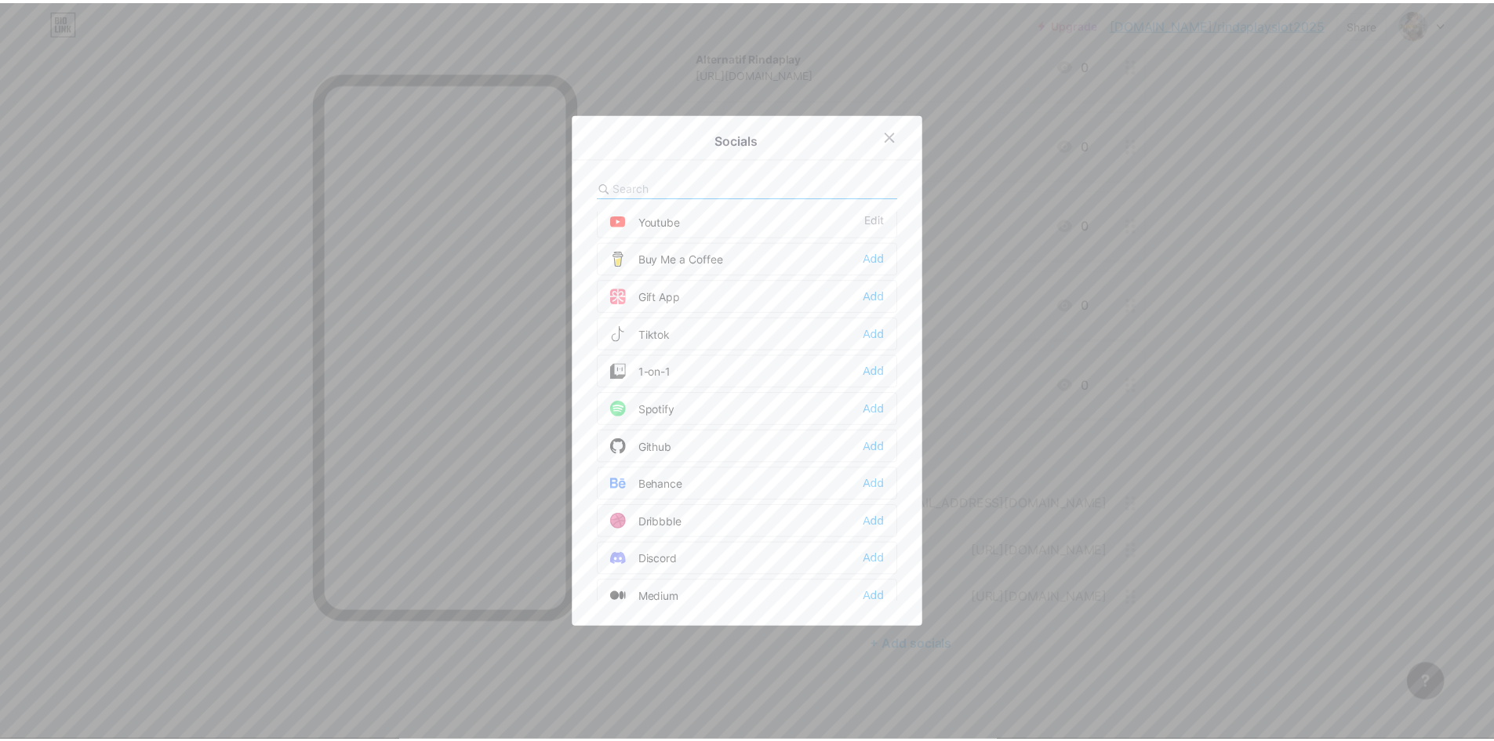
scroll to position [235, 0]
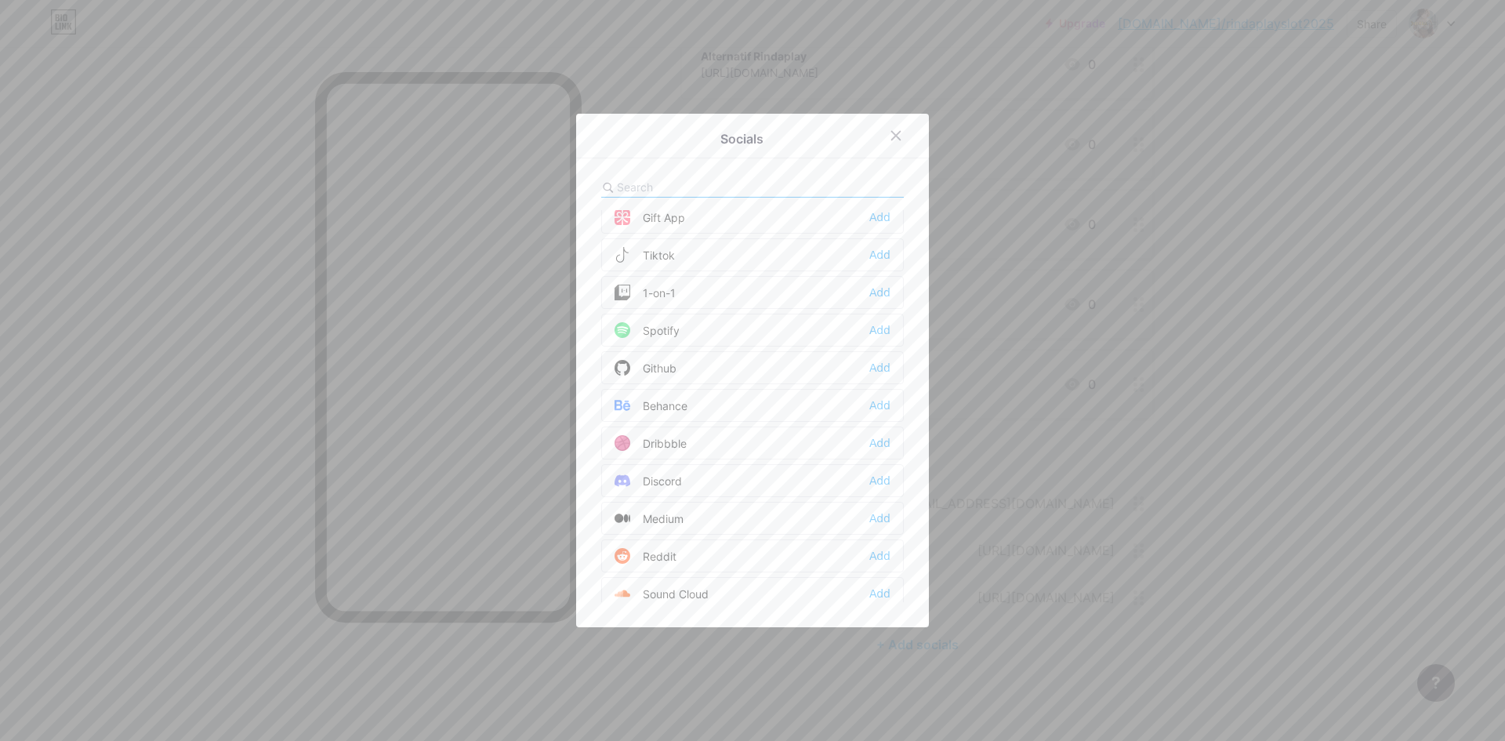
click at [759, 362] on div "Github Add" at bounding box center [752, 367] width 303 height 33
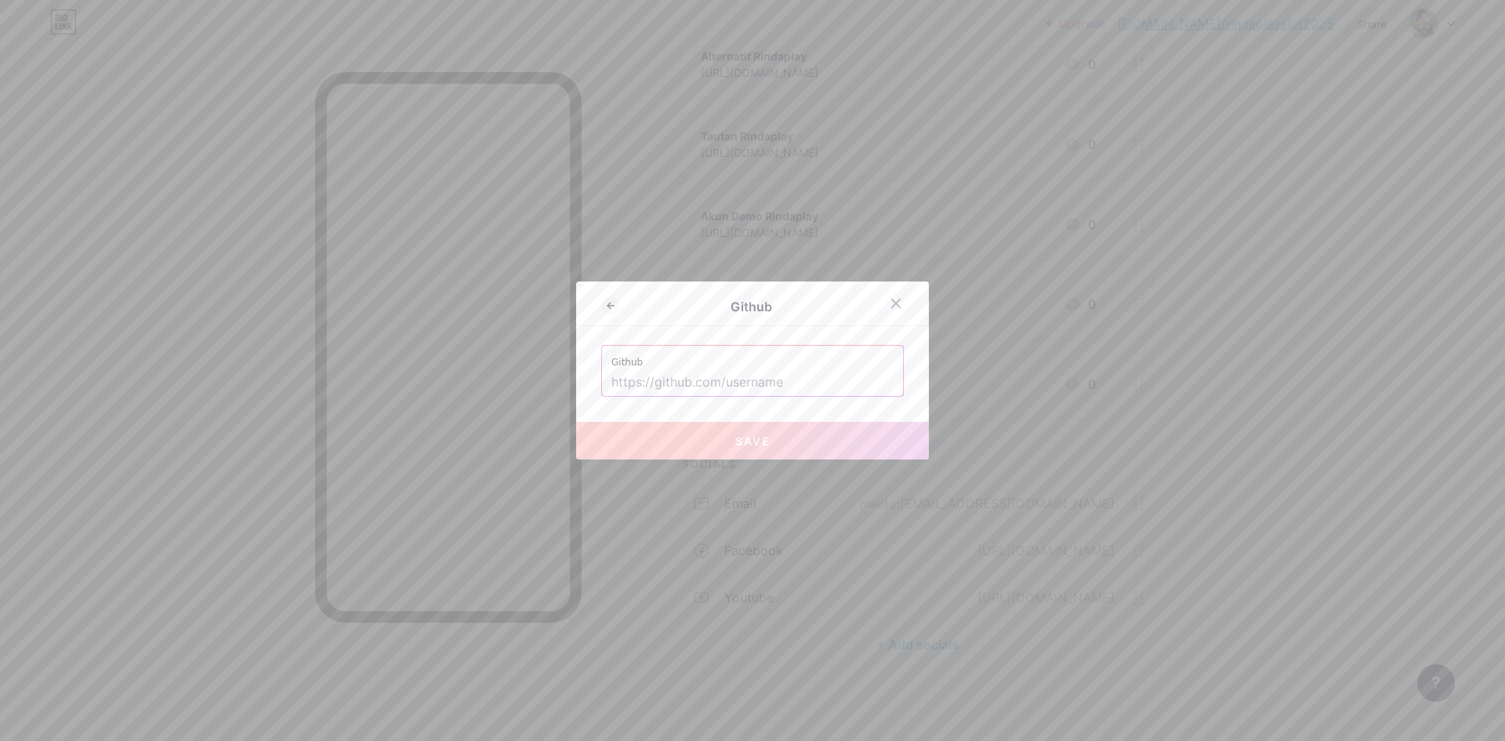
click at [795, 381] on input "text" at bounding box center [753, 382] width 282 height 27
paste input "[URL][DOMAIN_NAME]"
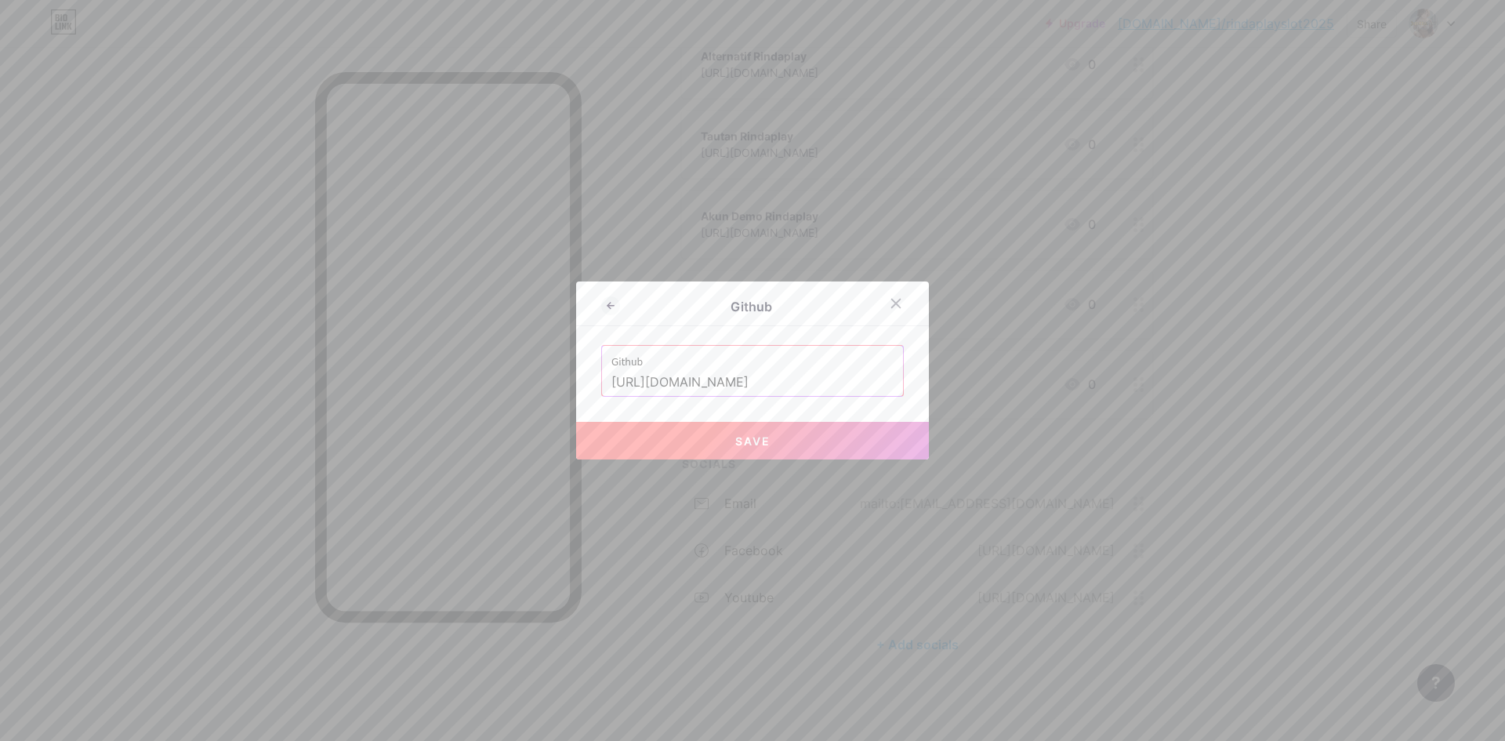
type input "[URL][DOMAIN_NAME]"
click at [774, 435] on button "Save" at bounding box center [752, 441] width 353 height 38
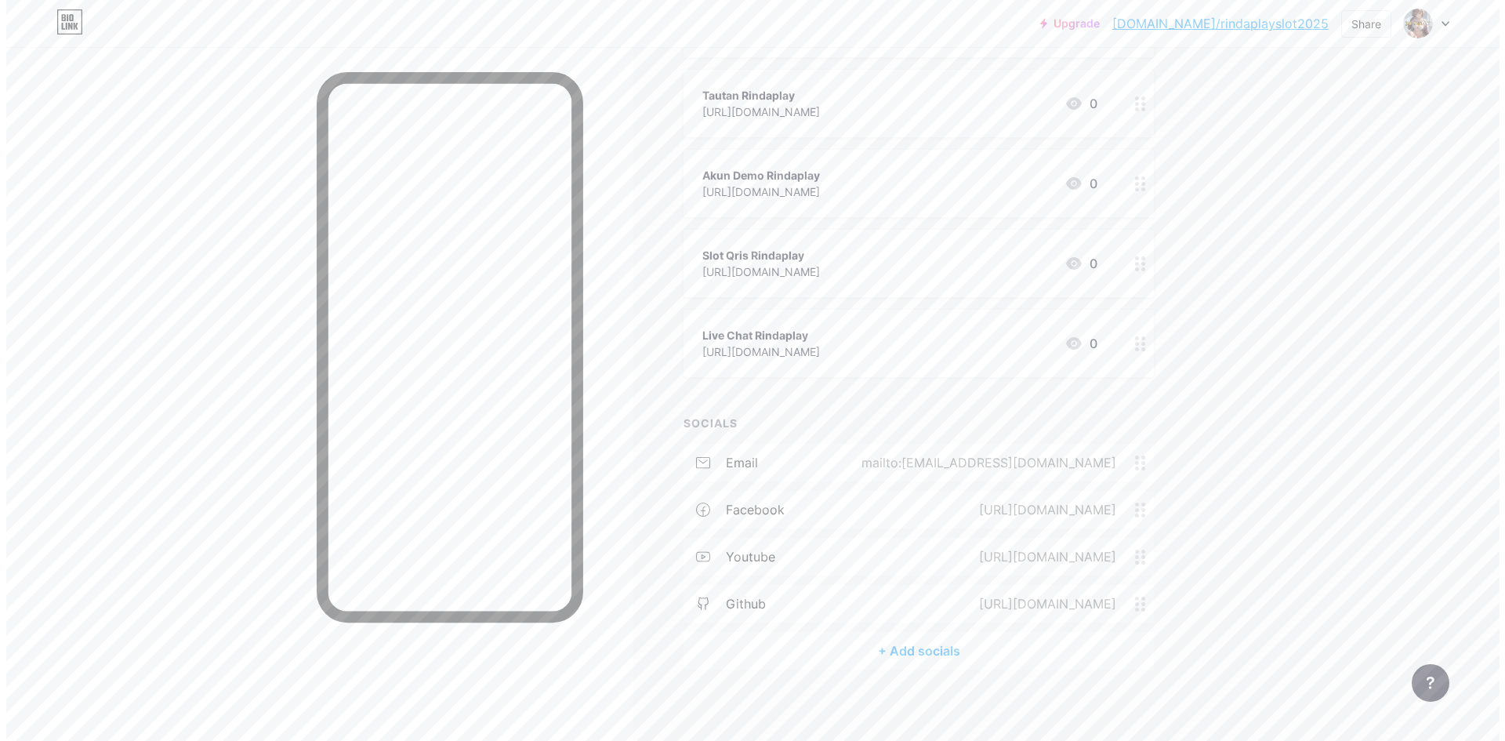
scroll to position [503, 0]
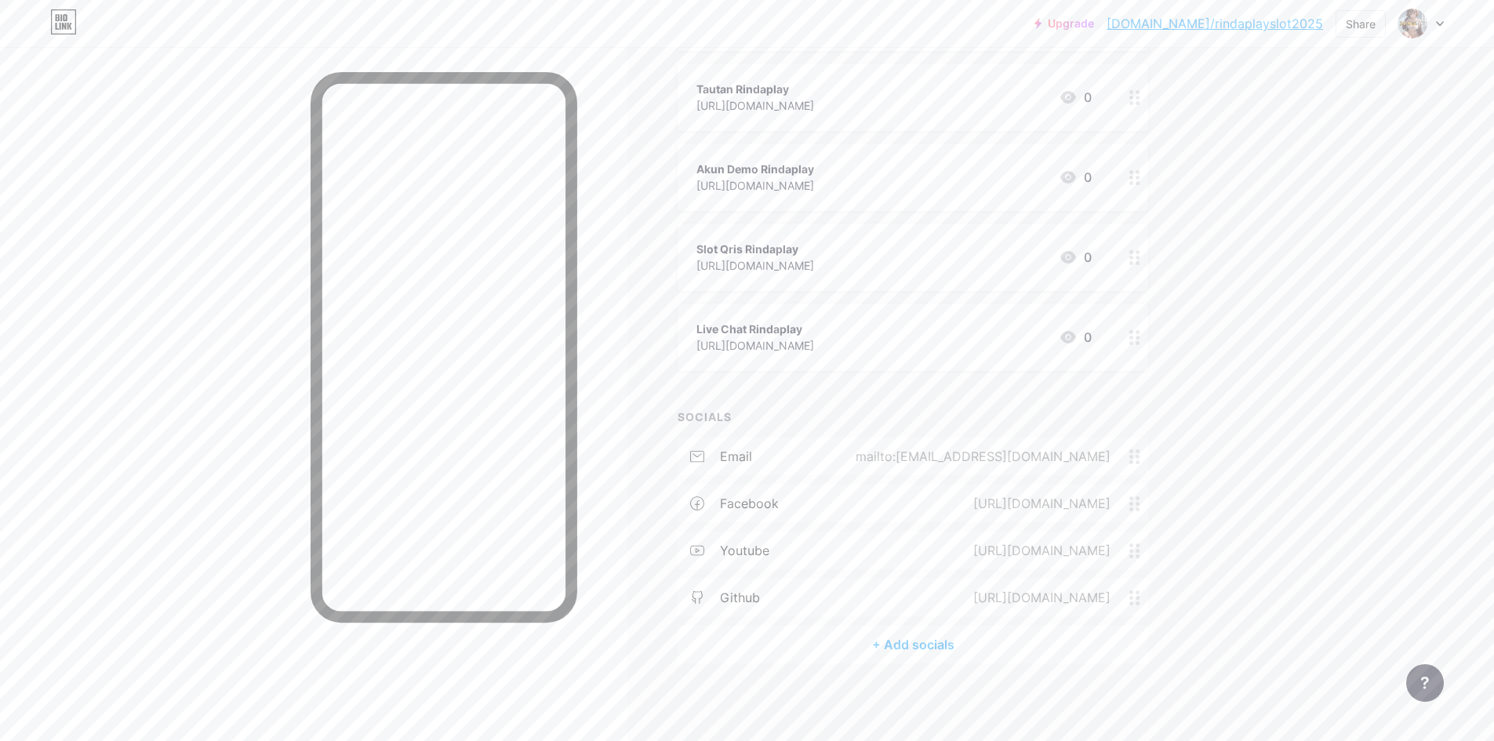
click at [931, 638] on div "+ Add socials" at bounding box center [912, 645] width 470 height 38
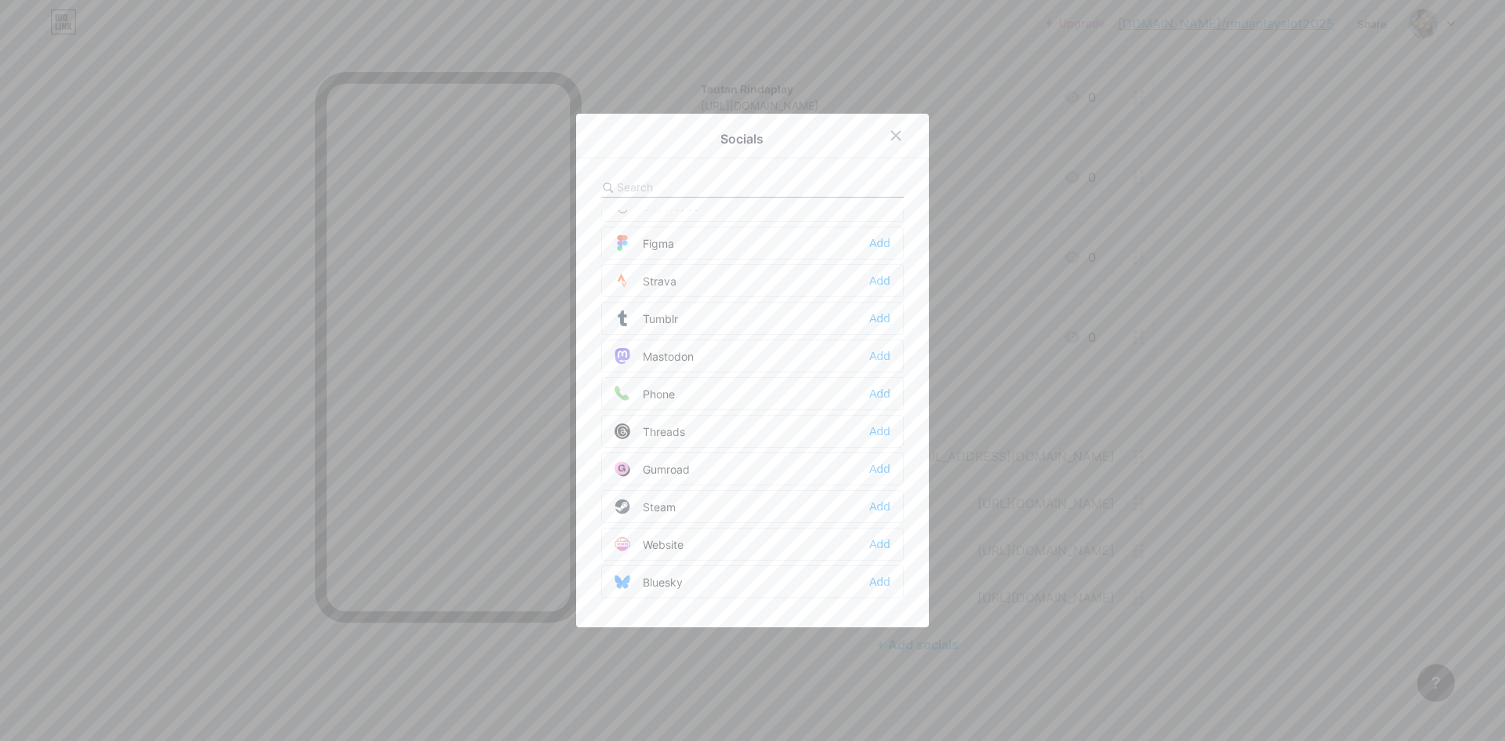
scroll to position [1414, 0]
click at [873, 544] on div "Add" at bounding box center [880, 544] width 21 height 16
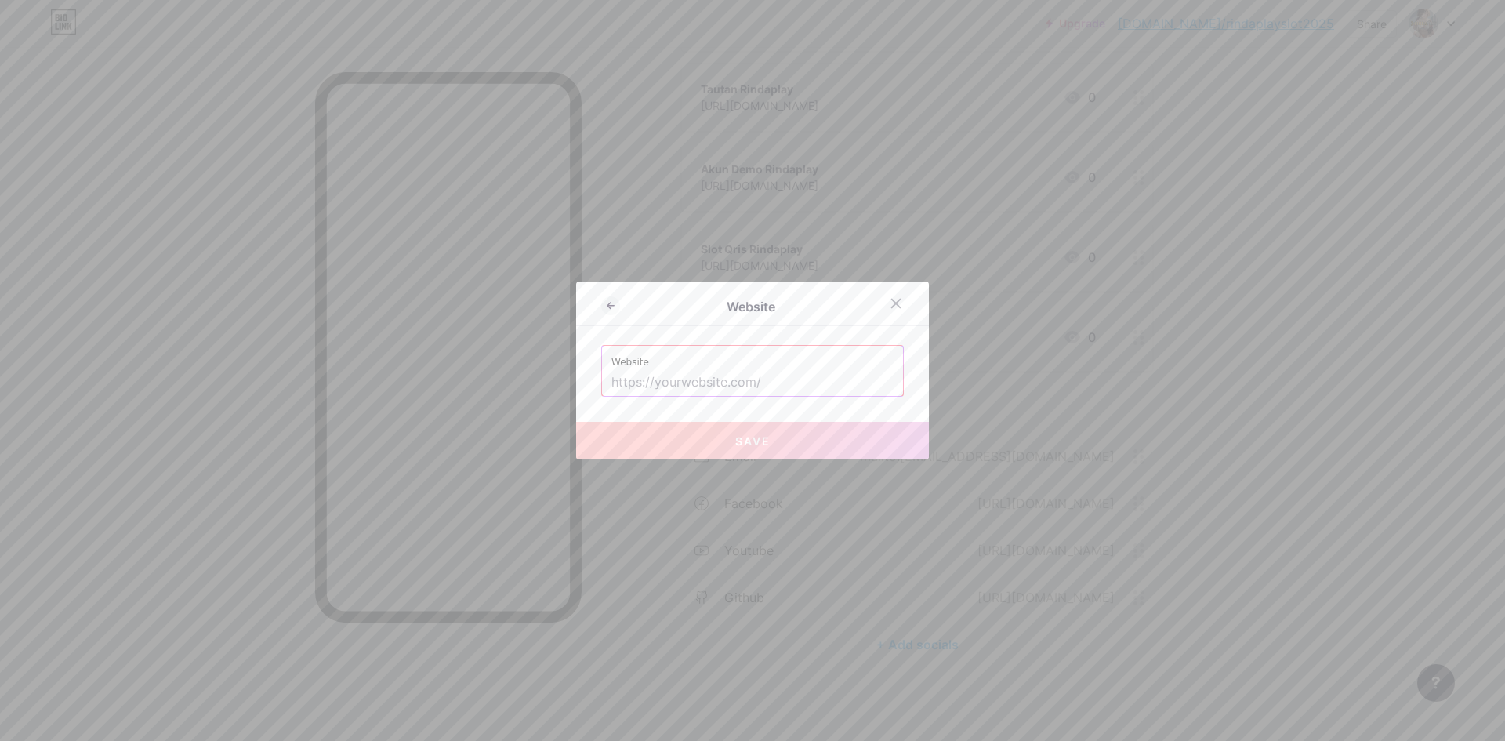
click at [730, 379] on input "text" at bounding box center [753, 382] width 282 height 27
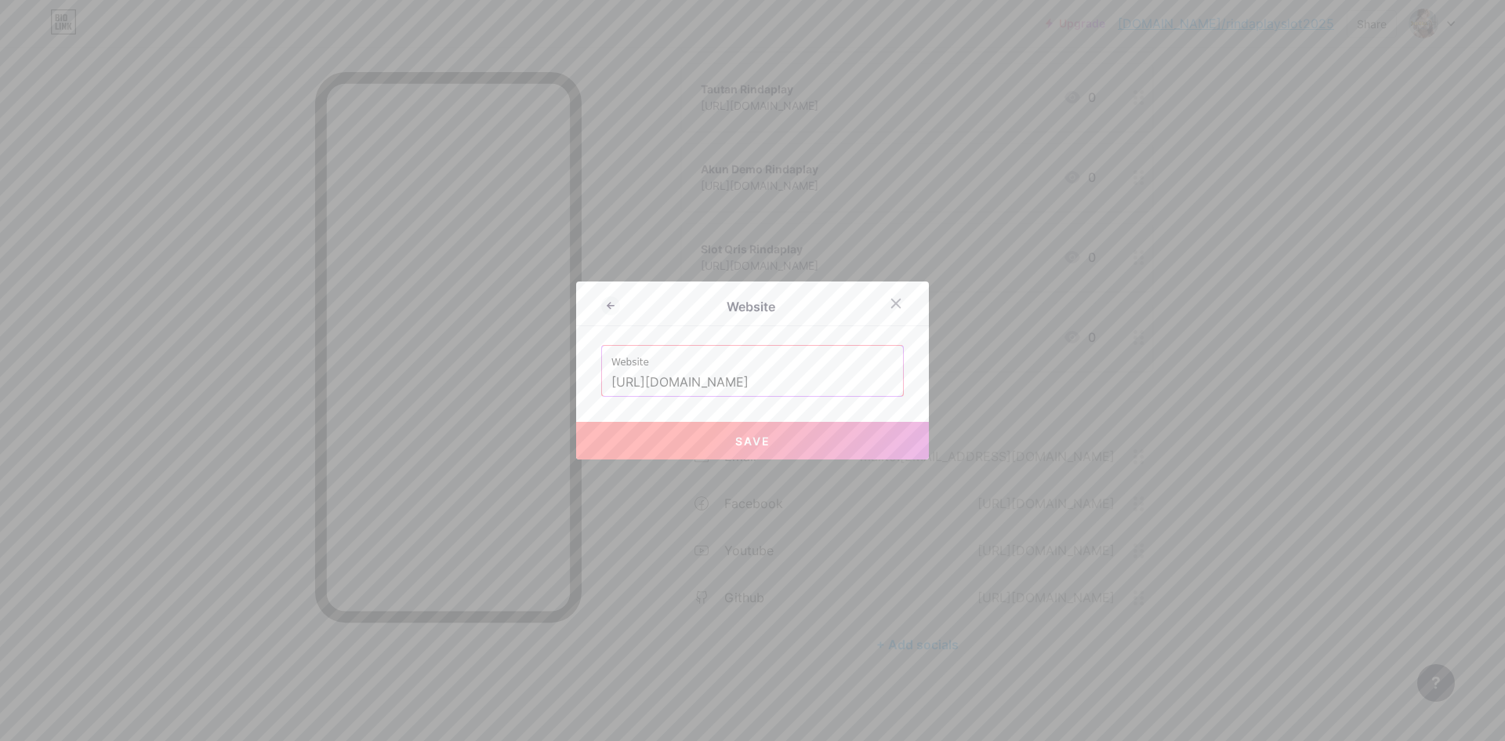
type input "[URL][DOMAIN_NAME]"
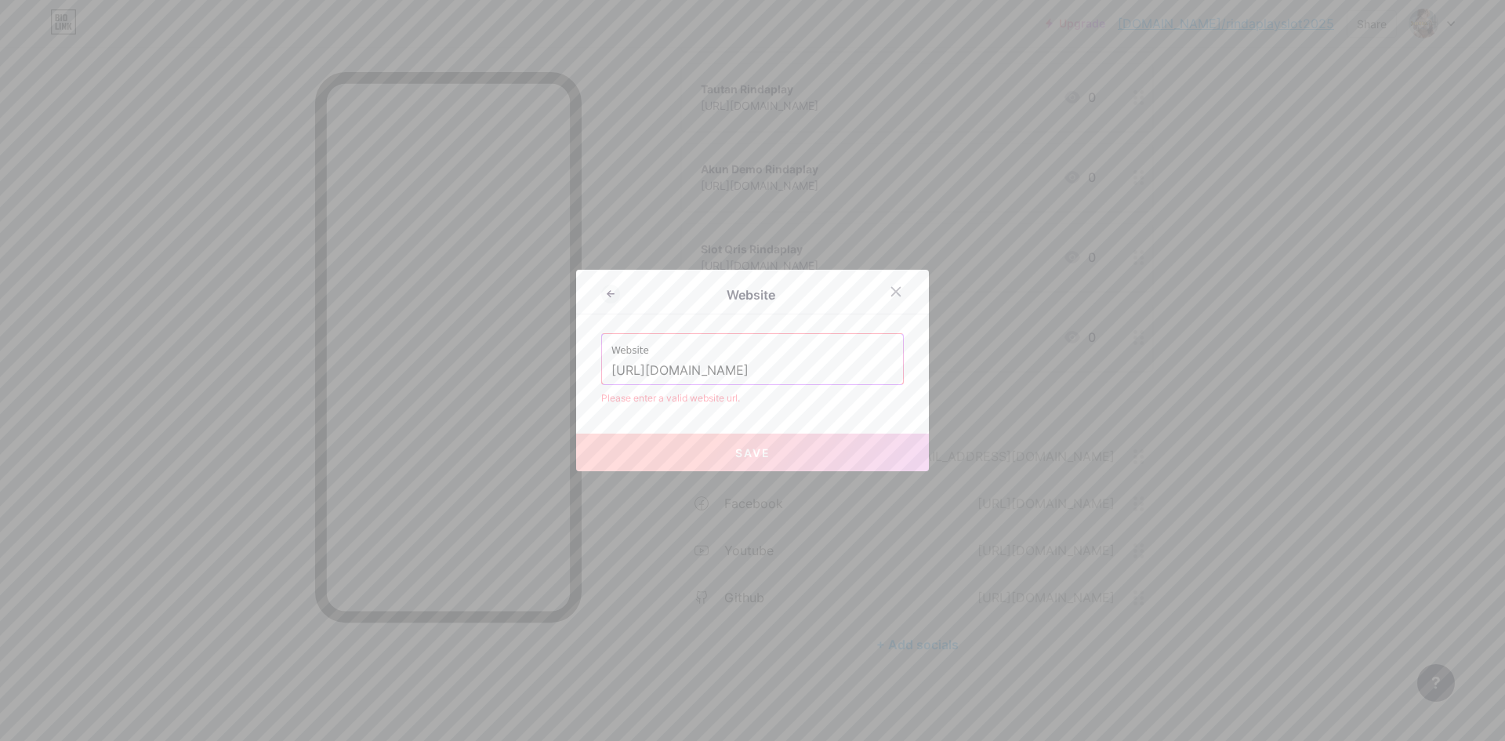
click at [772, 365] on input "[URL][DOMAIN_NAME]" at bounding box center [753, 371] width 282 height 27
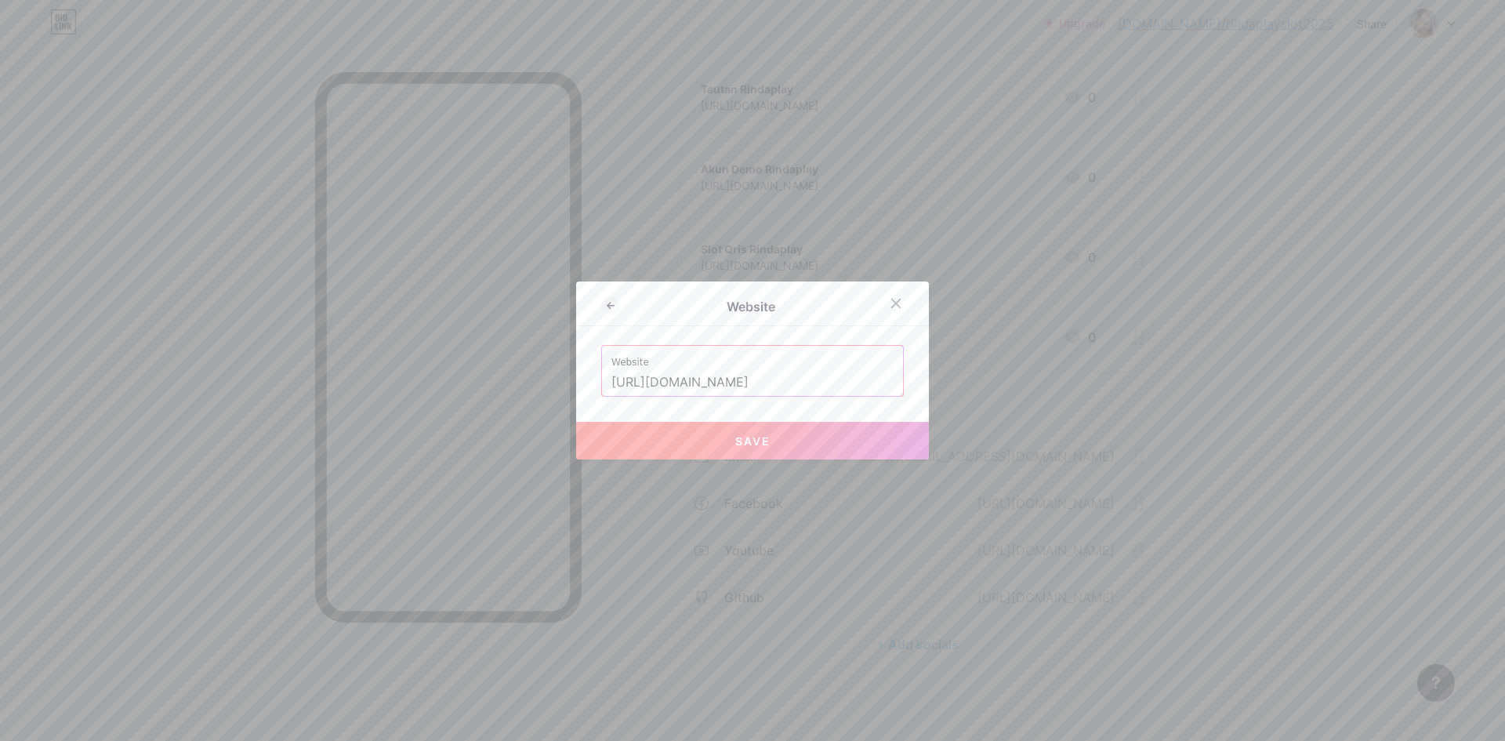
type input "[URL][DOMAIN_NAME]"
click at [764, 425] on button "Save" at bounding box center [752, 441] width 353 height 38
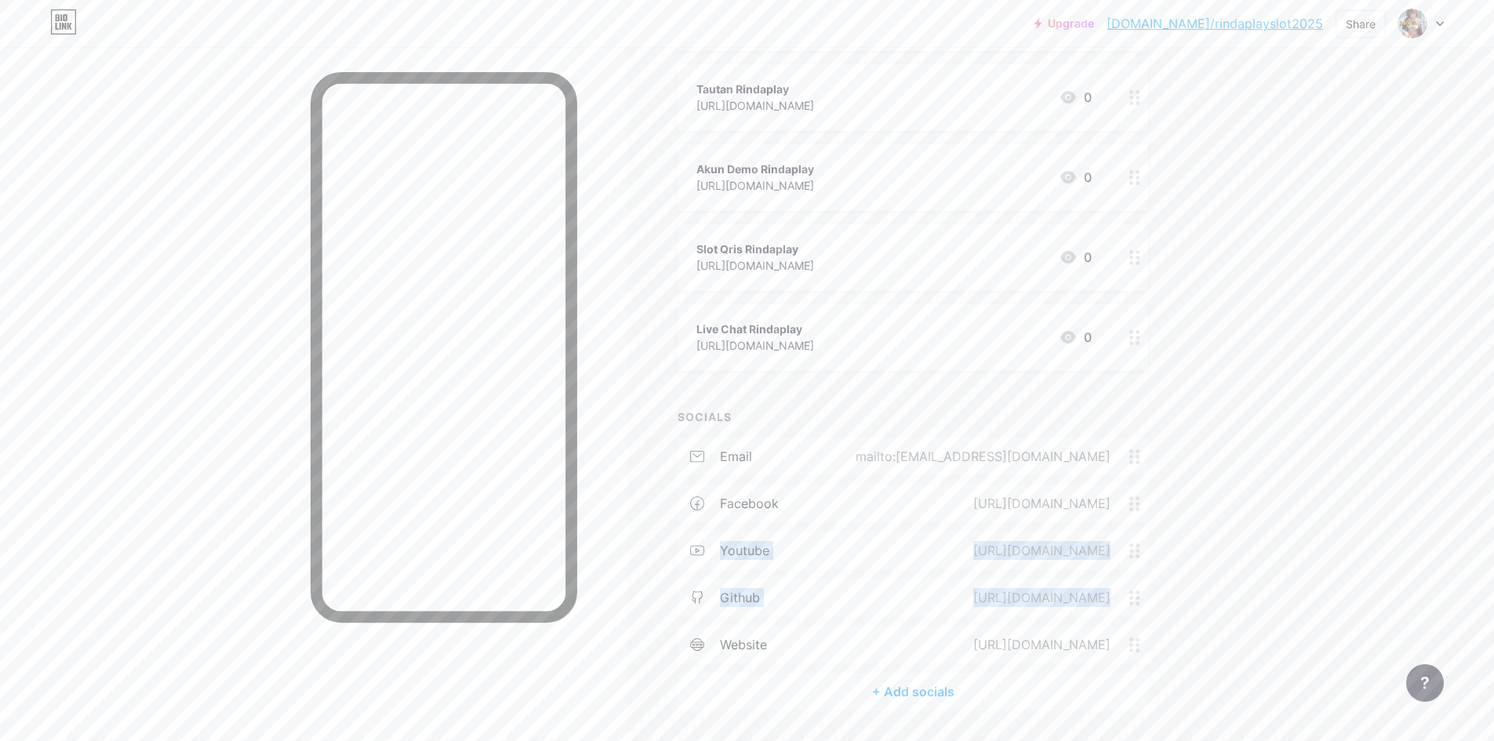
drag, startPoint x: 710, startPoint y: 637, endPoint x: 706, endPoint y: 539, distance: 98.1
click at [706, 539] on div "email mailto:[EMAIL_ADDRESS][DOMAIN_NAME] facebook [URL][DOMAIN_NAME] youtube […" at bounding box center [912, 555] width 470 height 235
click at [953, 684] on div "+ Add socials" at bounding box center [912, 692] width 470 height 38
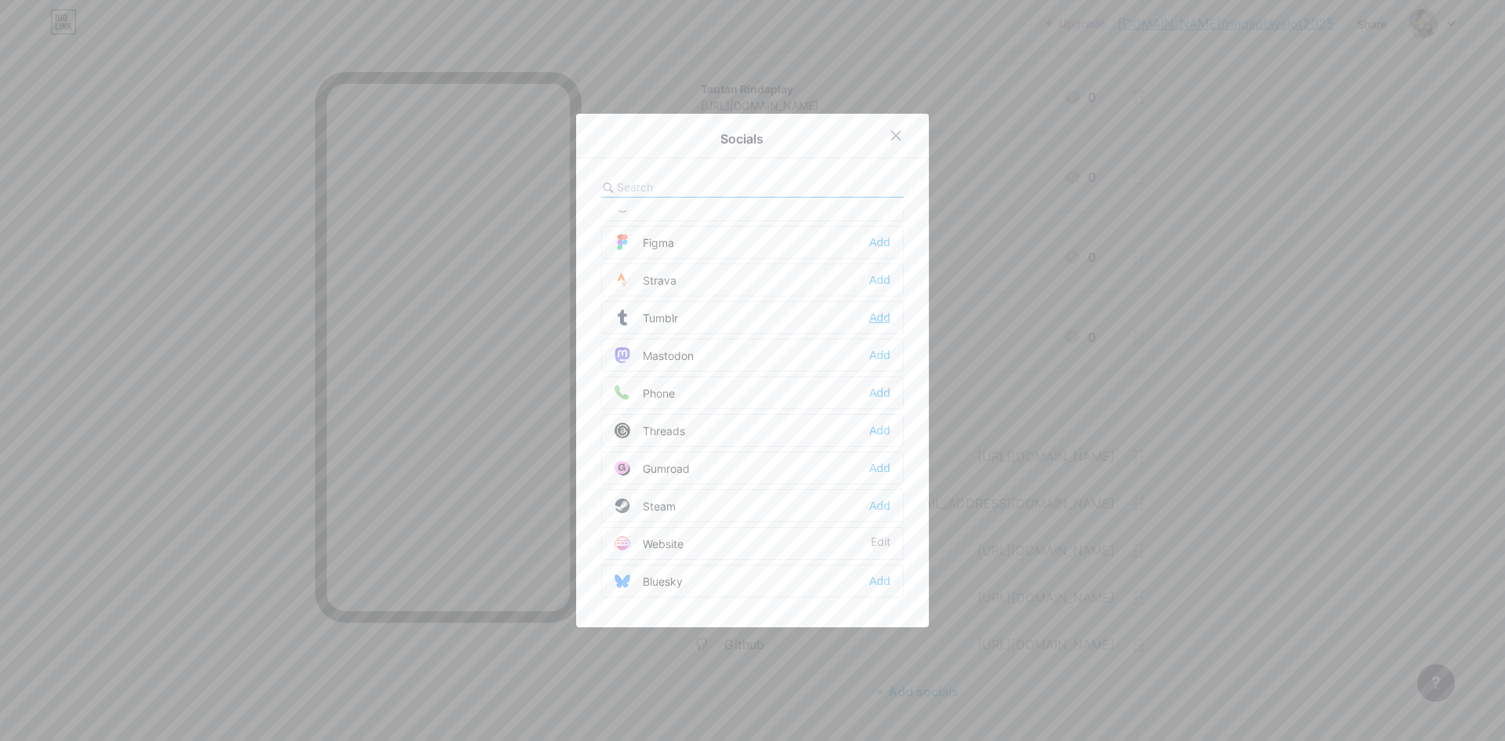
click at [874, 312] on div "Add" at bounding box center [880, 318] width 21 height 16
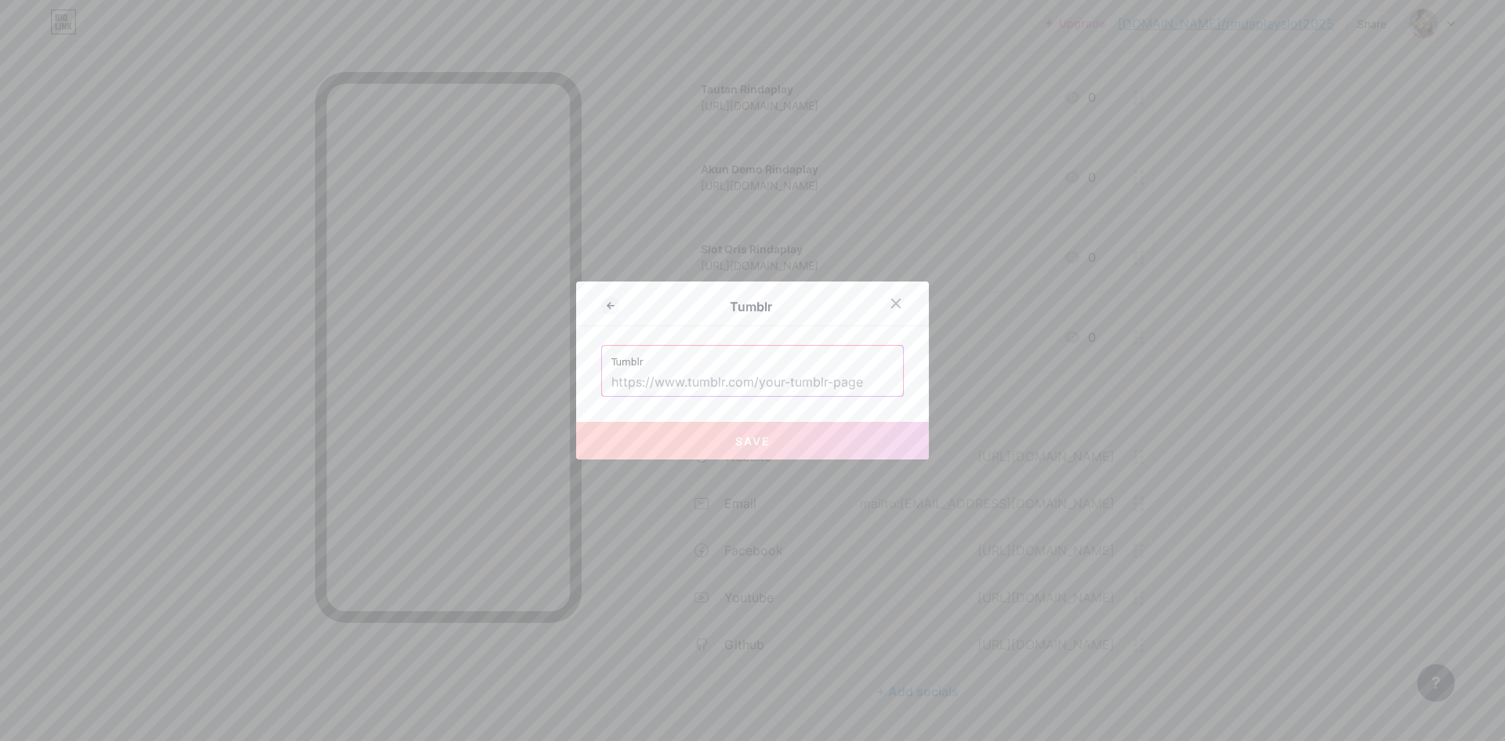
click at [709, 390] on input "text" at bounding box center [753, 382] width 282 height 27
paste input "[URL][DOMAIN_NAME]"
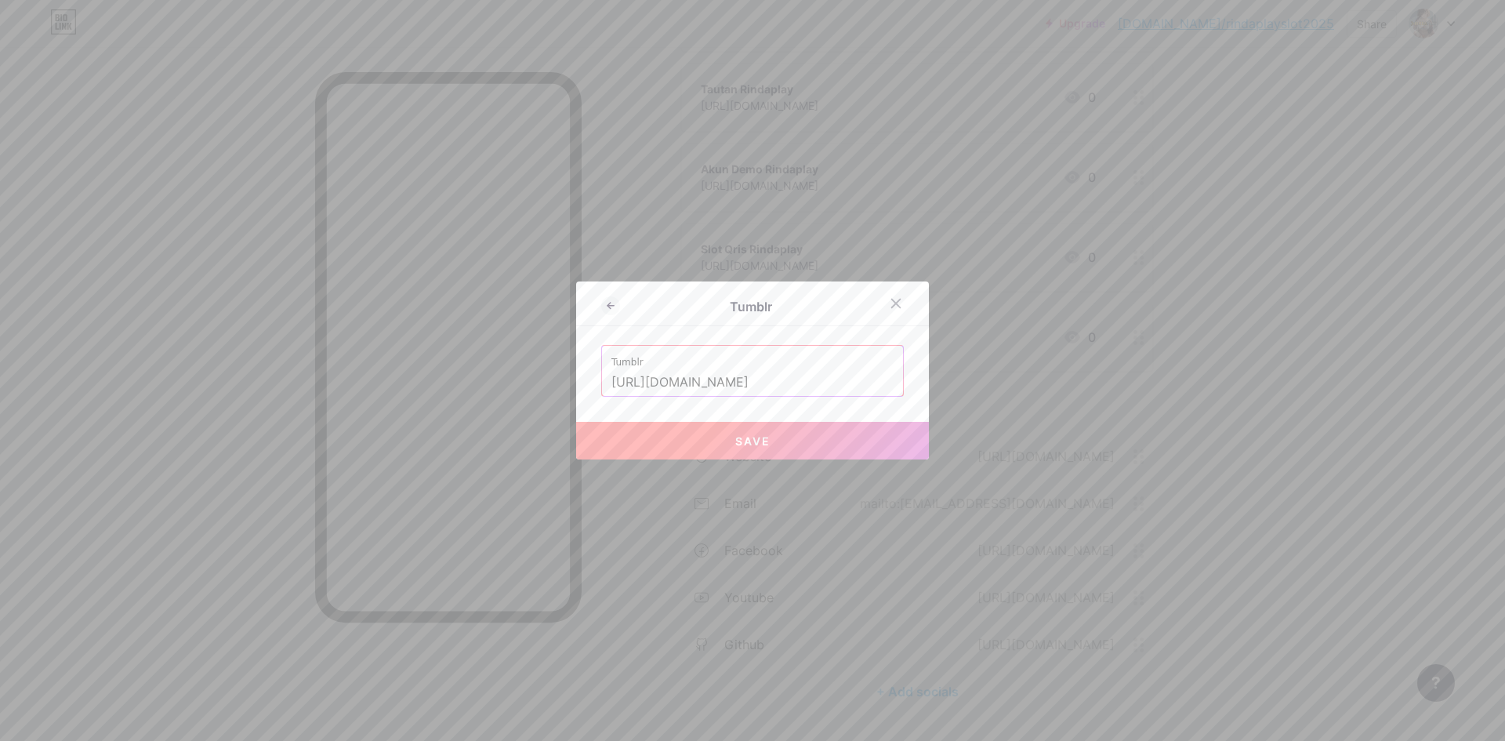
type input "[URL][DOMAIN_NAME]"
click at [735, 442] on span "Save" at bounding box center [752, 440] width 35 height 13
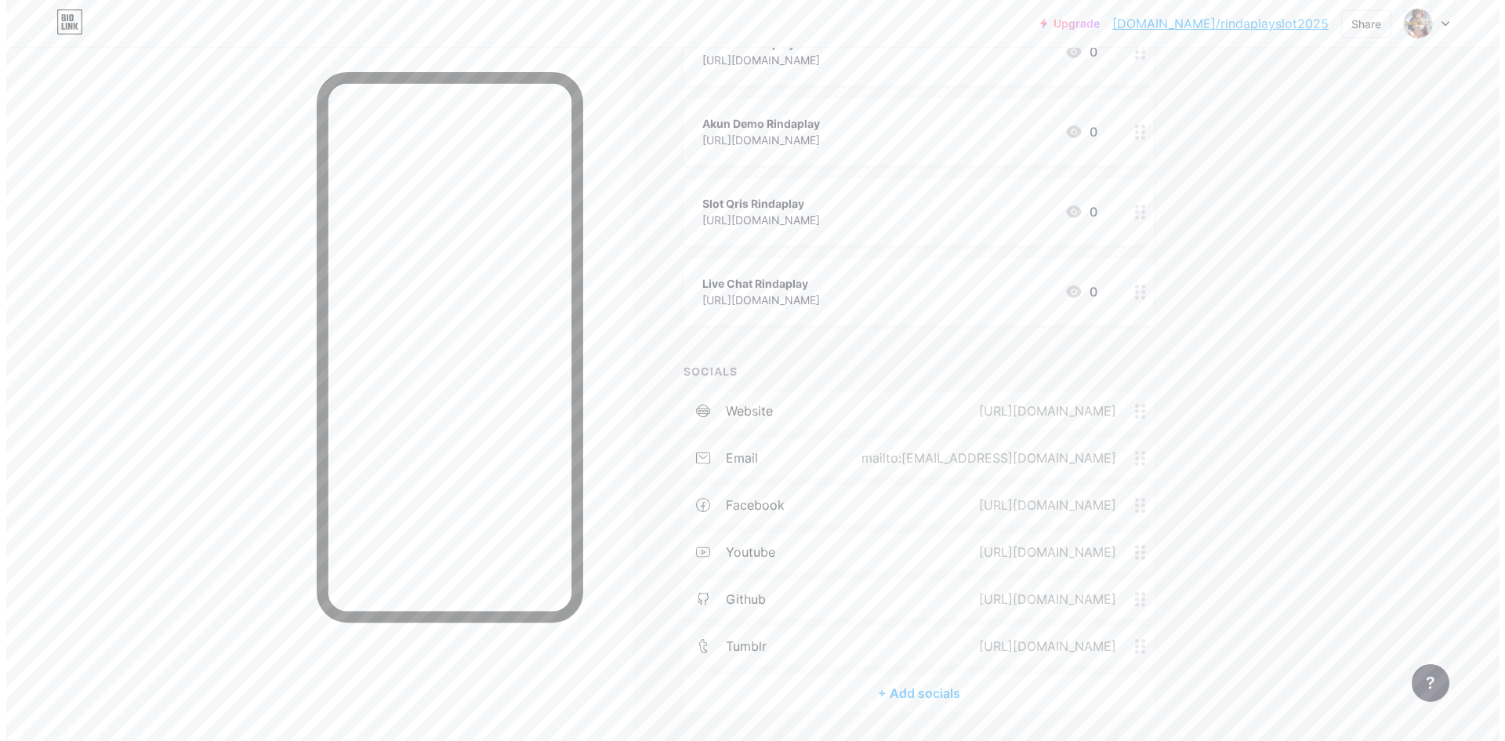
scroll to position [597, 0]
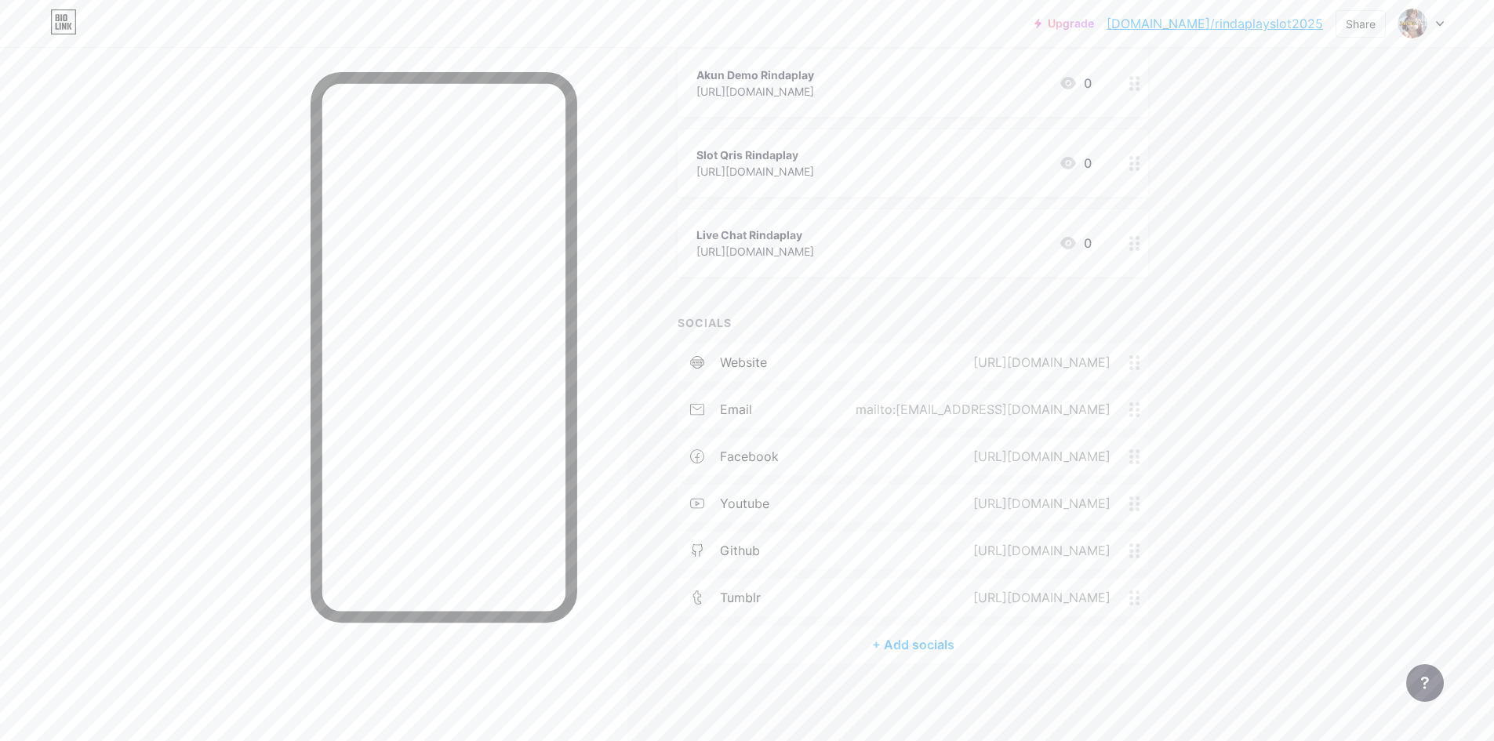
click at [946, 635] on div "+ Add socials" at bounding box center [912, 645] width 470 height 38
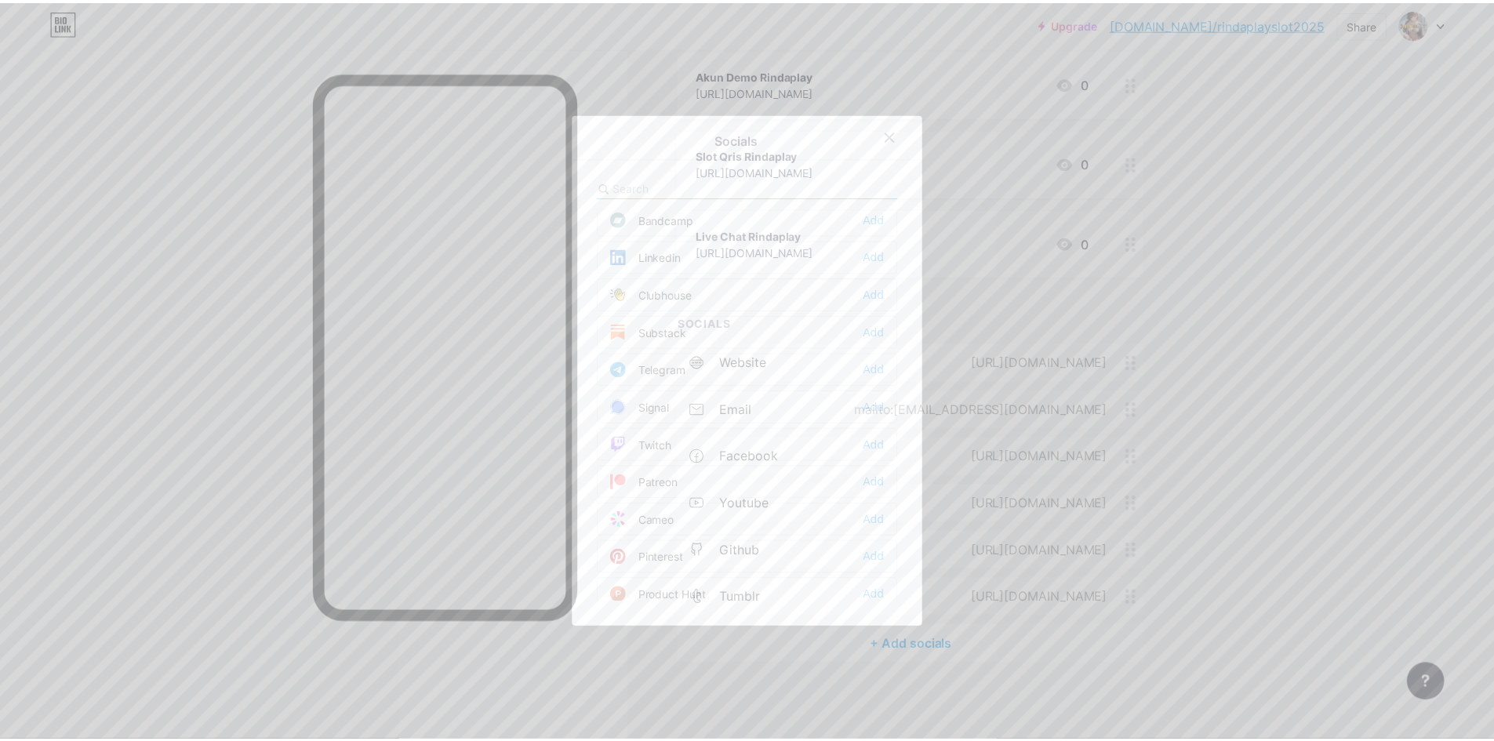
scroll to position [392, 0]
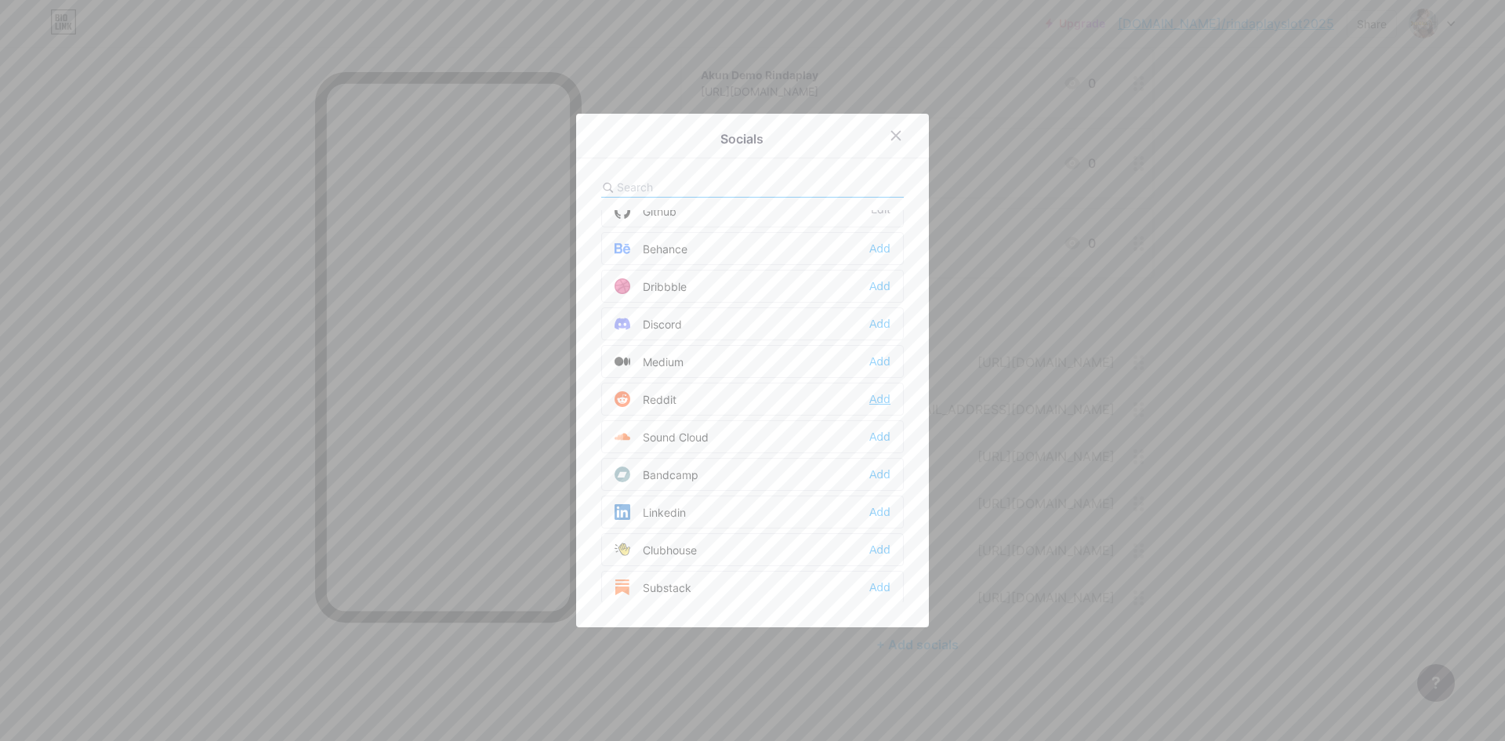
click at [870, 398] on div "Add" at bounding box center [880, 399] width 21 height 16
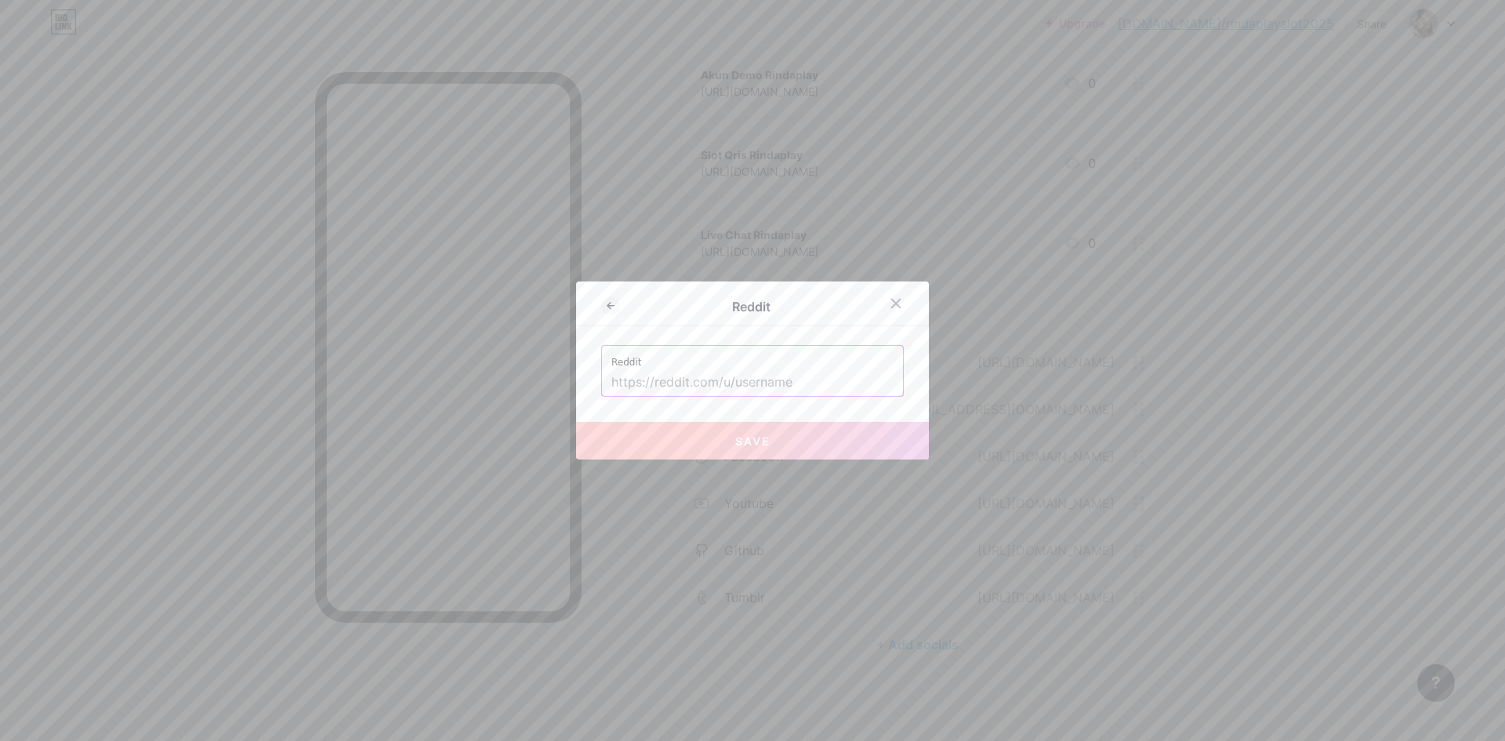
click at [729, 375] on input "text" at bounding box center [753, 382] width 282 height 27
paste input "[URL][DOMAIN_NAME]"
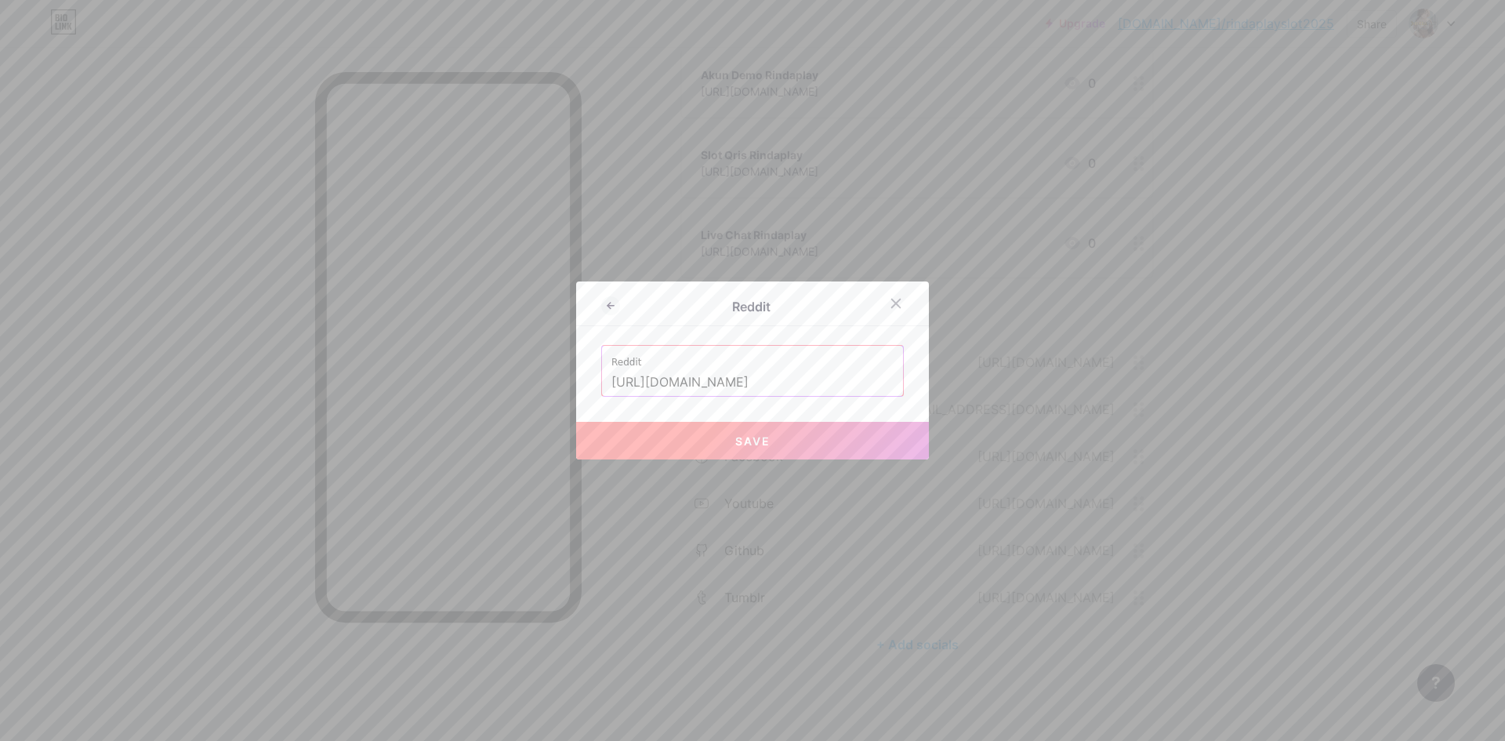
type input "[URL][DOMAIN_NAME]"
click at [757, 439] on span "Save" at bounding box center [752, 440] width 35 height 13
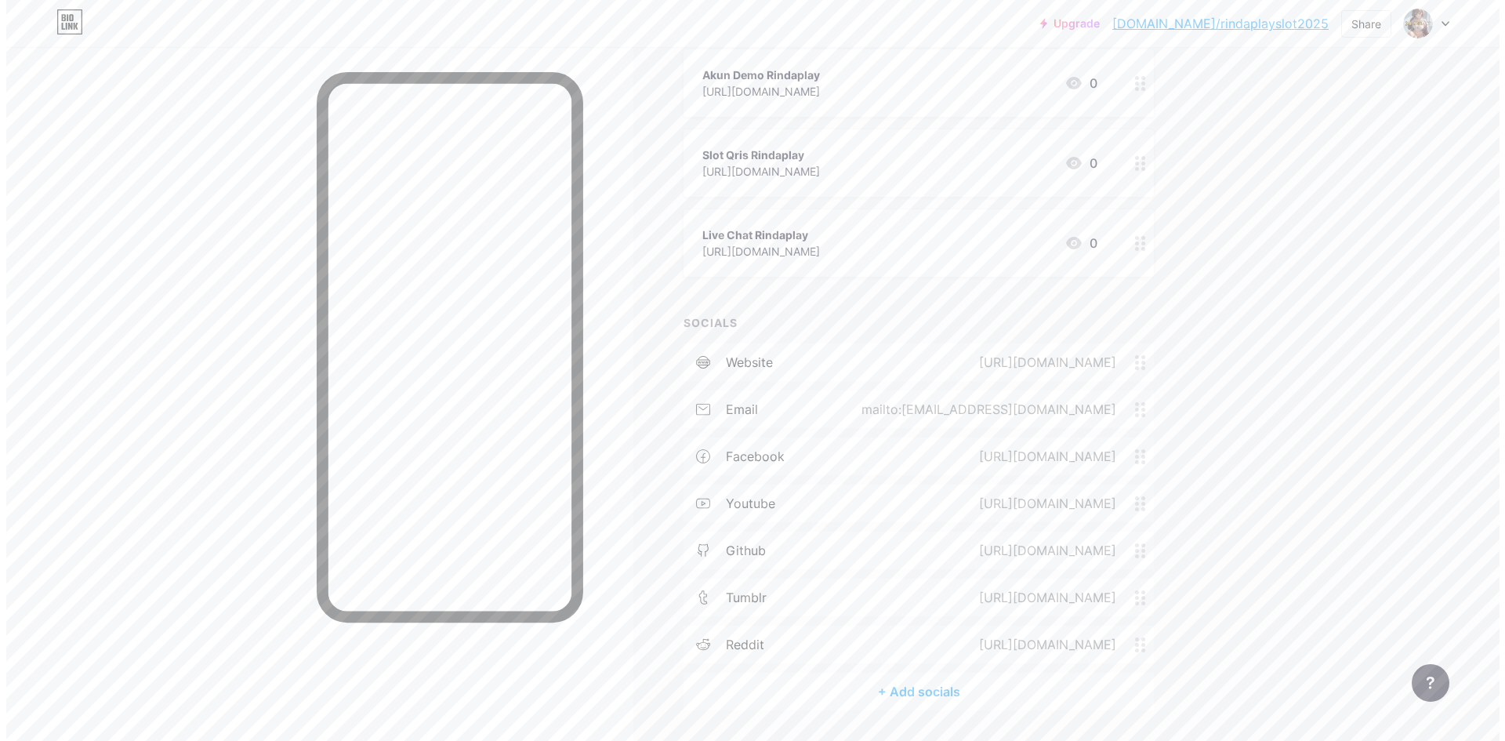
scroll to position [645, 0]
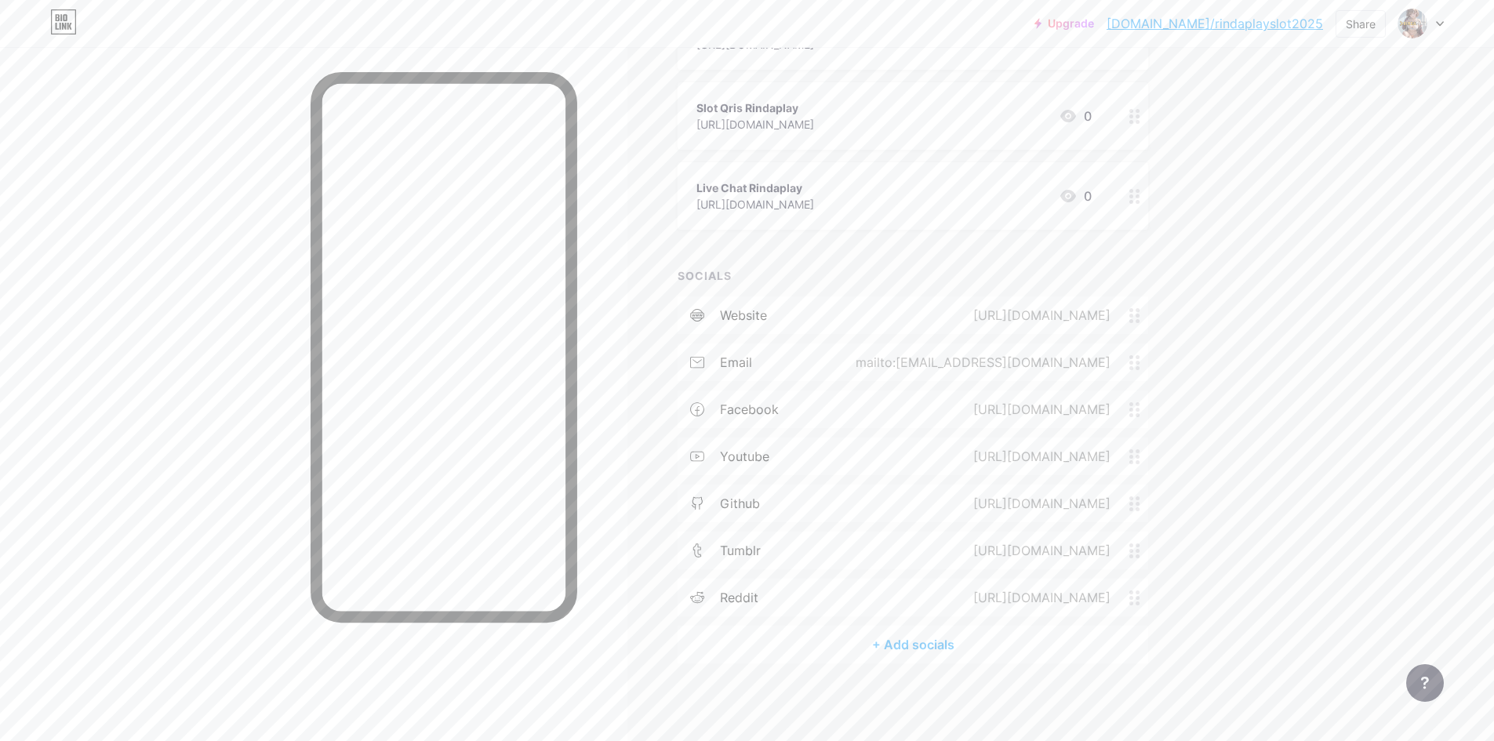
click at [939, 643] on div "+ Add socials" at bounding box center [912, 645] width 470 height 38
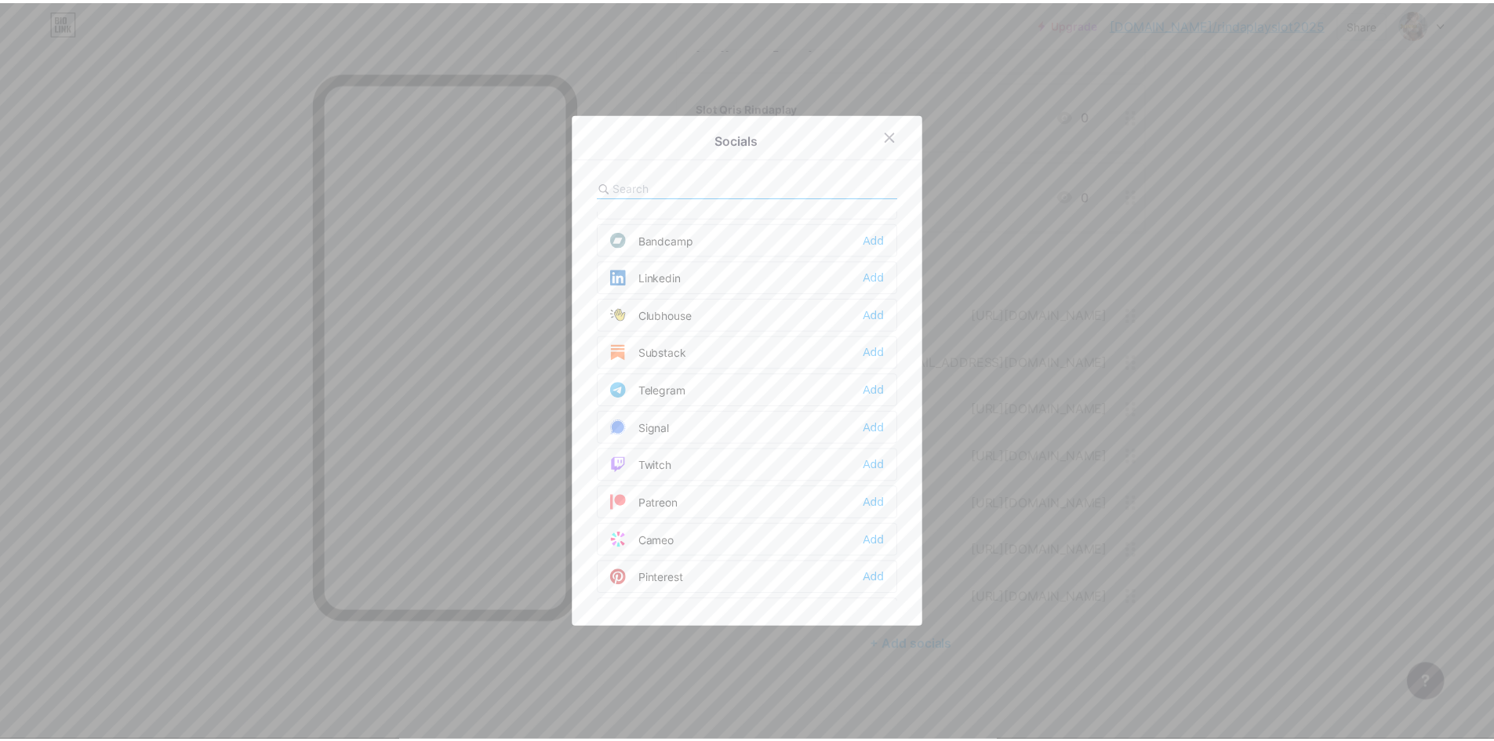
scroll to position [784, 0]
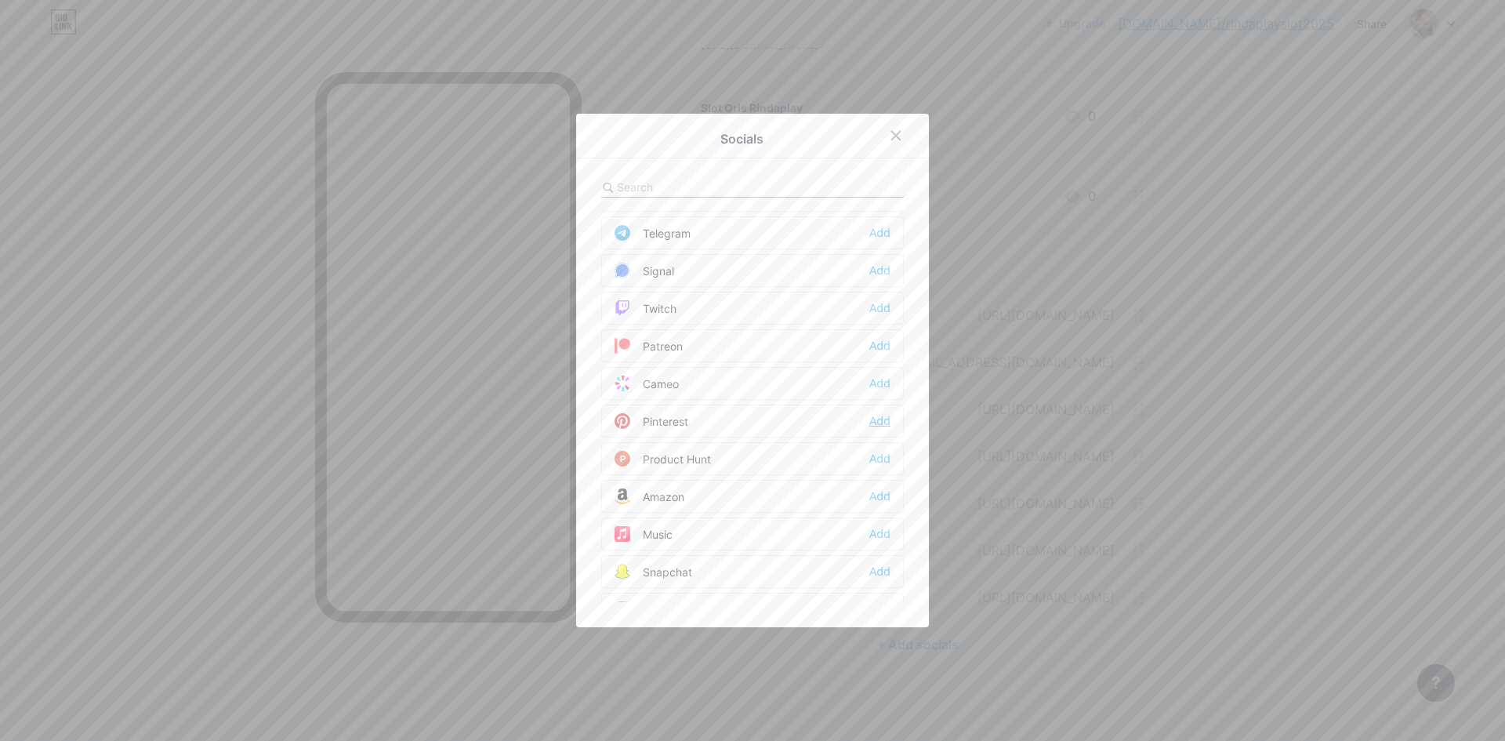
click at [874, 417] on div "Add" at bounding box center [880, 421] width 21 height 16
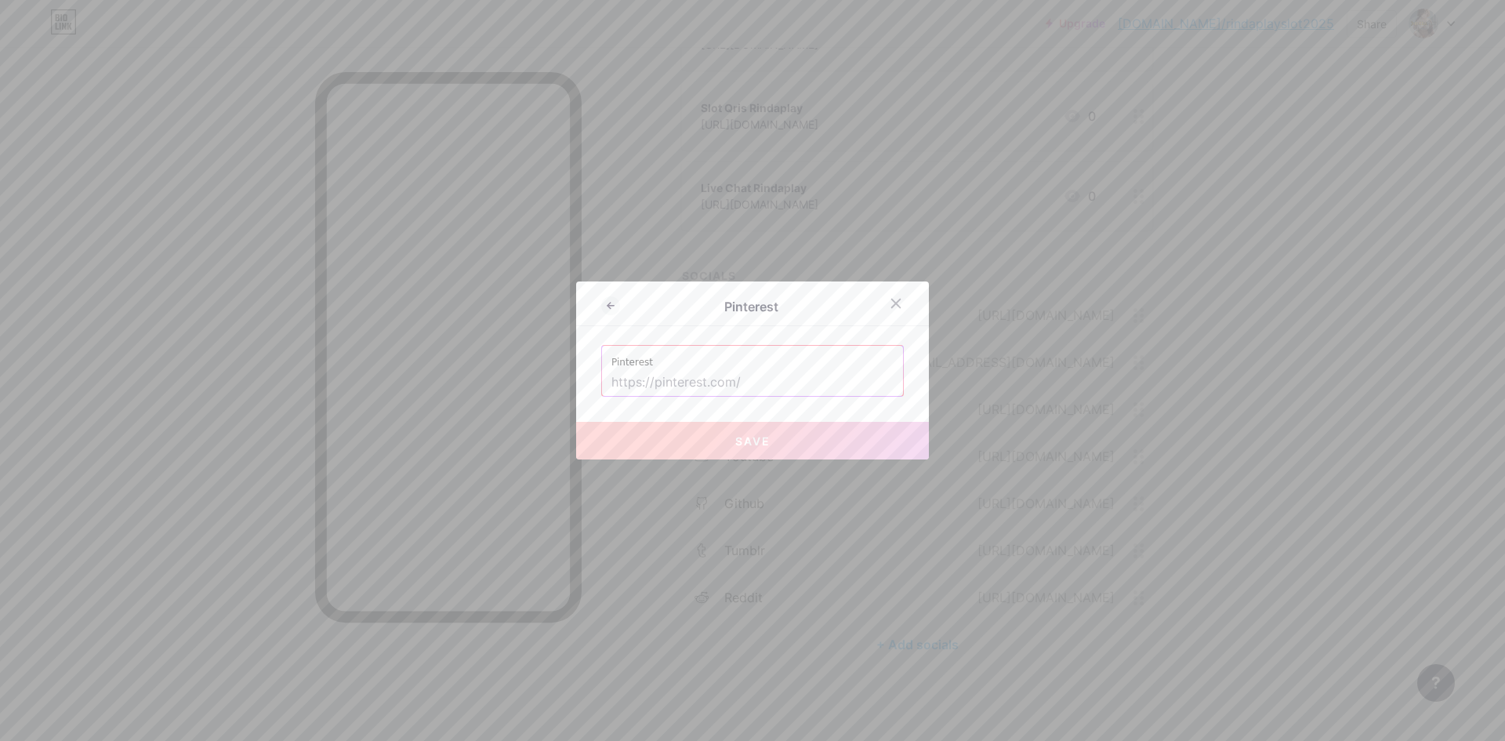
click at [756, 387] on input "text" at bounding box center [753, 382] width 282 height 27
paste input "[URL][DOMAIN_NAME]"
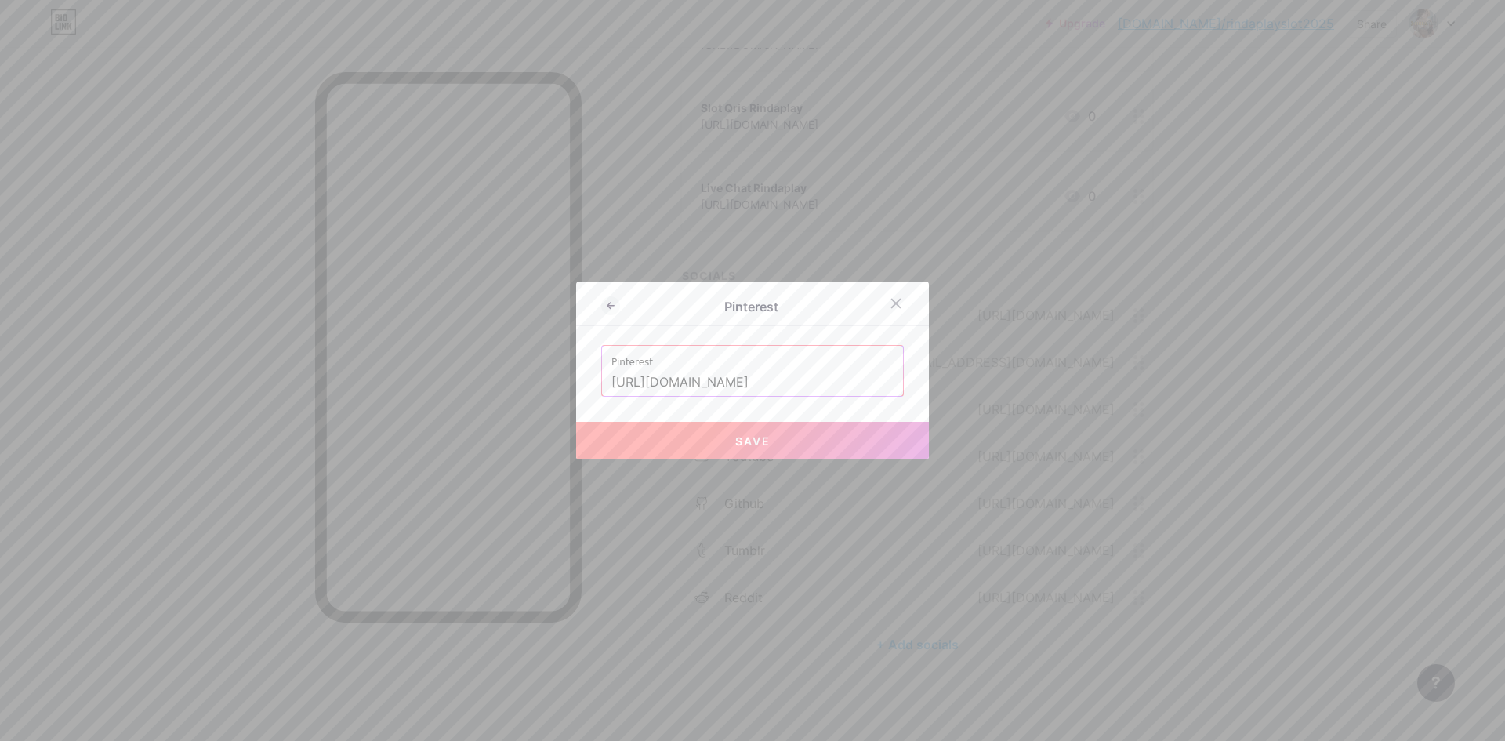
type input "[URL][DOMAIN_NAME]"
click at [767, 433] on button "Save" at bounding box center [752, 441] width 353 height 38
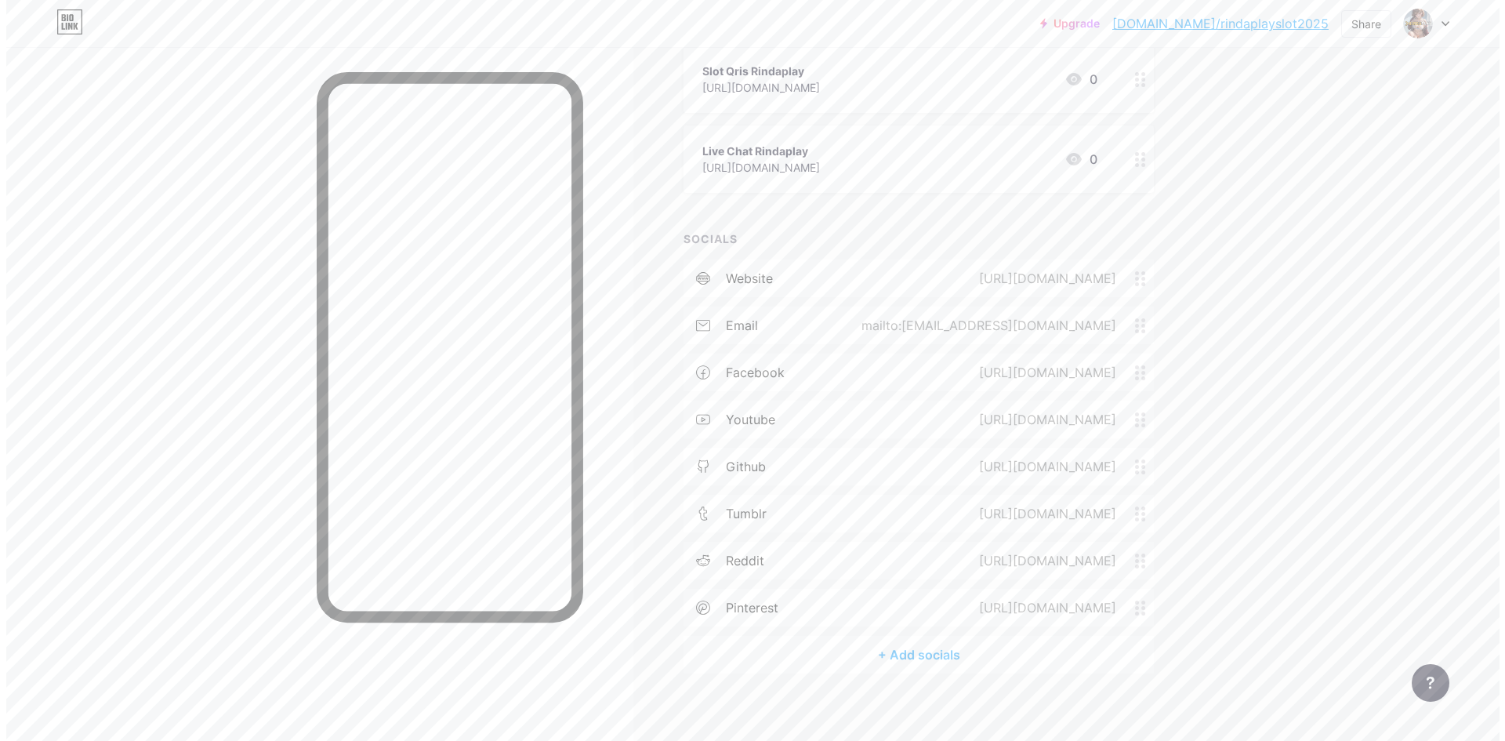
scroll to position [692, 0]
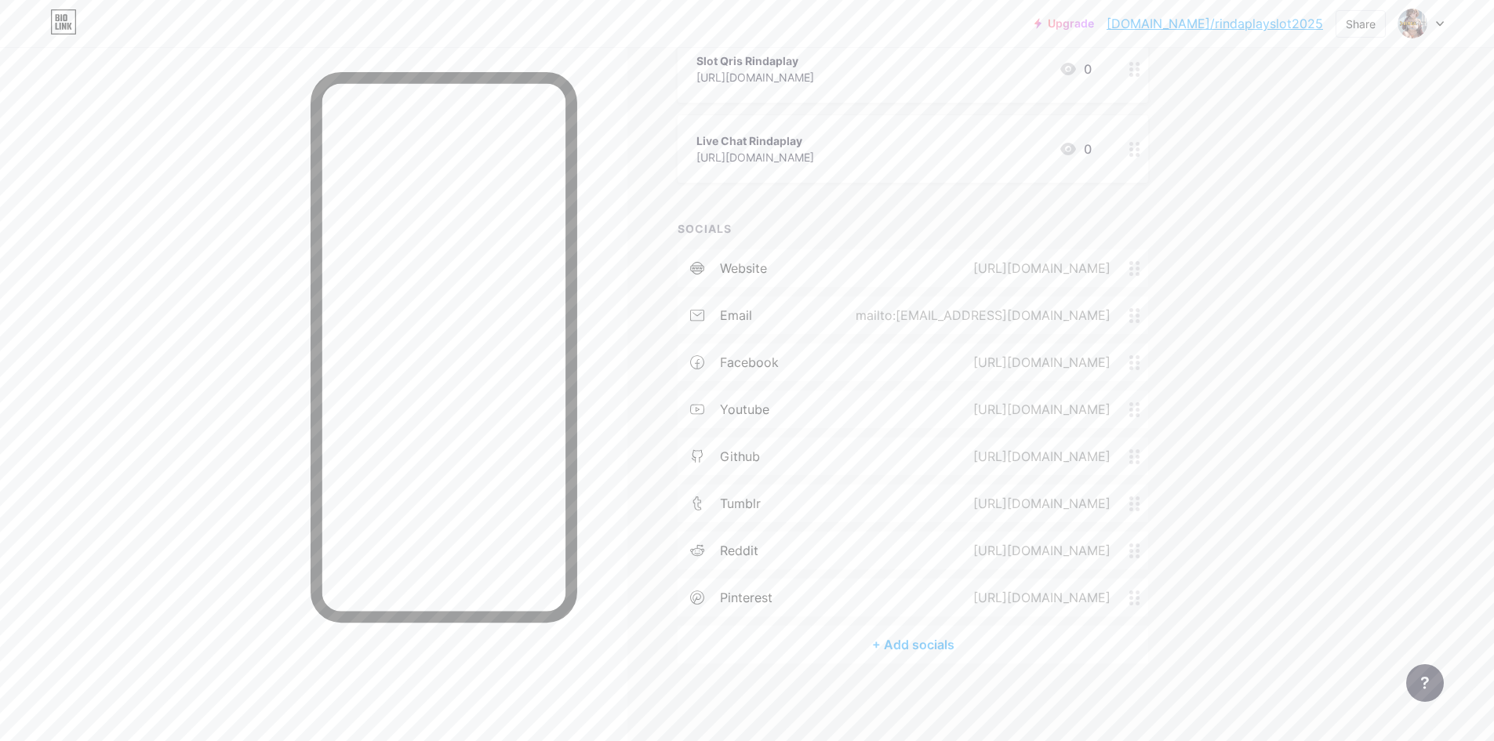
click at [946, 647] on div "+ Add socials" at bounding box center [912, 645] width 470 height 38
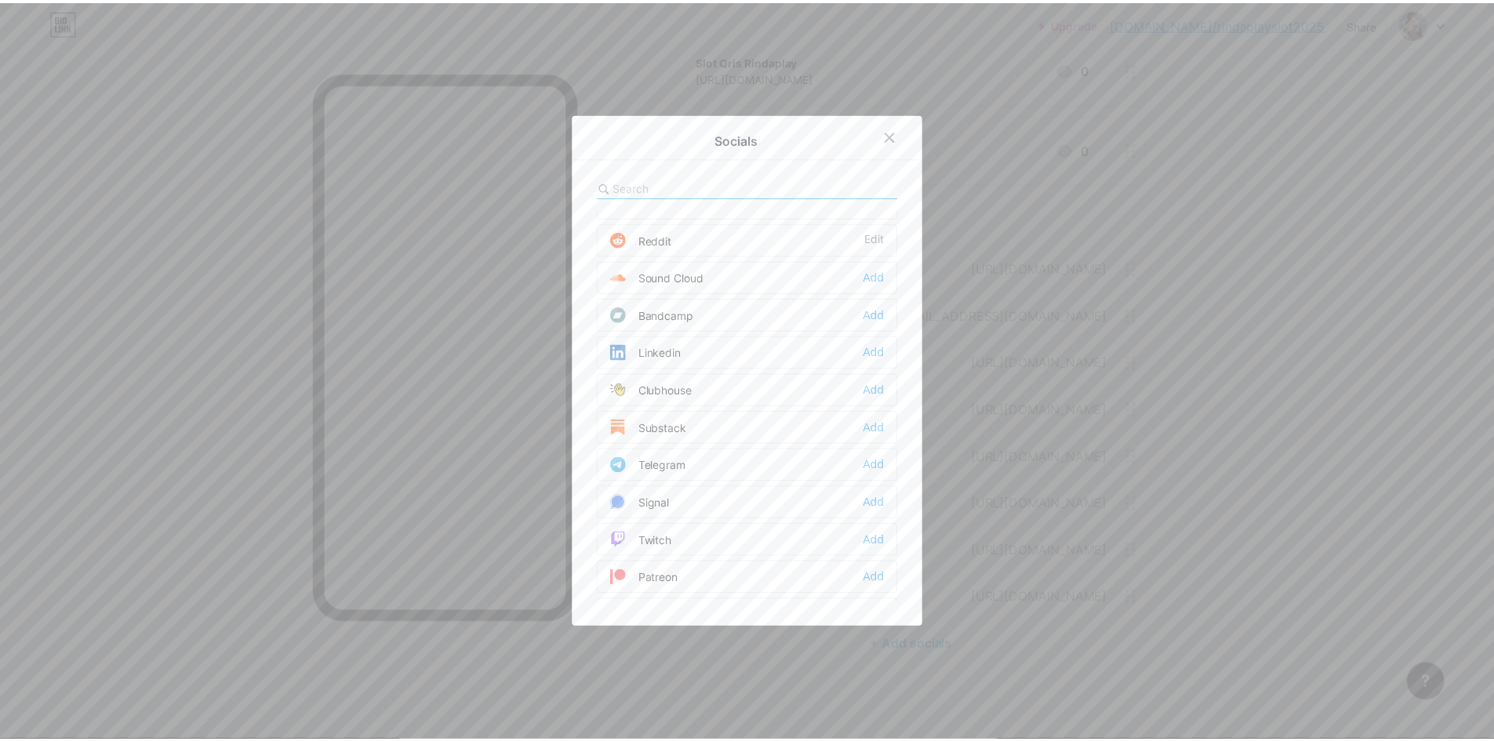
scroll to position [0, 0]
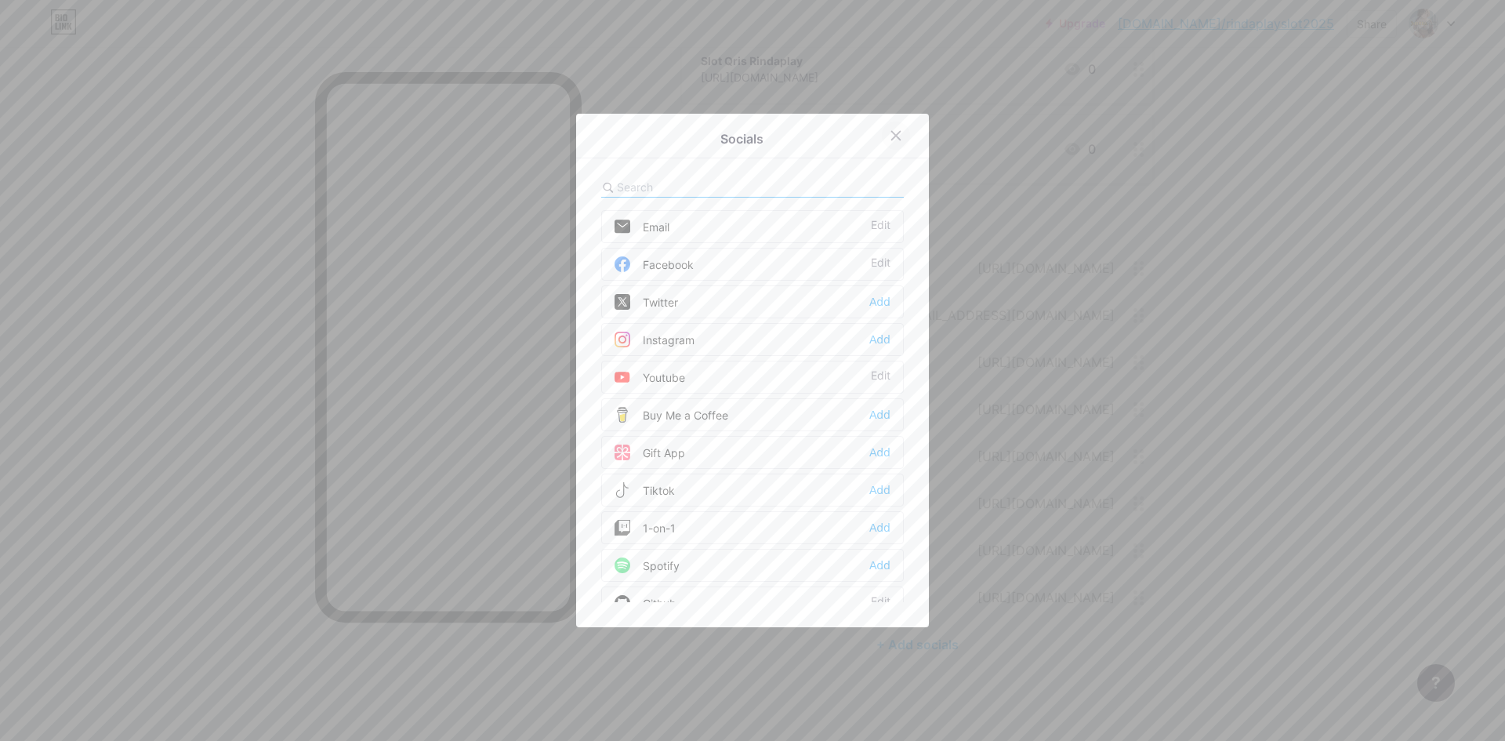
click at [893, 140] on icon at bounding box center [896, 135] width 13 height 13
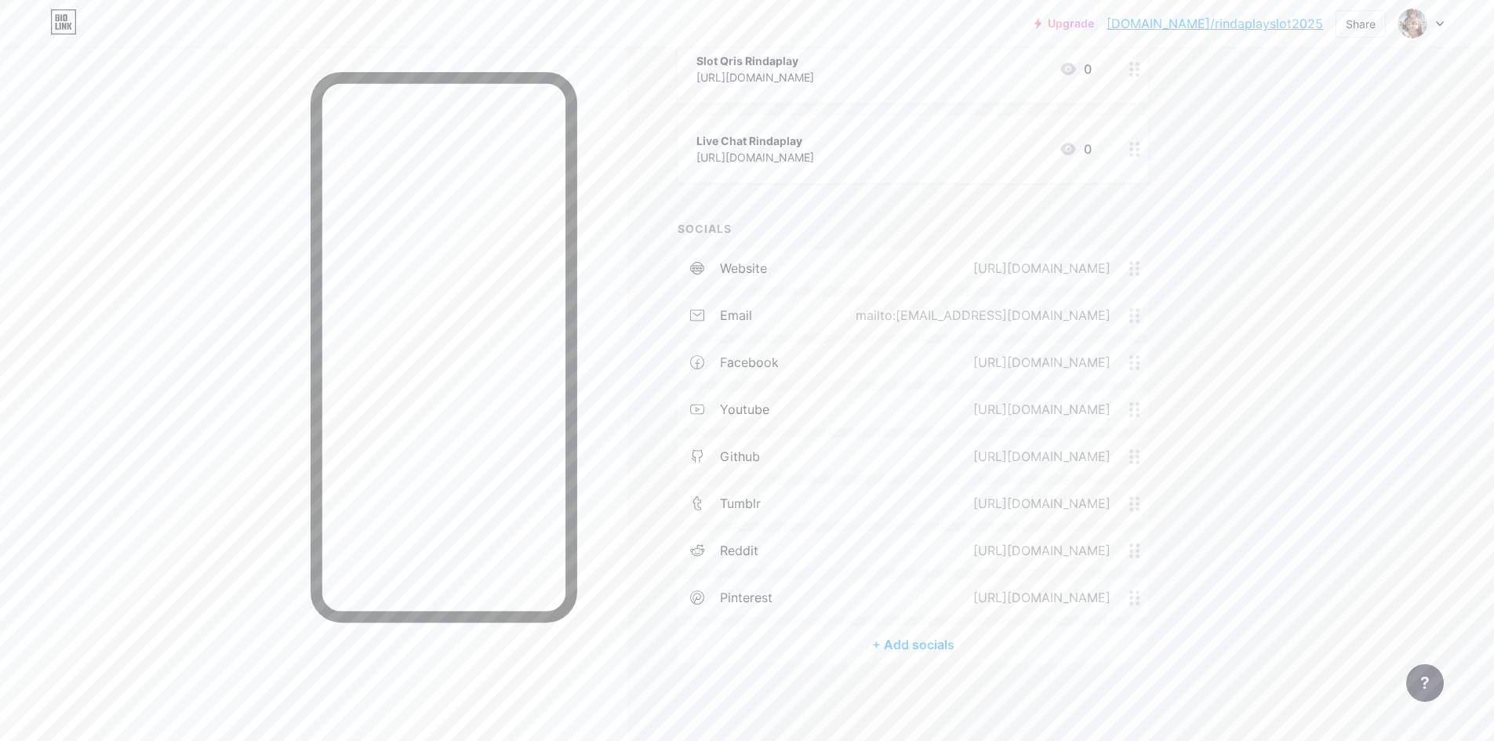
click at [1310, 195] on div "Upgrade [DOMAIN_NAME]/rindap... [DOMAIN_NAME]/rindaplayslot2025 Share Switch ac…" at bounding box center [747, 24] width 1494 height 1433
click at [1236, 24] on link "[DOMAIN_NAME]/rindaplayslot2025" at bounding box center [1214, 23] width 216 height 19
